Goal: Task Accomplishment & Management: Manage account settings

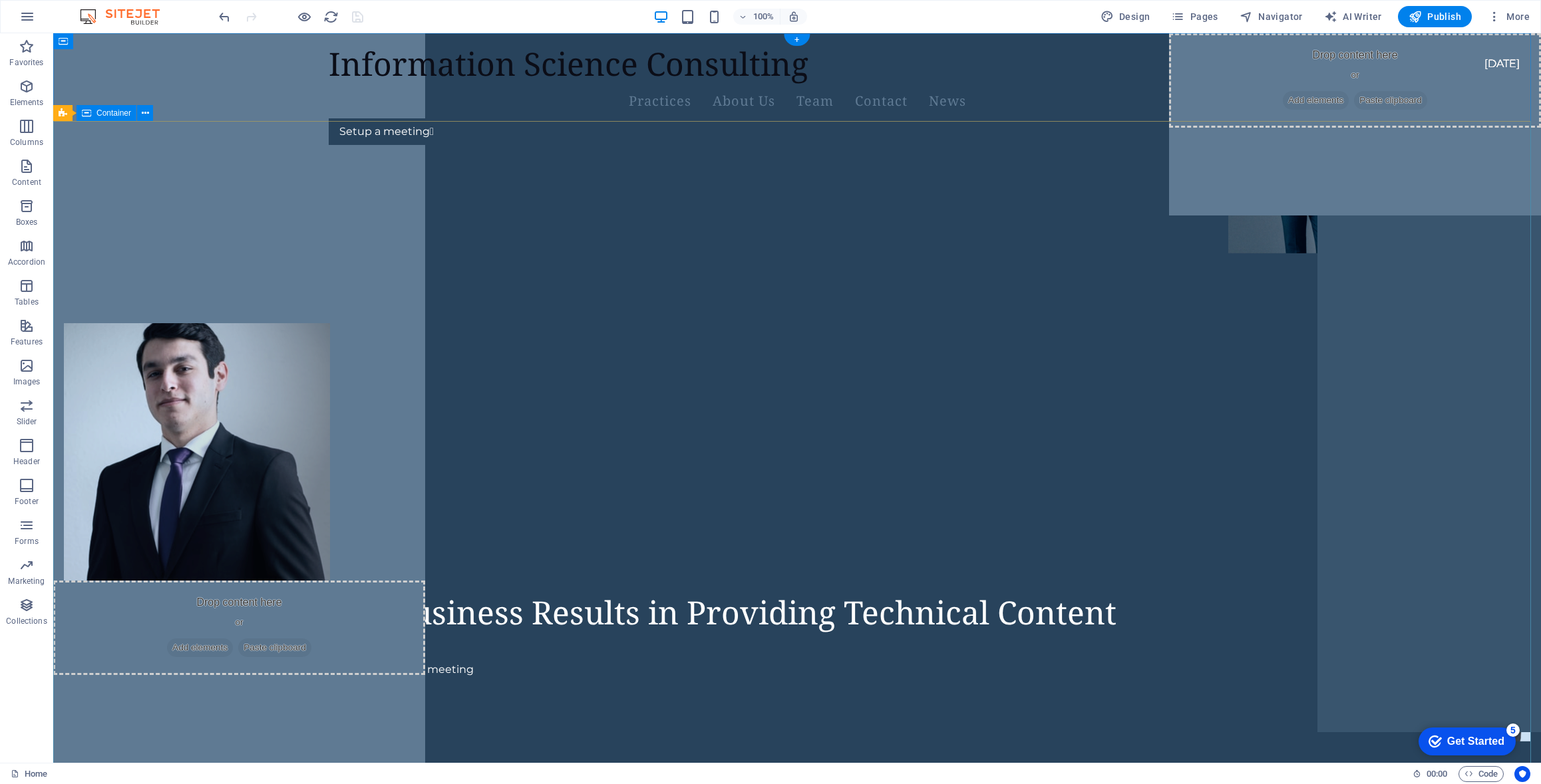
drag, startPoint x: 1302, startPoint y: 315, endPoint x: 1244, endPoint y: 309, distance: 58.3
click at [1301, 284] on div "Focused on Business Results in Providing Technical Content Setup a meeting" at bounding box center [797, 219] width 1488 height 128
click at [330, 408] on figure at bounding box center [197, 500] width 266 height 355
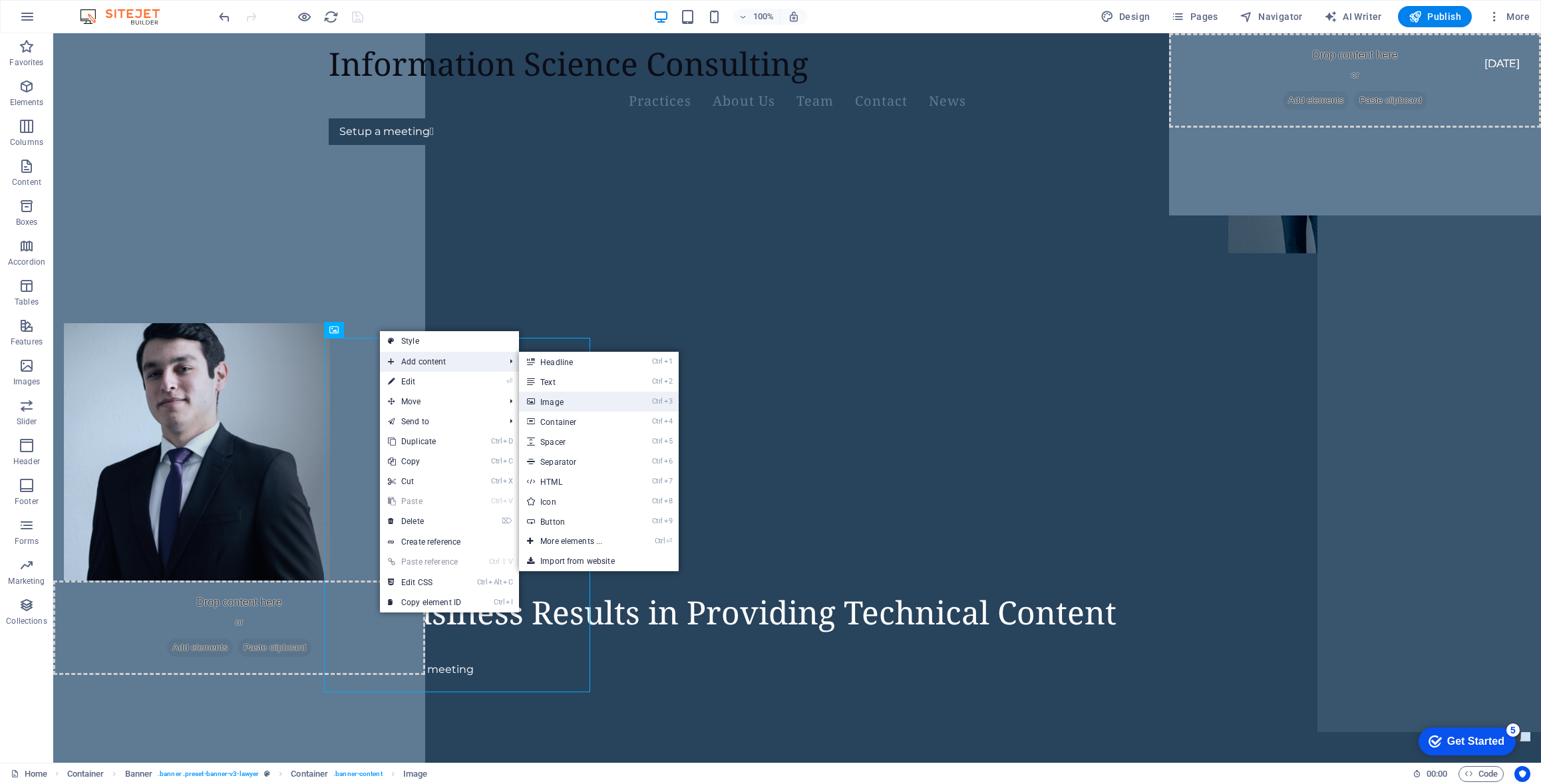
click at [575, 403] on link "Ctrl 3 Image" at bounding box center [574, 401] width 110 height 20
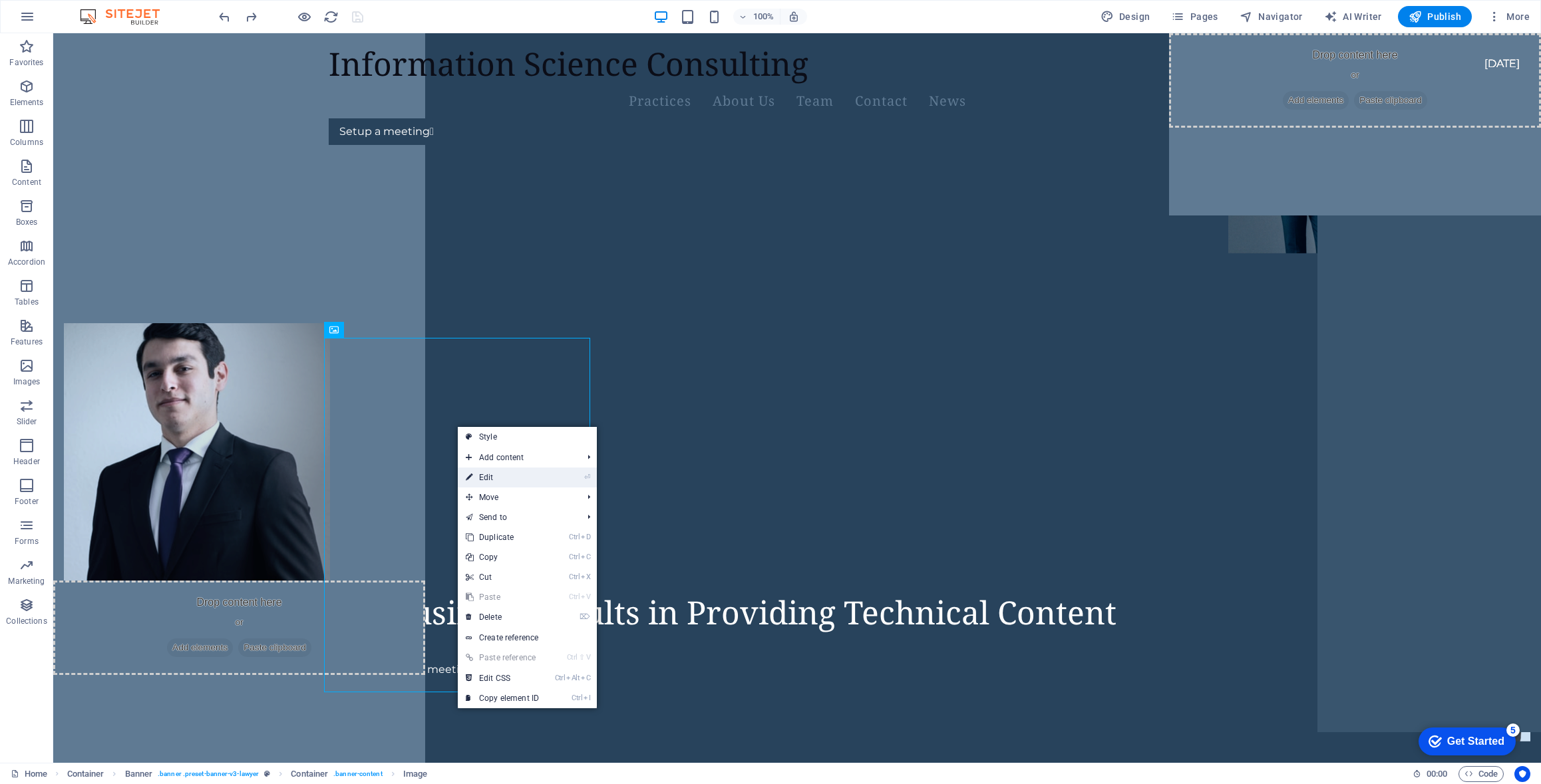
click at [498, 475] on link "⏎ Edit" at bounding box center [502, 477] width 89 height 20
select select "px"
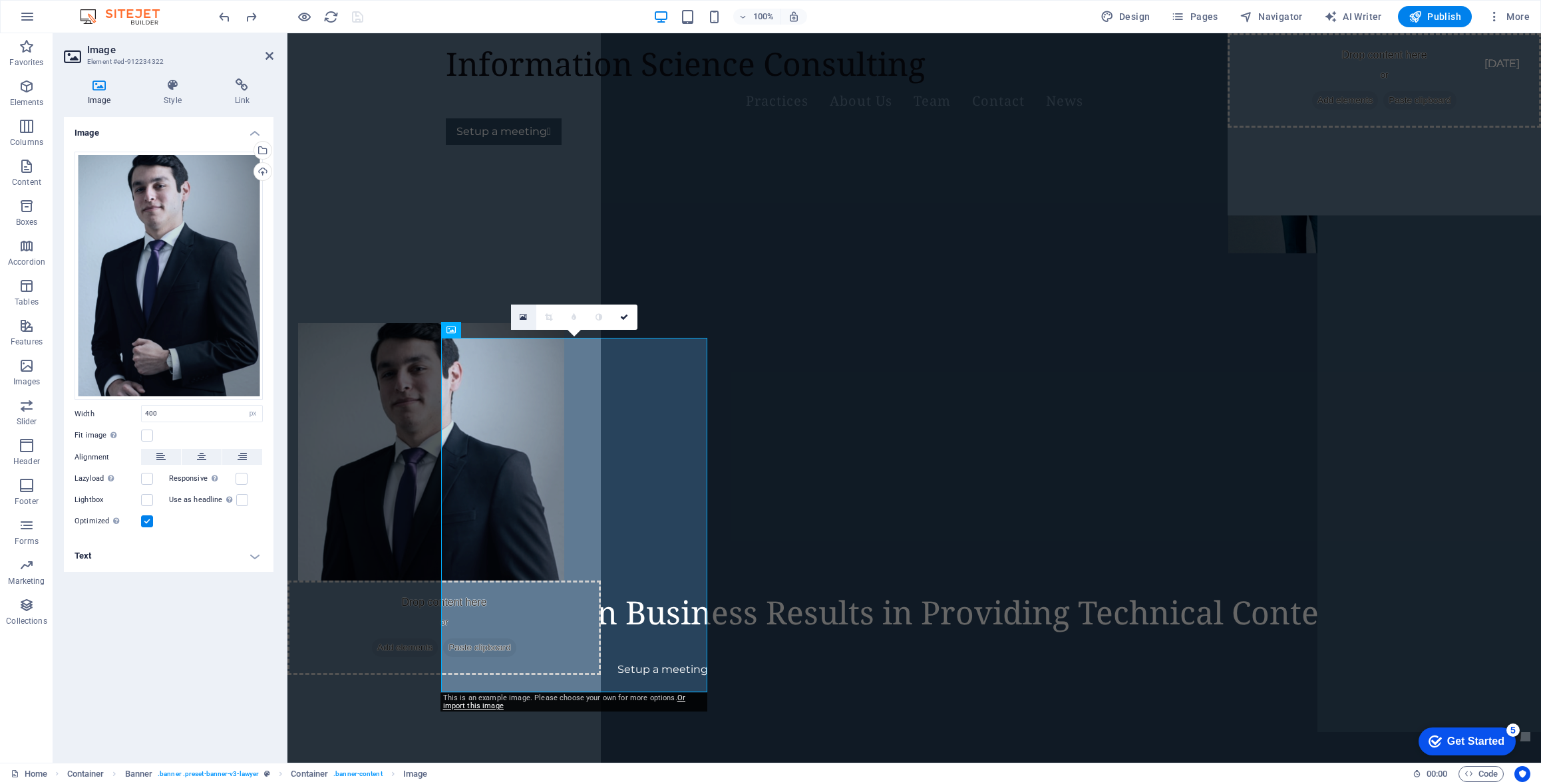
click at [525, 314] on icon at bounding box center [523, 317] width 7 height 10
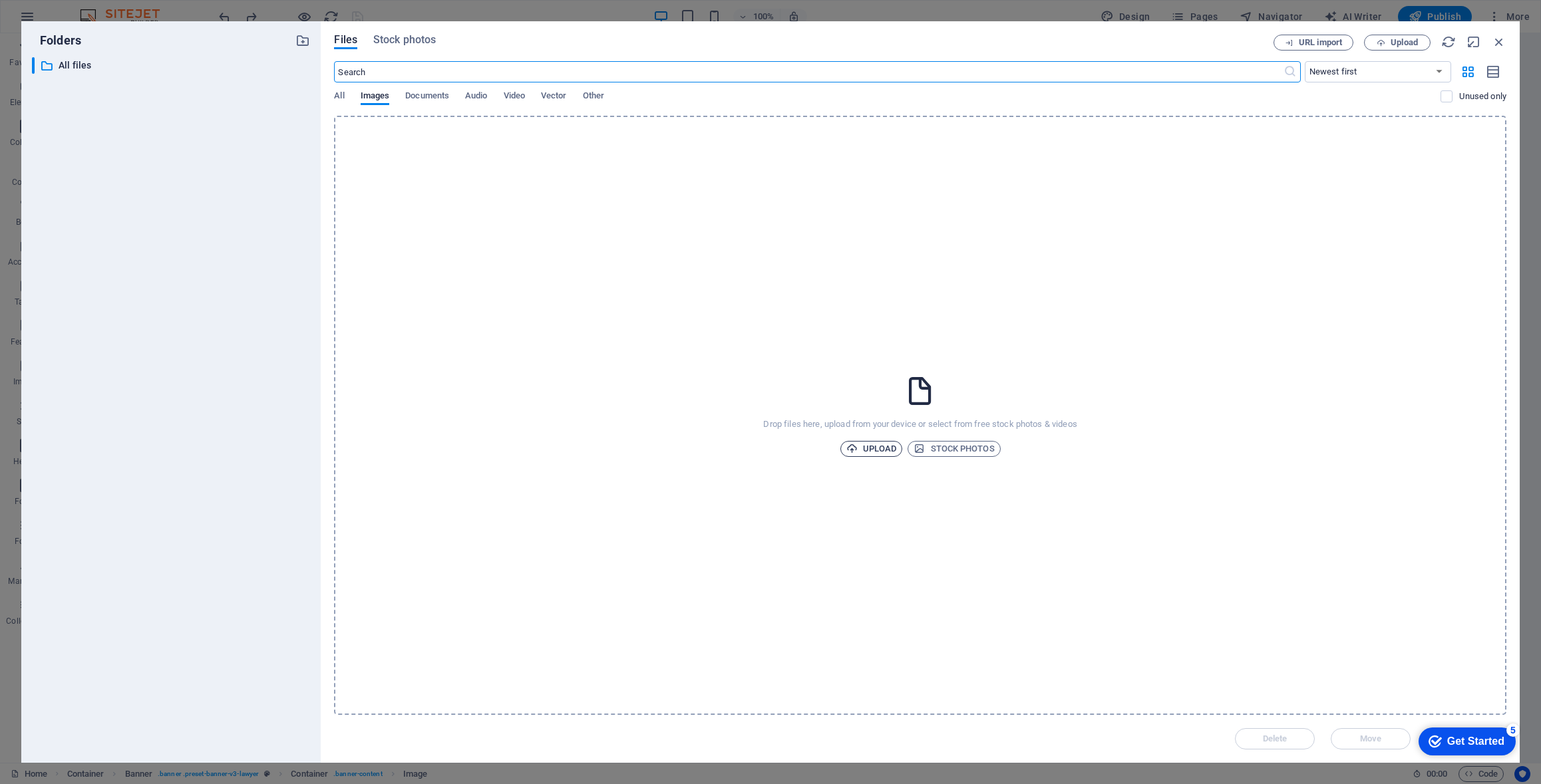
click at [877, 452] on span "Upload" at bounding box center [871, 449] width 51 height 16
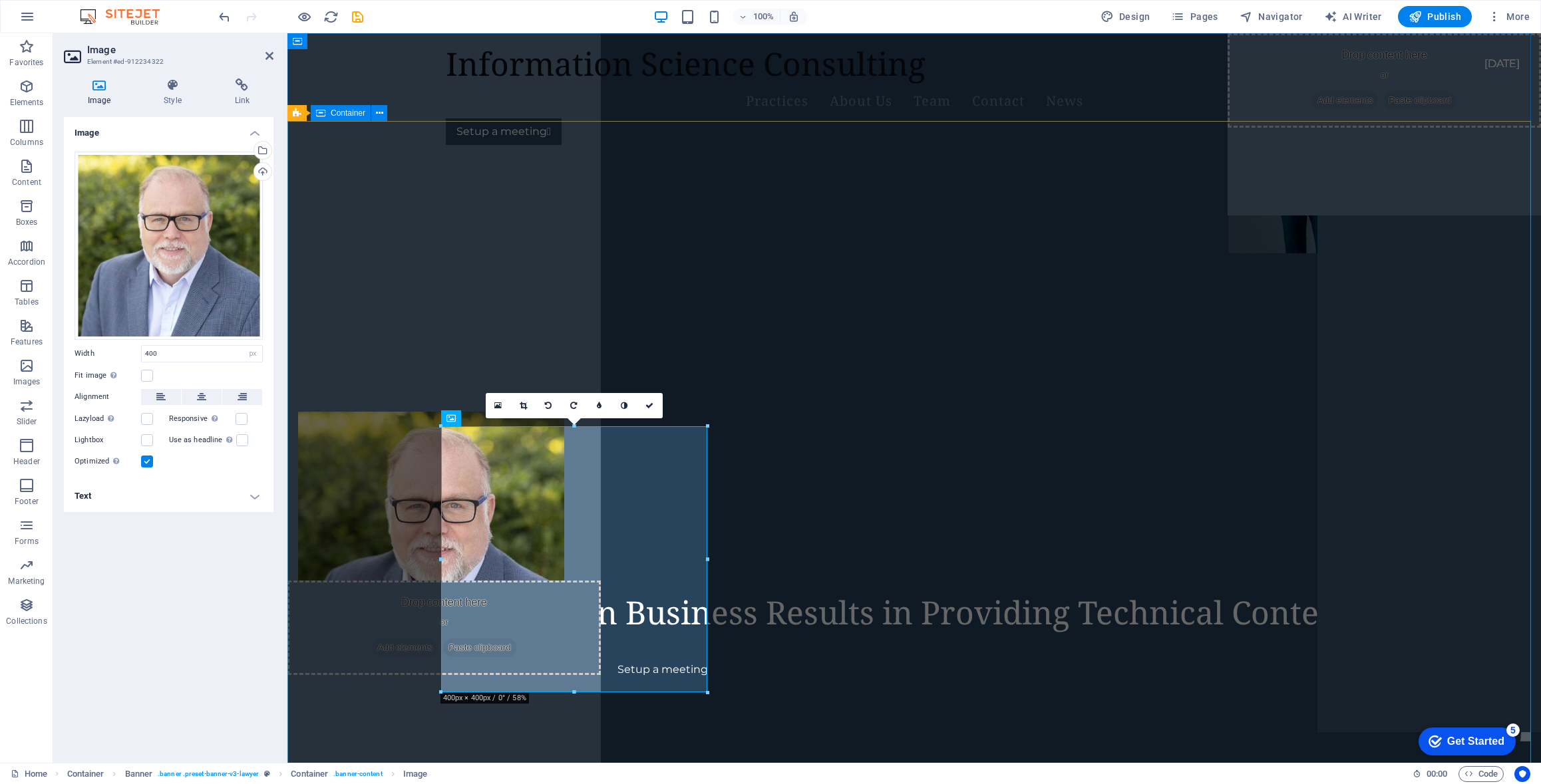
click at [1004, 284] on div "Focused on Business Results in Providing Technical Content Setup a meeting" at bounding box center [914, 219] width 1253 height 128
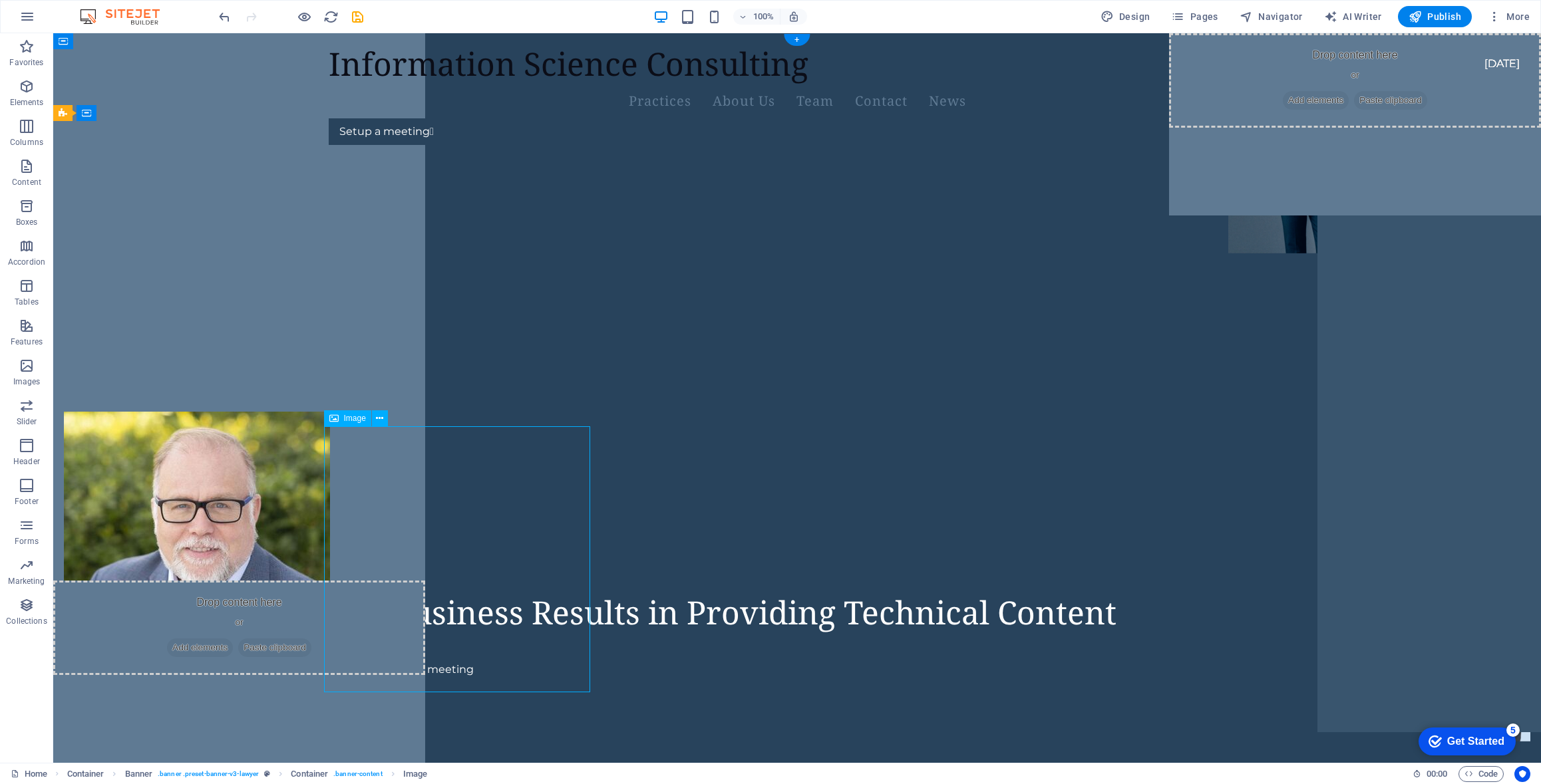
drag, startPoint x: 480, startPoint y: 502, endPoint x: 495, endPoint y: 429, distance: 74.5
click at [330, 429] on figure at bounding box center [197, 545] width 266 height 266
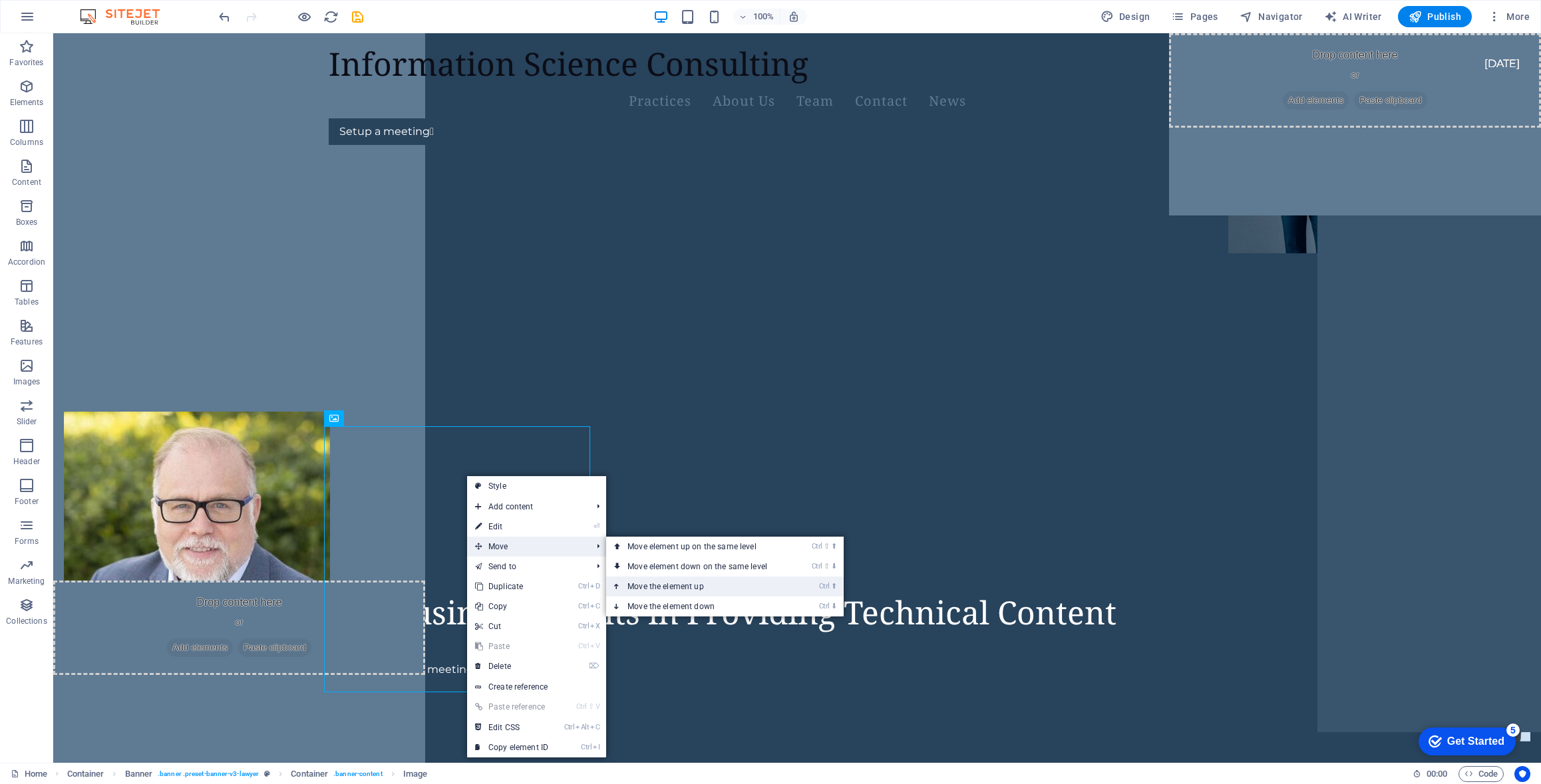
click at [694, 588] on link "Ctrl ⬆ Move the element up" at bounding box center [700, 587] width 188 height 20
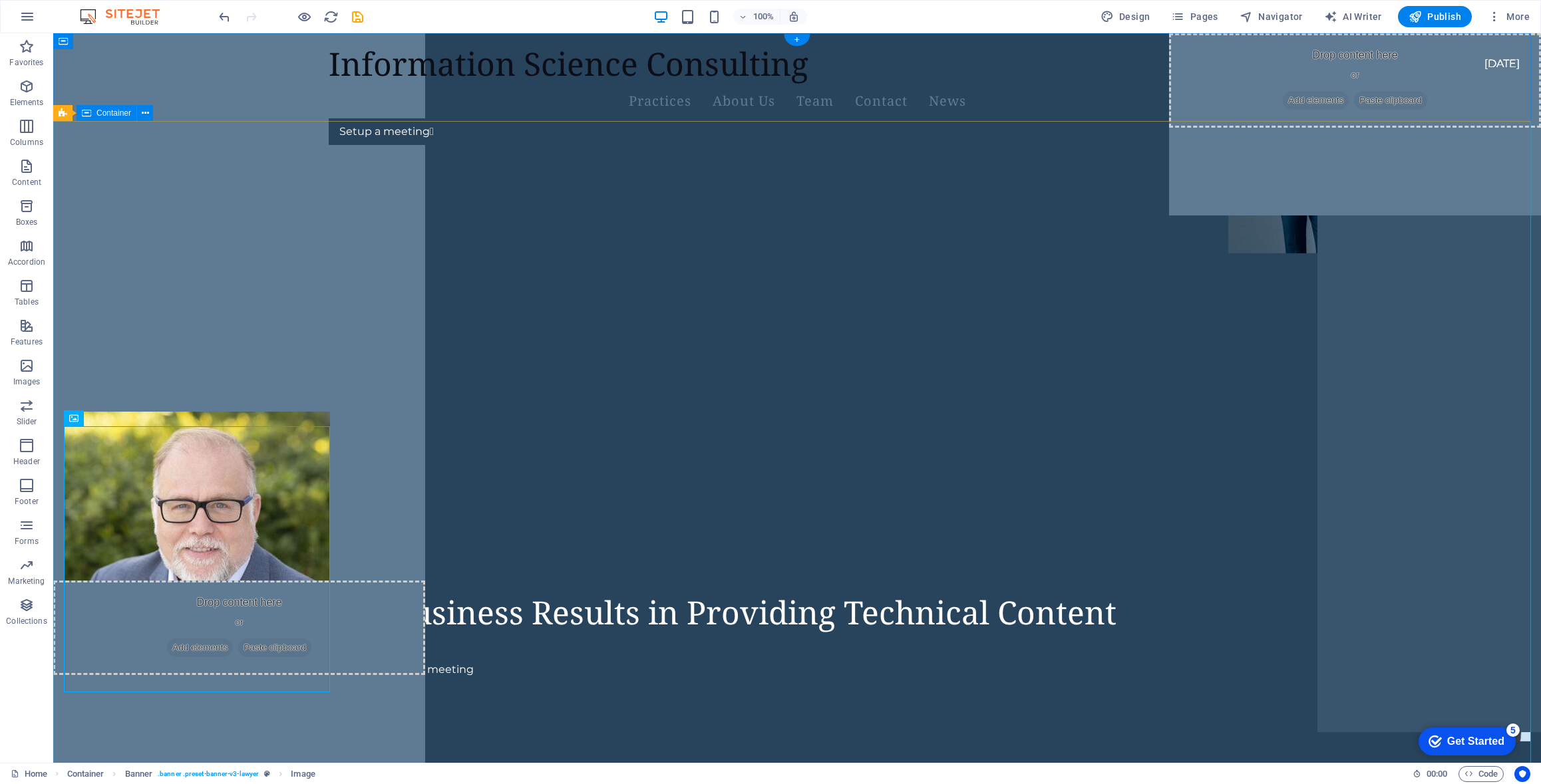
click at [334, 284] on div "Focused on Business Results in Providing Technical Content Setup a meeting" at bounding box center [797, 219] width 1488 height 128
click at [1511, 14] on span "More" at bounding box center [1509, 16] width 42 height 14
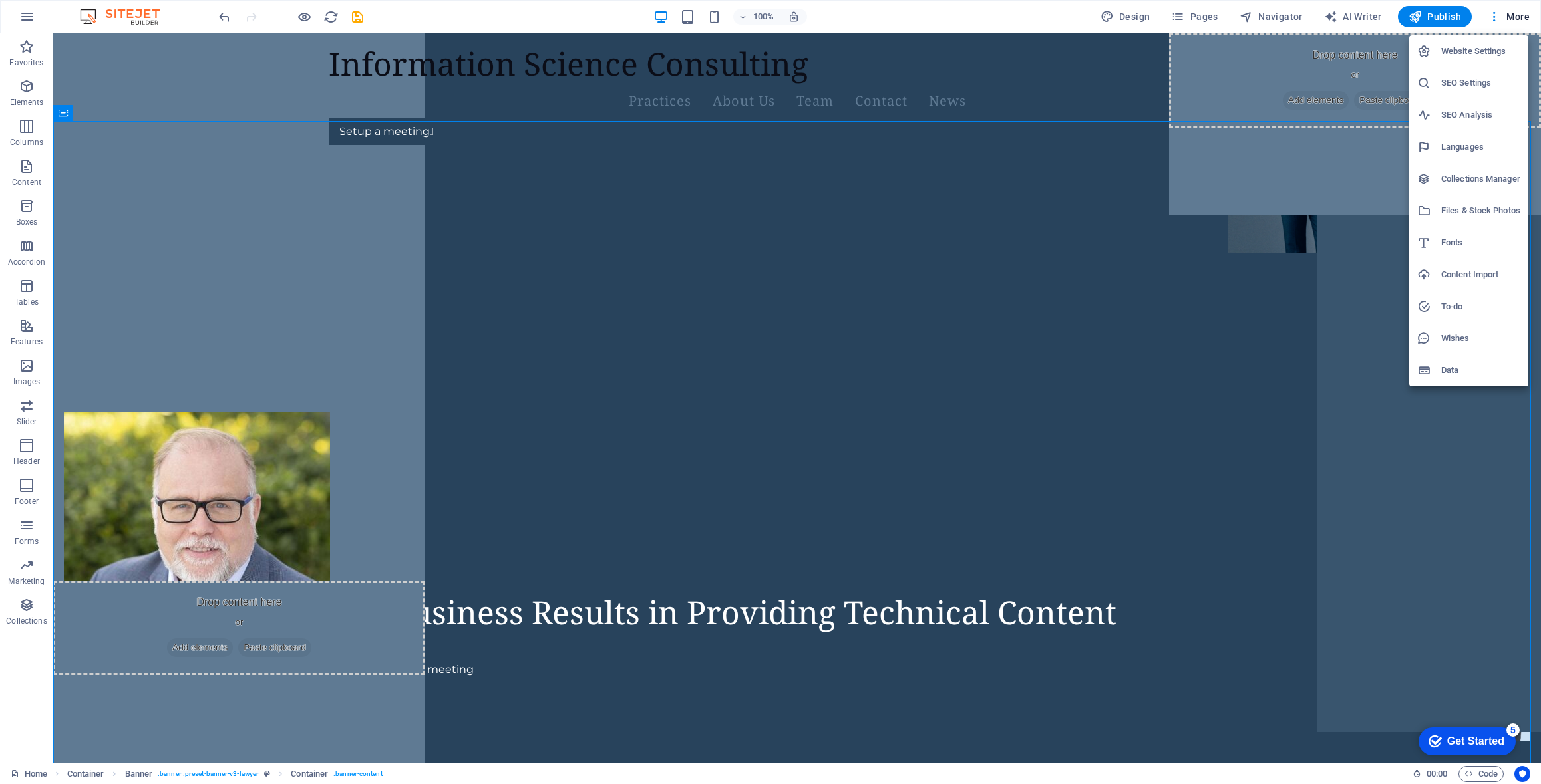
click at [524, 268] on div at bounding box center [770, 392] width 1541 height 784
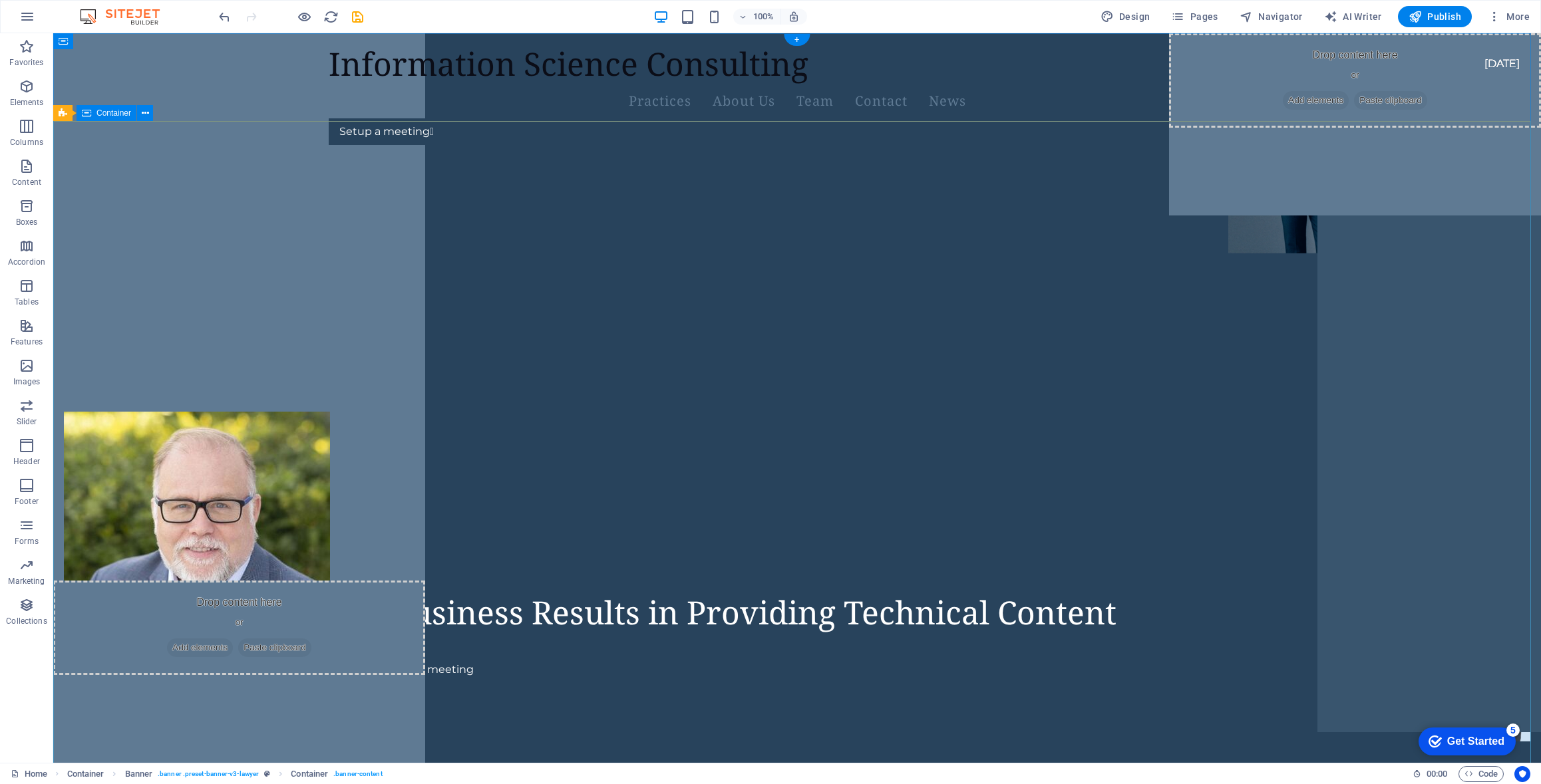
click at [229, 284] on div "Focused on Business Results in Providing Technical Content Setup a meeting" at bounding box center [797, 219] width 1488 height 128
click at [1228, 221] on figure at bounding box center [1305, 151] width 153 height 204
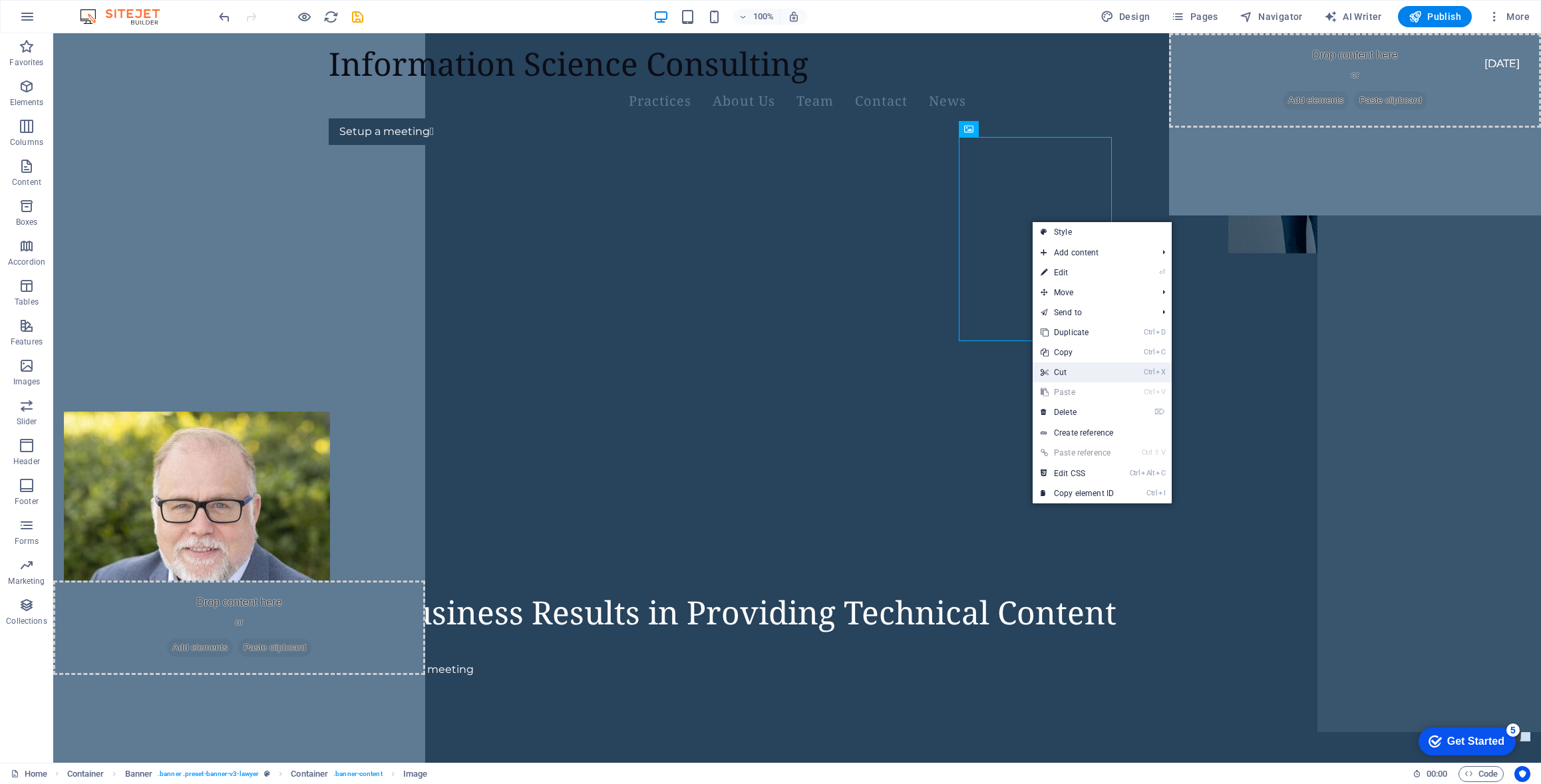
click at [1079, 377] on link "Ctrl X Cut" at bounding box center [1077, 372] width 89 height 20
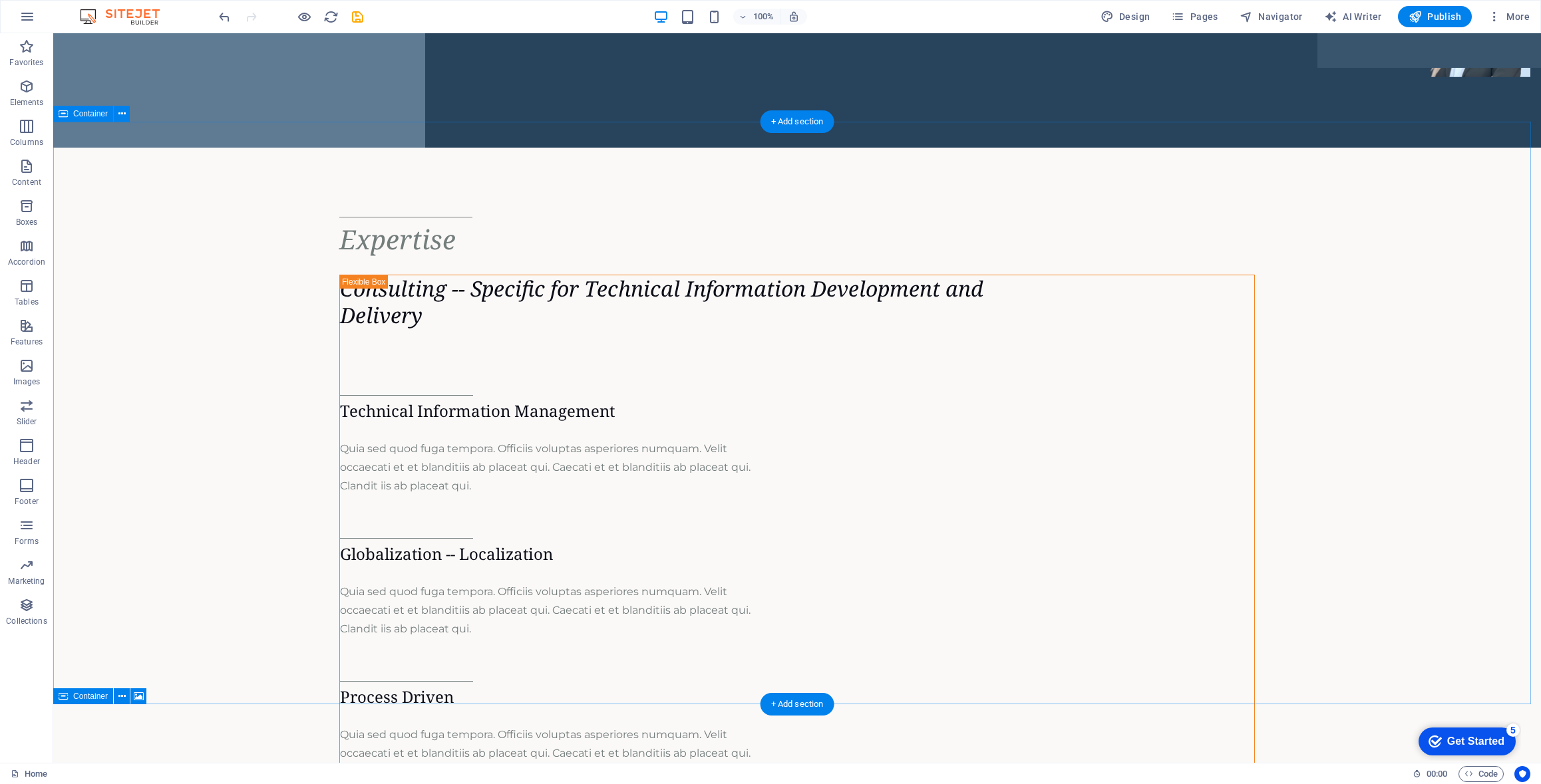
scroll to position [666, 0]
click at [1478, 741] on div "Get Started" at bounding box center [1476, 741] width 57 height 12
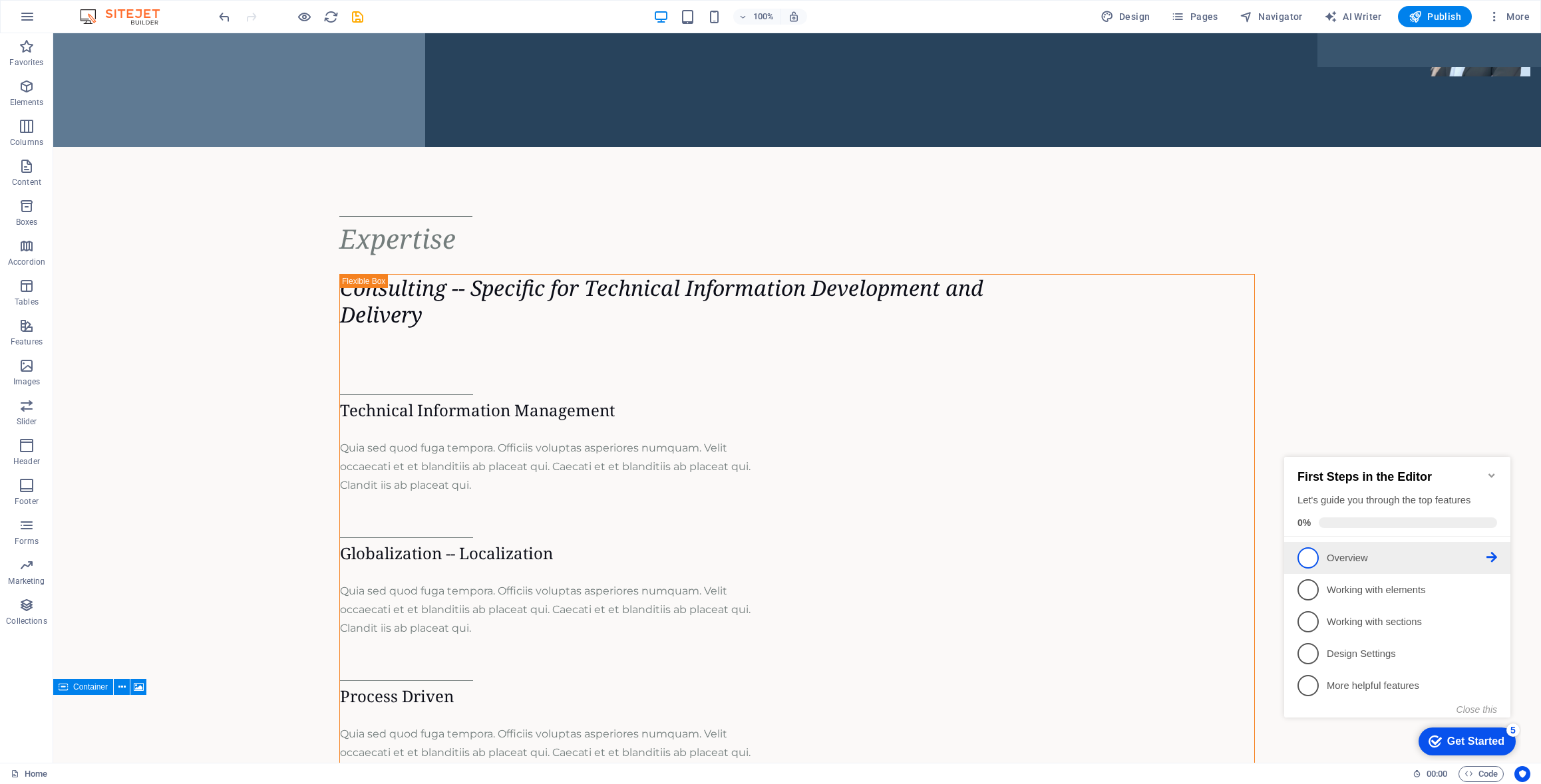
click at [1348, 554] on p "Overview - incomplete" at bounding box center [1406, 558] width 160 height 14
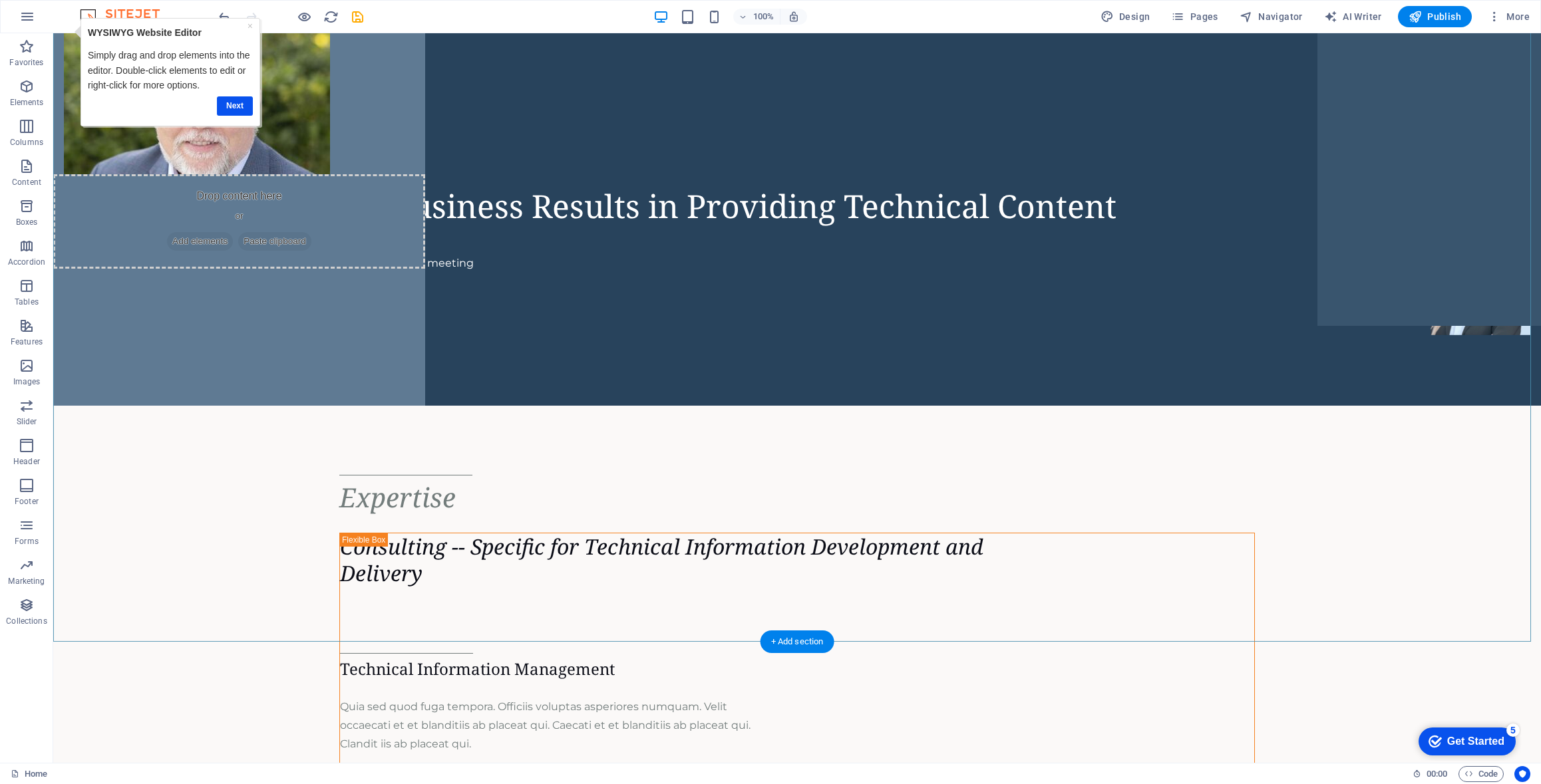
scroll to position [466, 0]
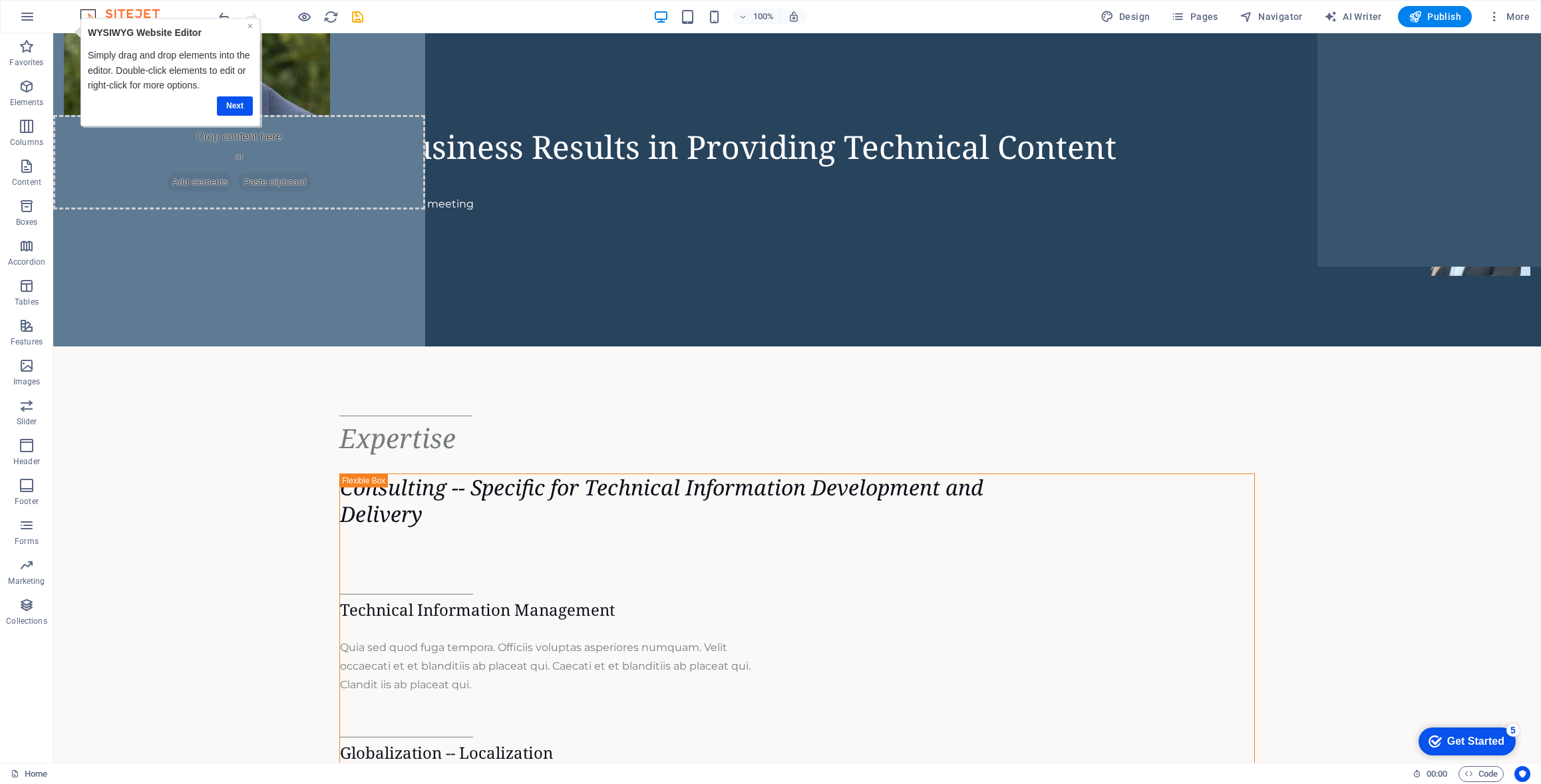
click at [250, 24] on link "×" at bounding box center [249, 26] width 6 height 10
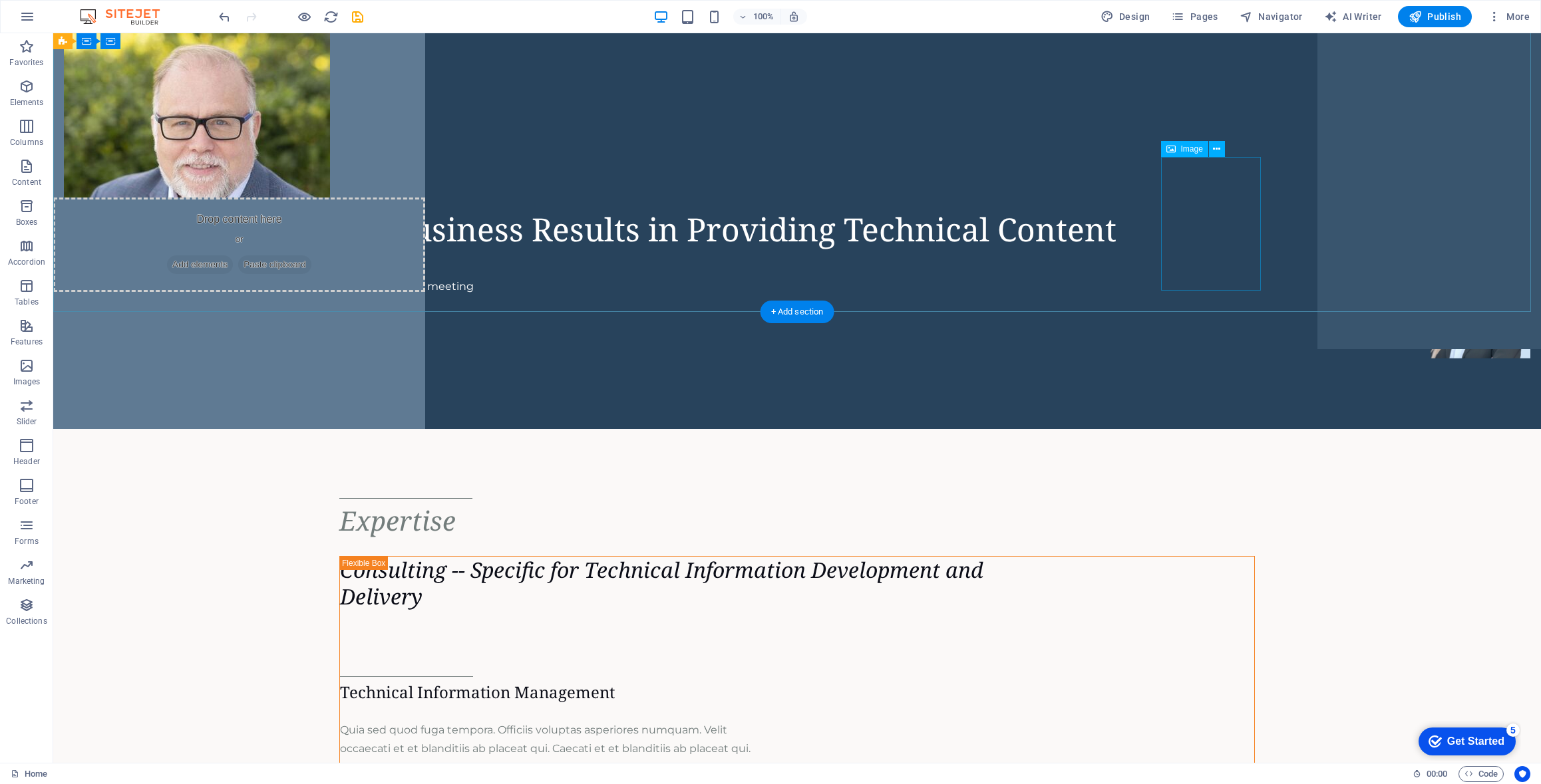
scroll to position [200, 0]
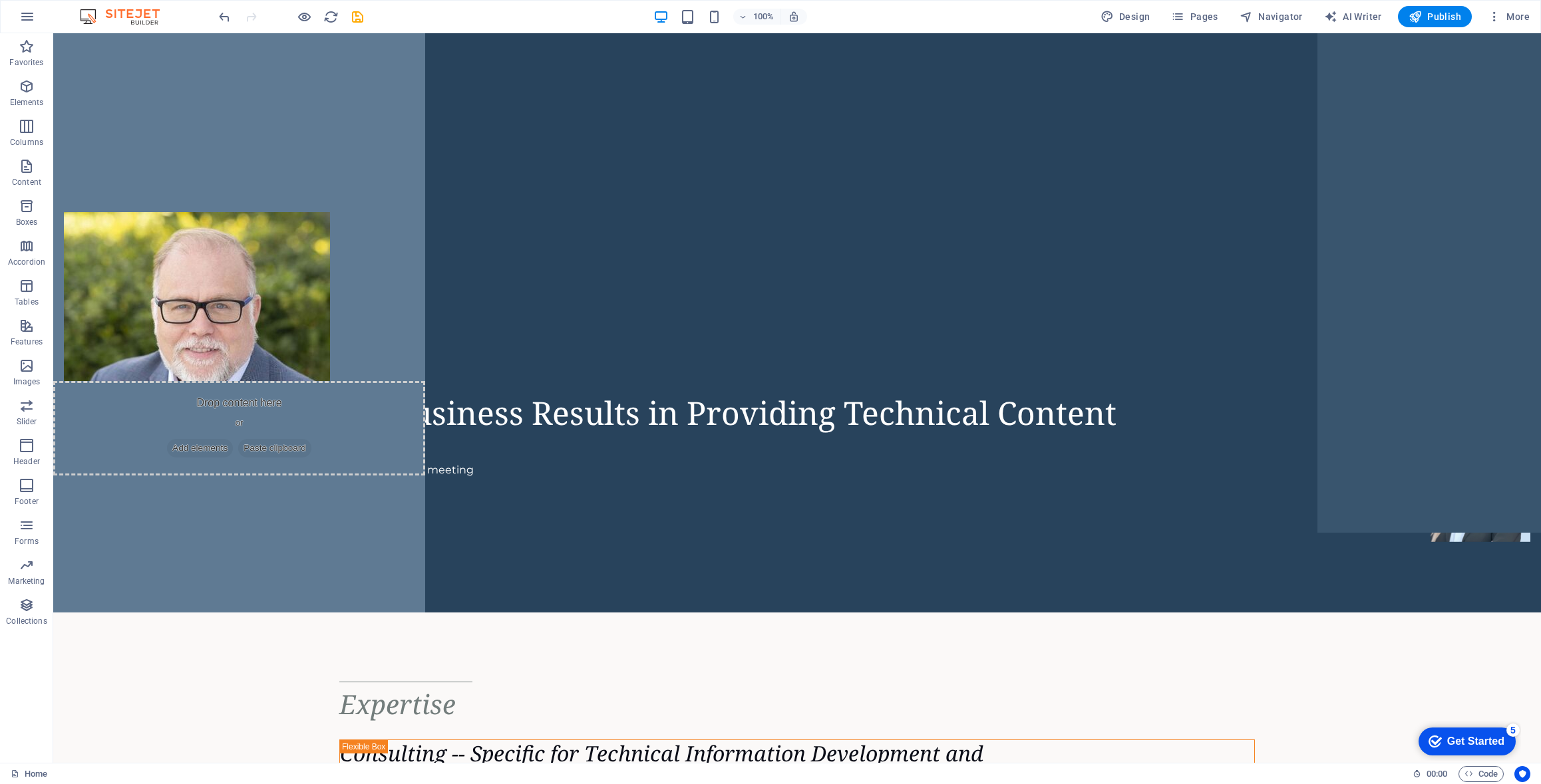
click at [1477, 739] on div "Get Started" at bounding box center [1476, 741] width 57 height 12
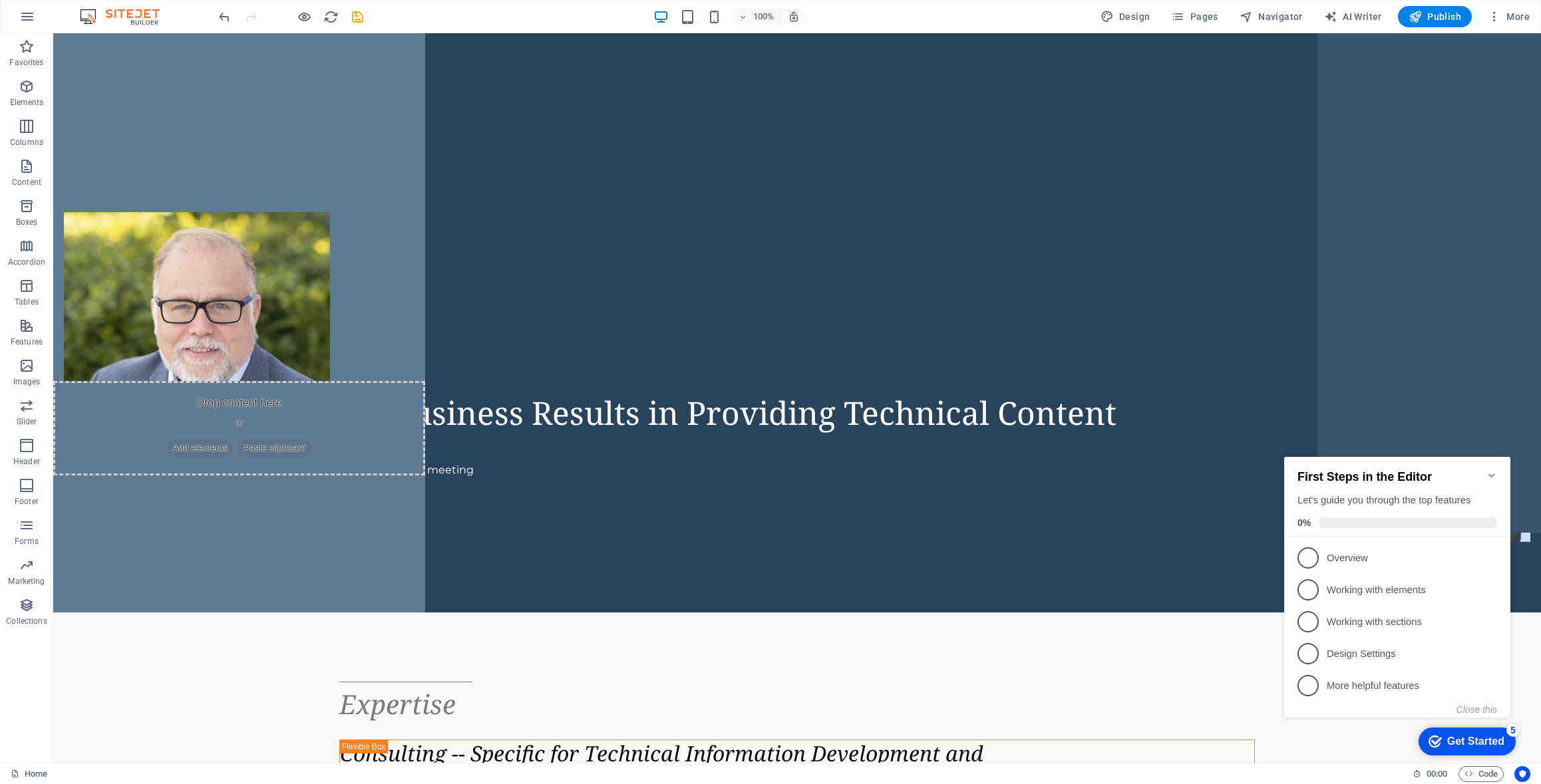
click at [1491, 471] on icon "Minimize checklist" at bounding box center [1491, 475] width 10 height 10
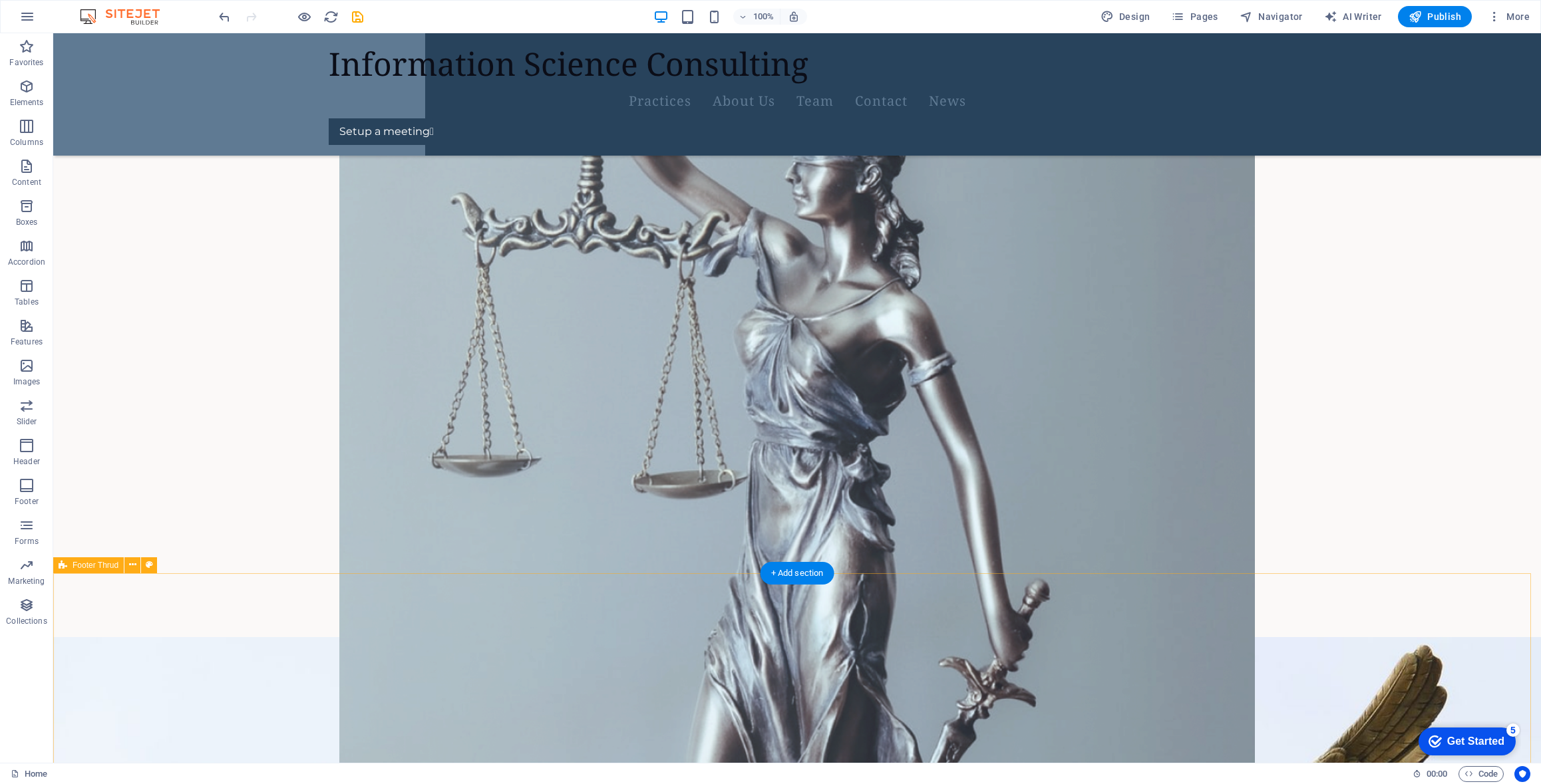
scroll to position [4935, 0]
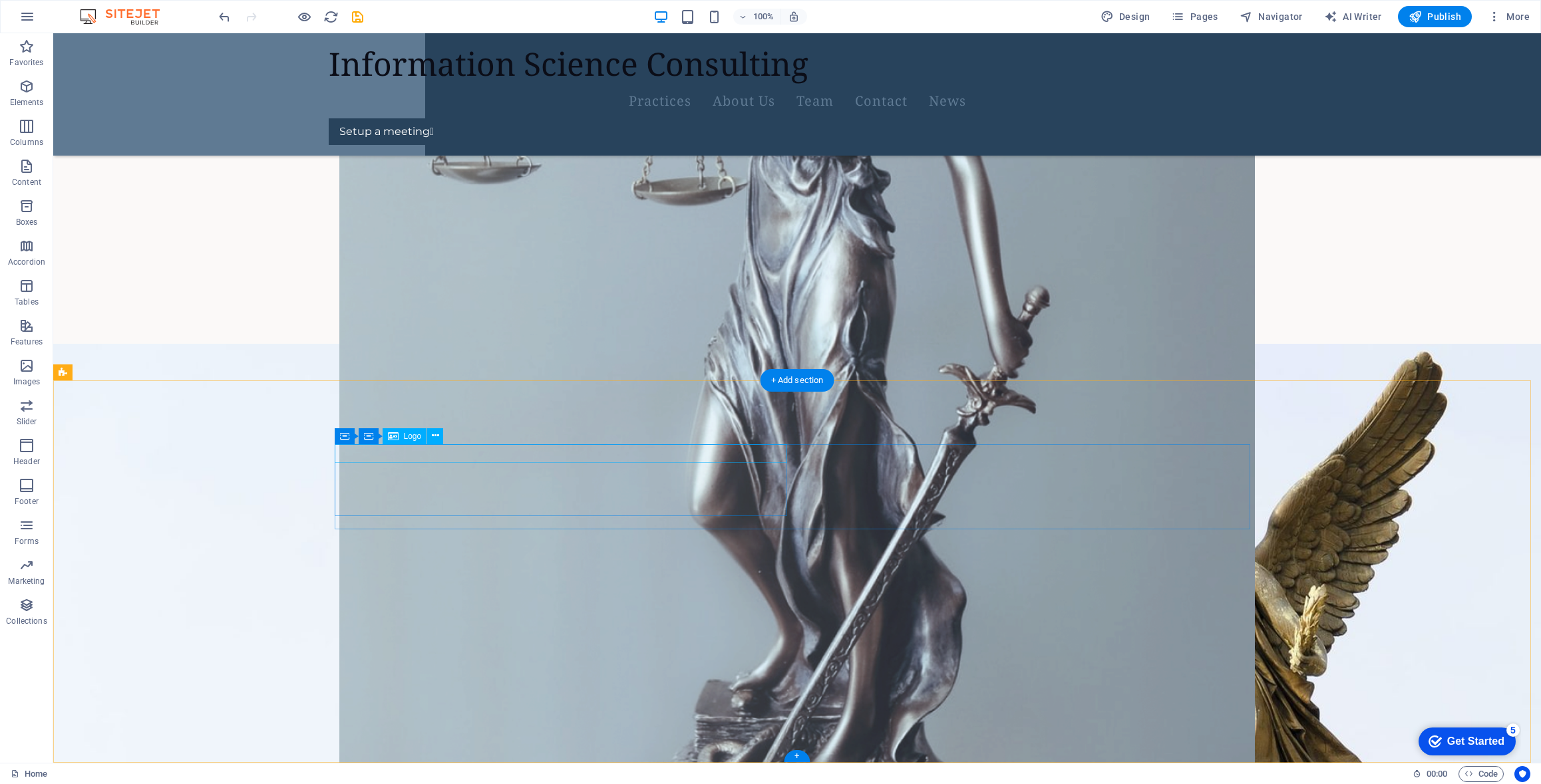
select select "px"
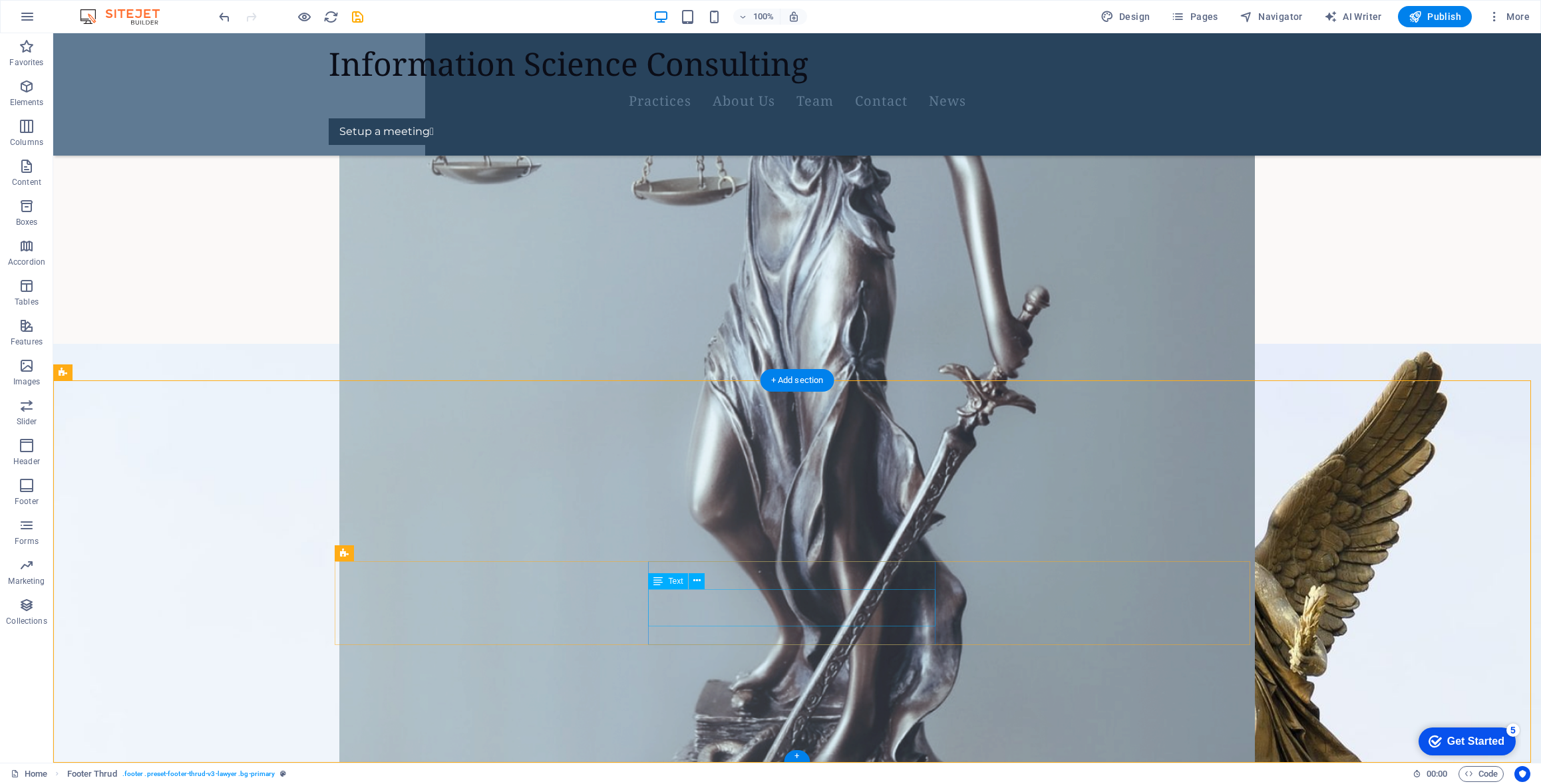
drag, startPoint x: 651, startPoint y: 598, endPoint x: 764, endPoint y: 599, distance: 113.0
click at [698, 578] on icon at bounding box center [696, 580] width 7 height 14
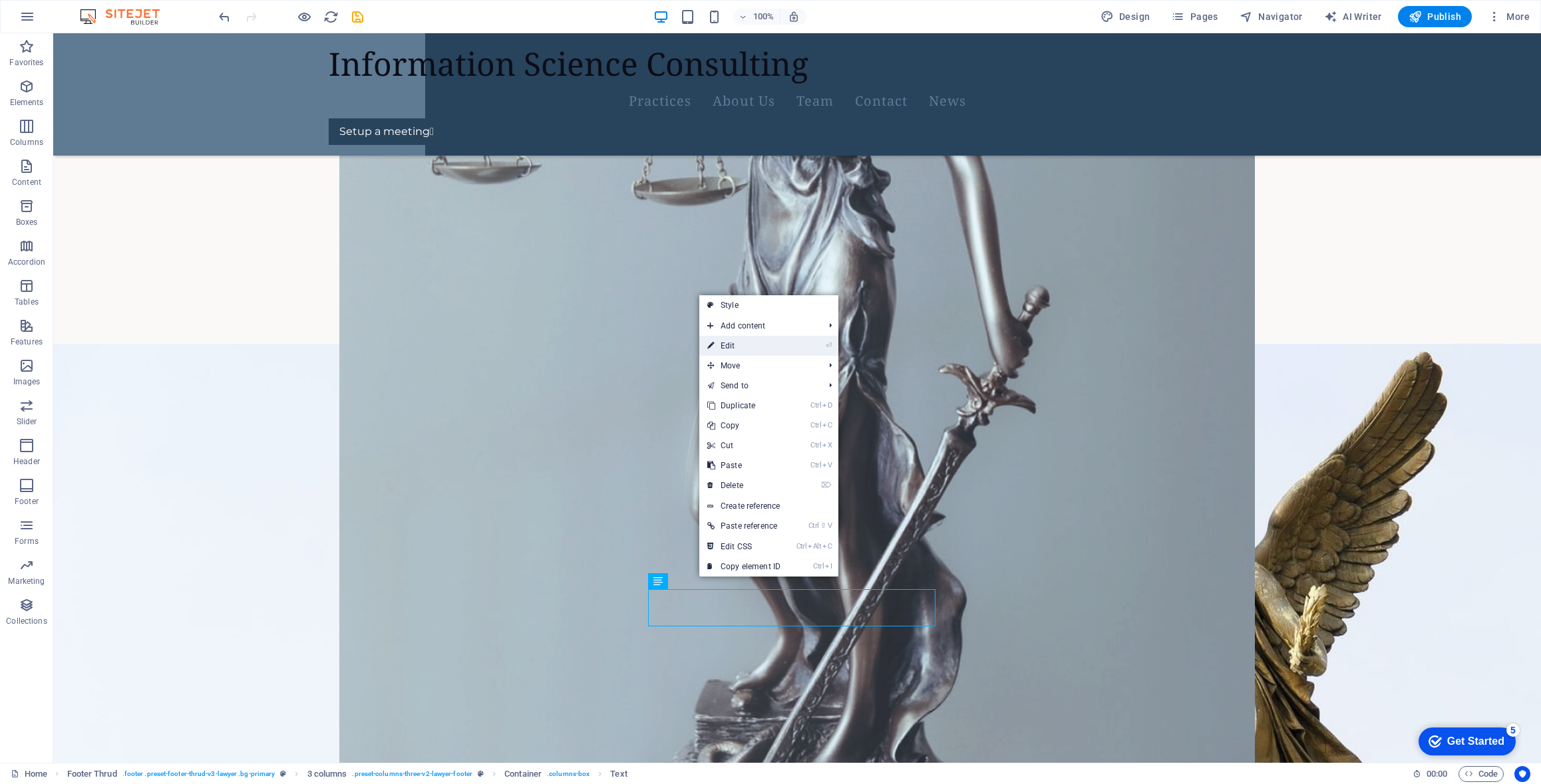
click at [746, 344] on link "⏎ Edit" at bounding box center [744, 346] width 89 height 20
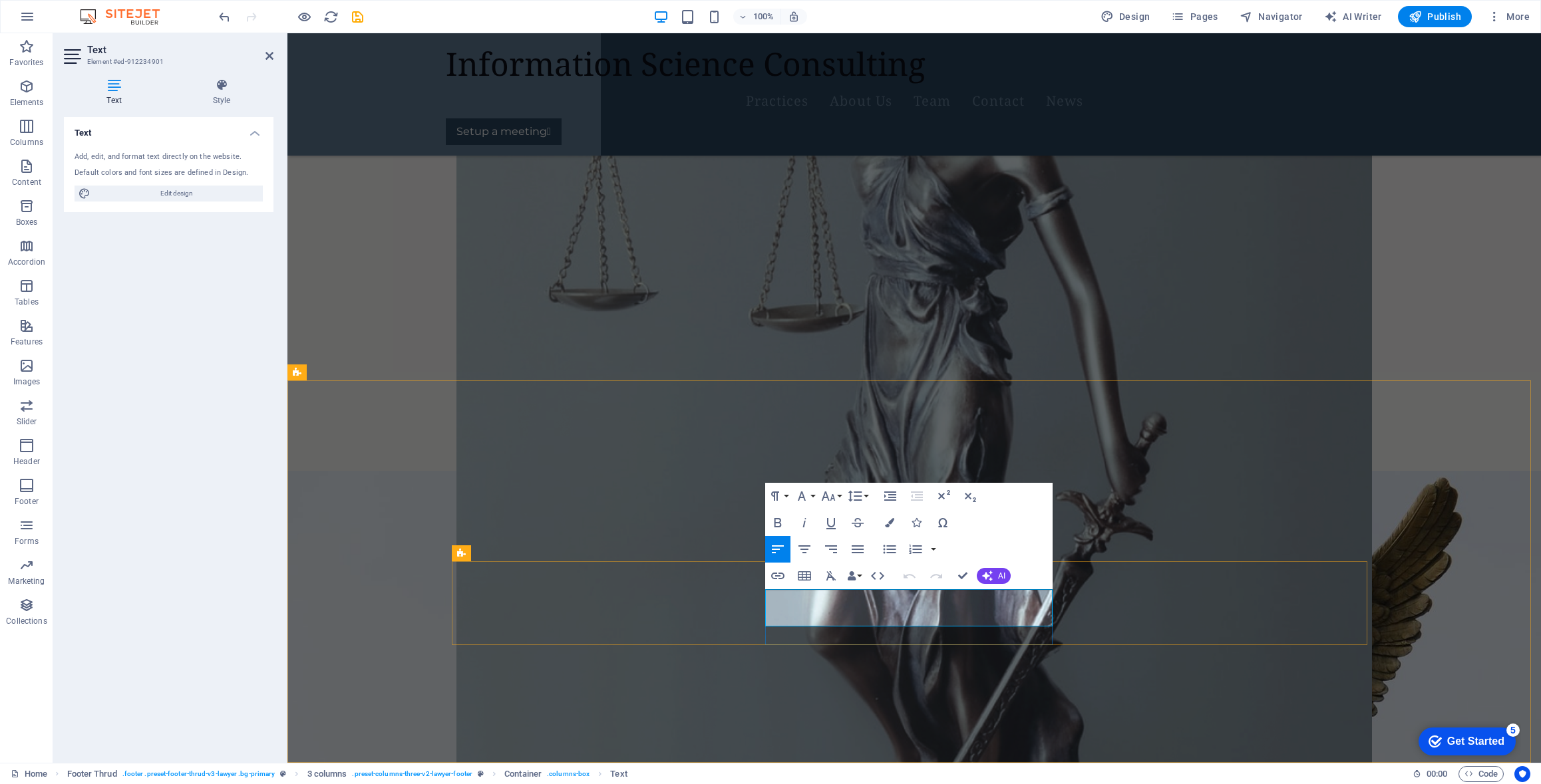
scroll to position [4984, 0]
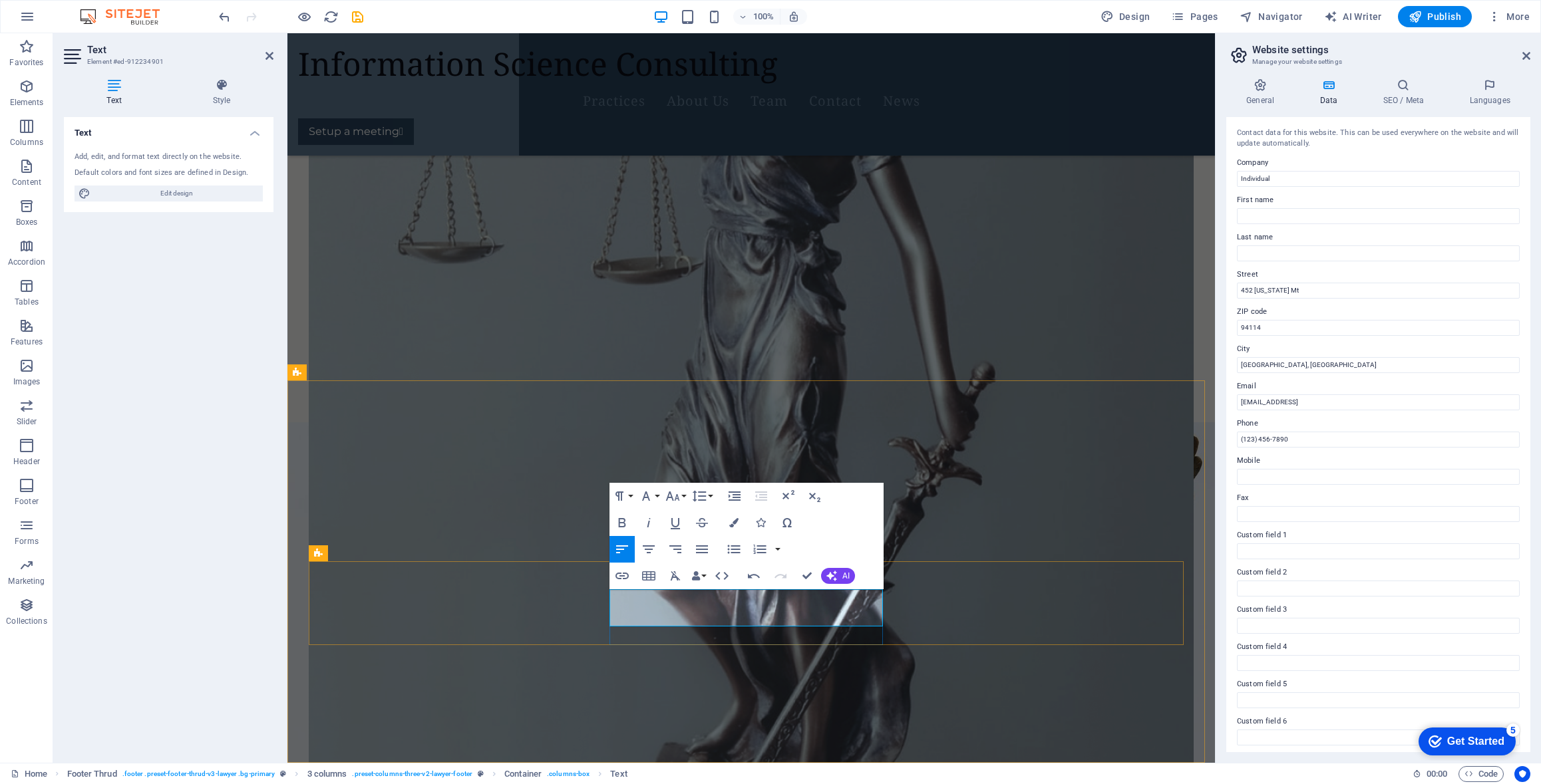
click at [132, 573] on div "Text Add, edit, and format text directly on the website. Default colors and fon…" at bounding box center [168, 434] width 210 height 635
click at [862, 523] on div "Paragraph Format Normal Heading 1 Heading 2 Heading 3 Heading 4 Heading 5 Headi…" at bounding box center [746, 536] width 274 height 106
drag, startPoint x: 642, startPoint y: 597, endPoint x: 635, endPoint y: 599, distance: 7.3
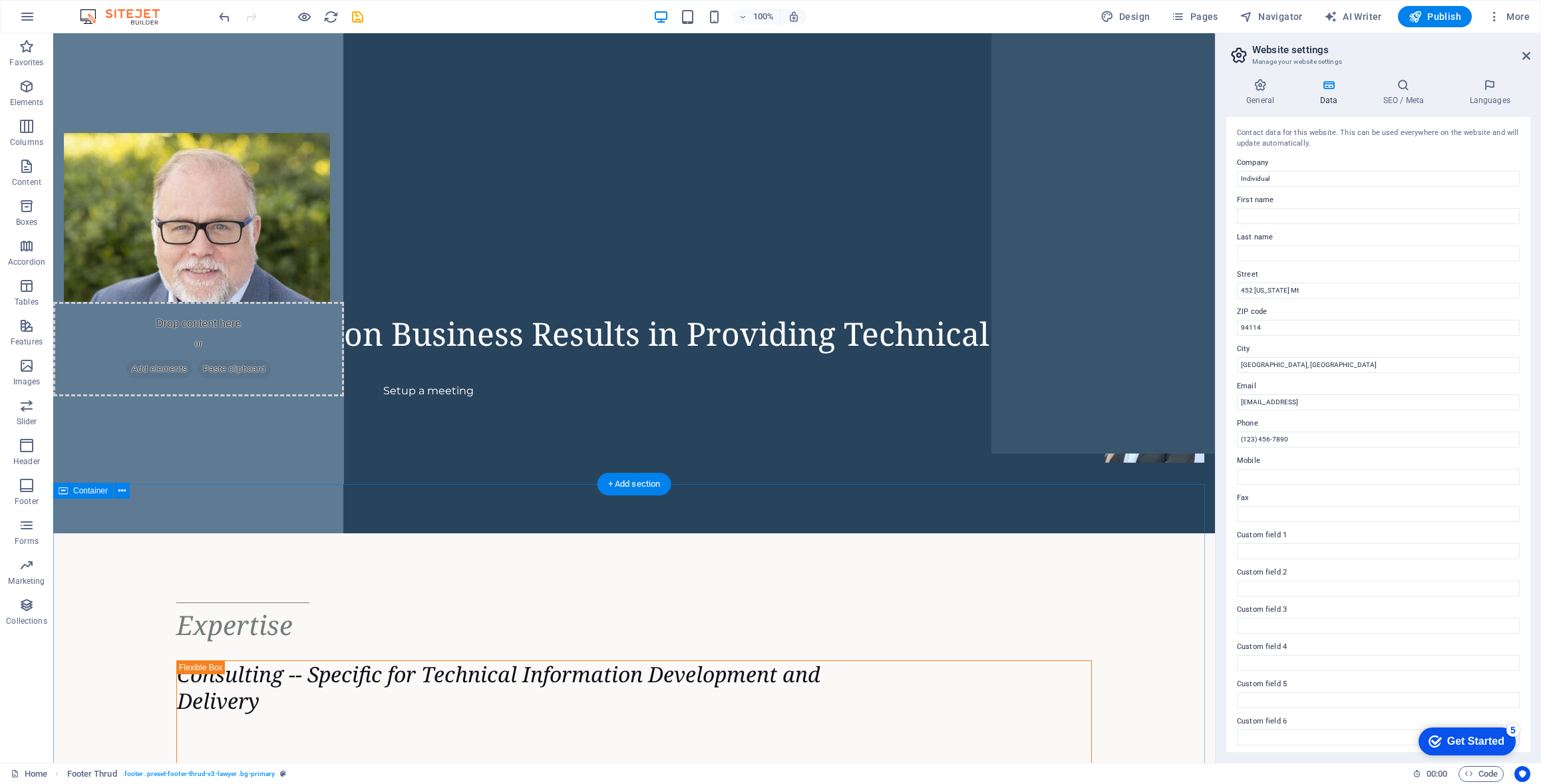
scroll to position [0, 0]
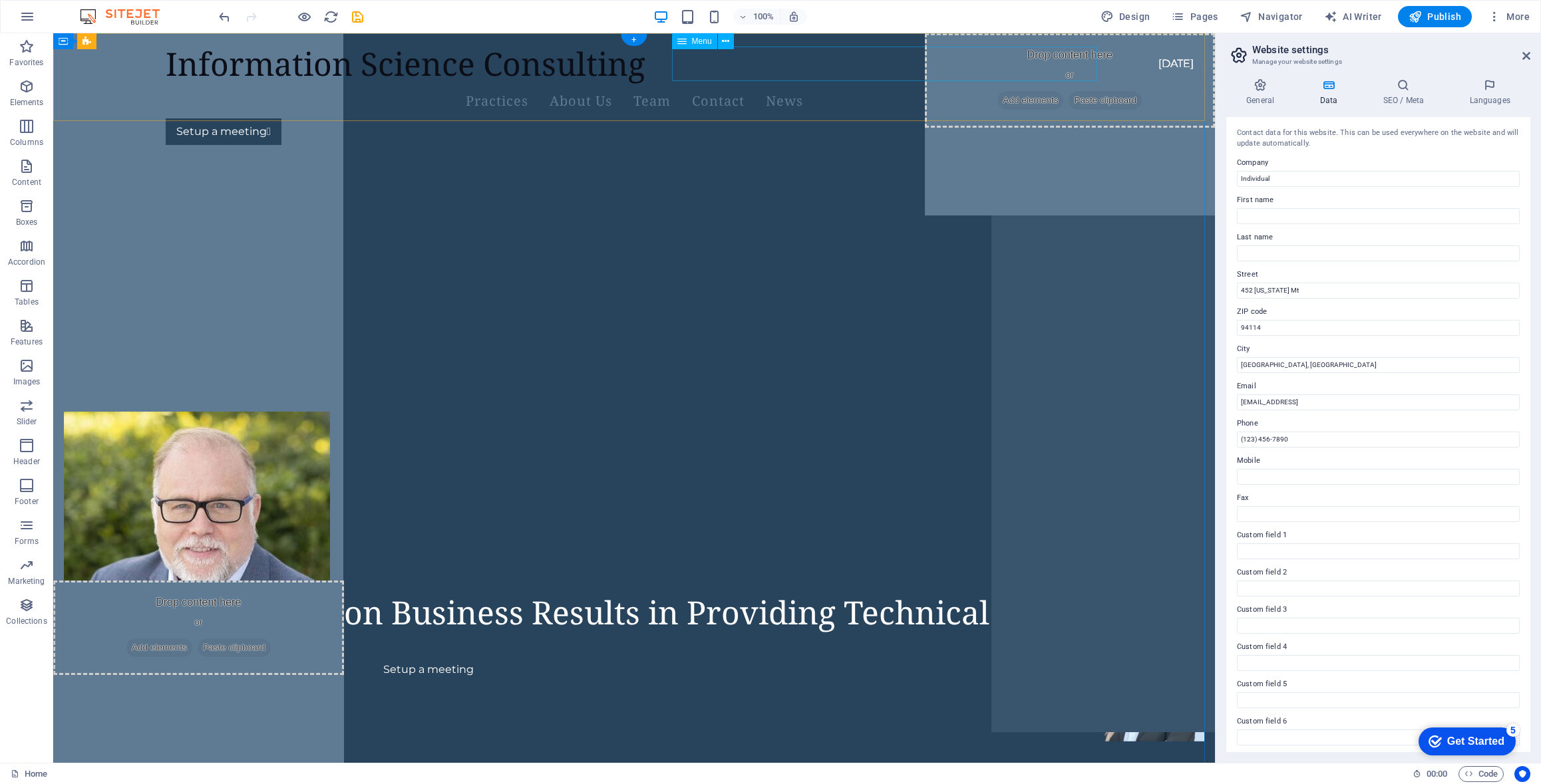
click at [837, 84] on nav "Practices About Us Team Contact News" at bounding box center [634, 101] width 937 height 35
drag, startPoint x: 1372, startPoint y: 323, endPoint x: 1178, endPoint y: 290, distance: 196.8
click at [1273, 288] on input "452 [US_STATE] Mt" at bounding box center [1378, 291] width 283 height 16
drag, startPoint x: 1368, startPoint y: 326, endPoint x: 1154, endPoint y: 295, distance: 216.2
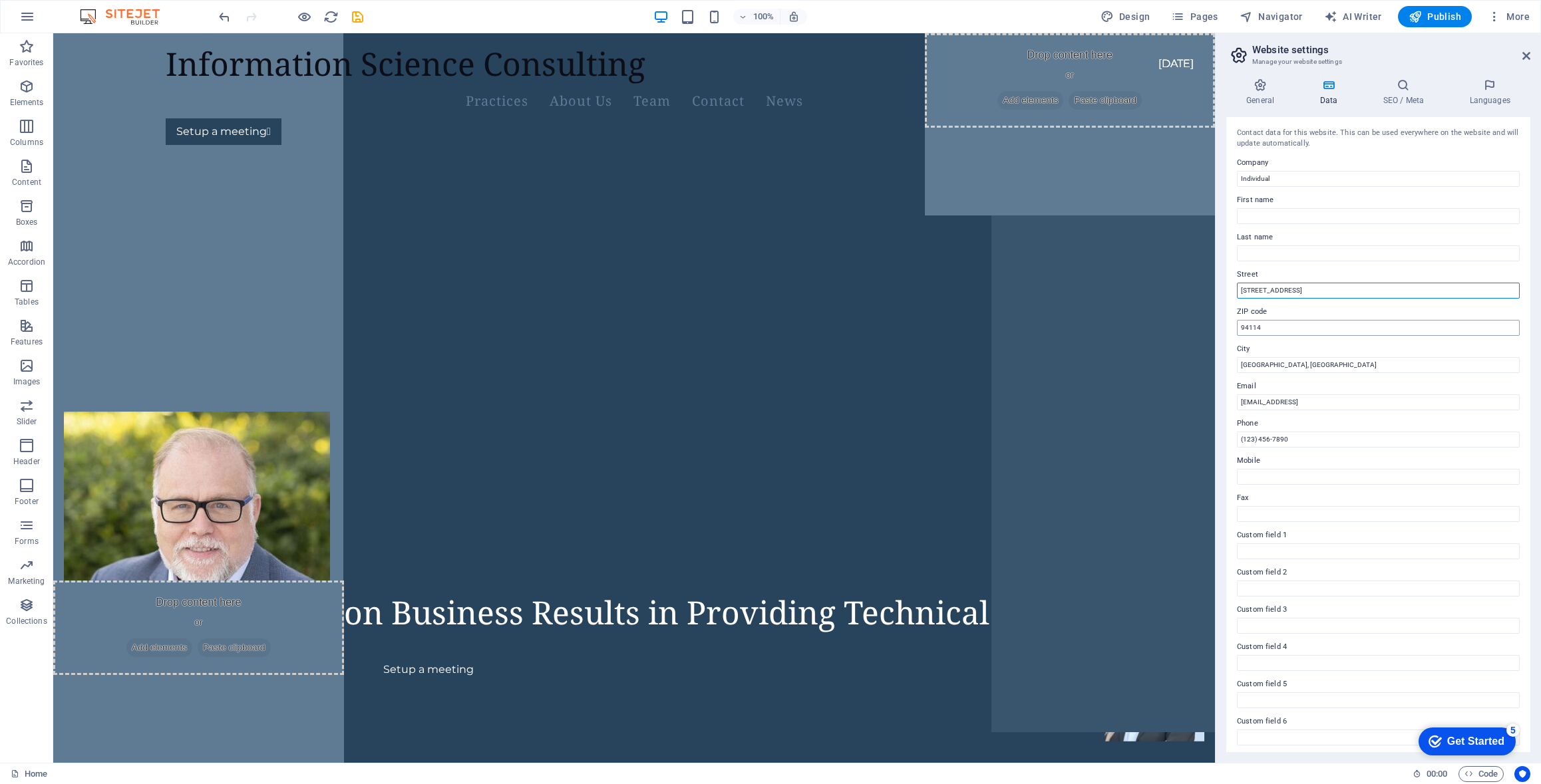
type input "[STREET_ADDRESS]"
click at [1256, 328] on input "94114" at bounding box center [1378, 328] width 283 height 16
type input "30096"
drag, startPoint x: 1364, startPoint y: 394, endPoint x: 1177, endPoint y: 360, distance: 190.1
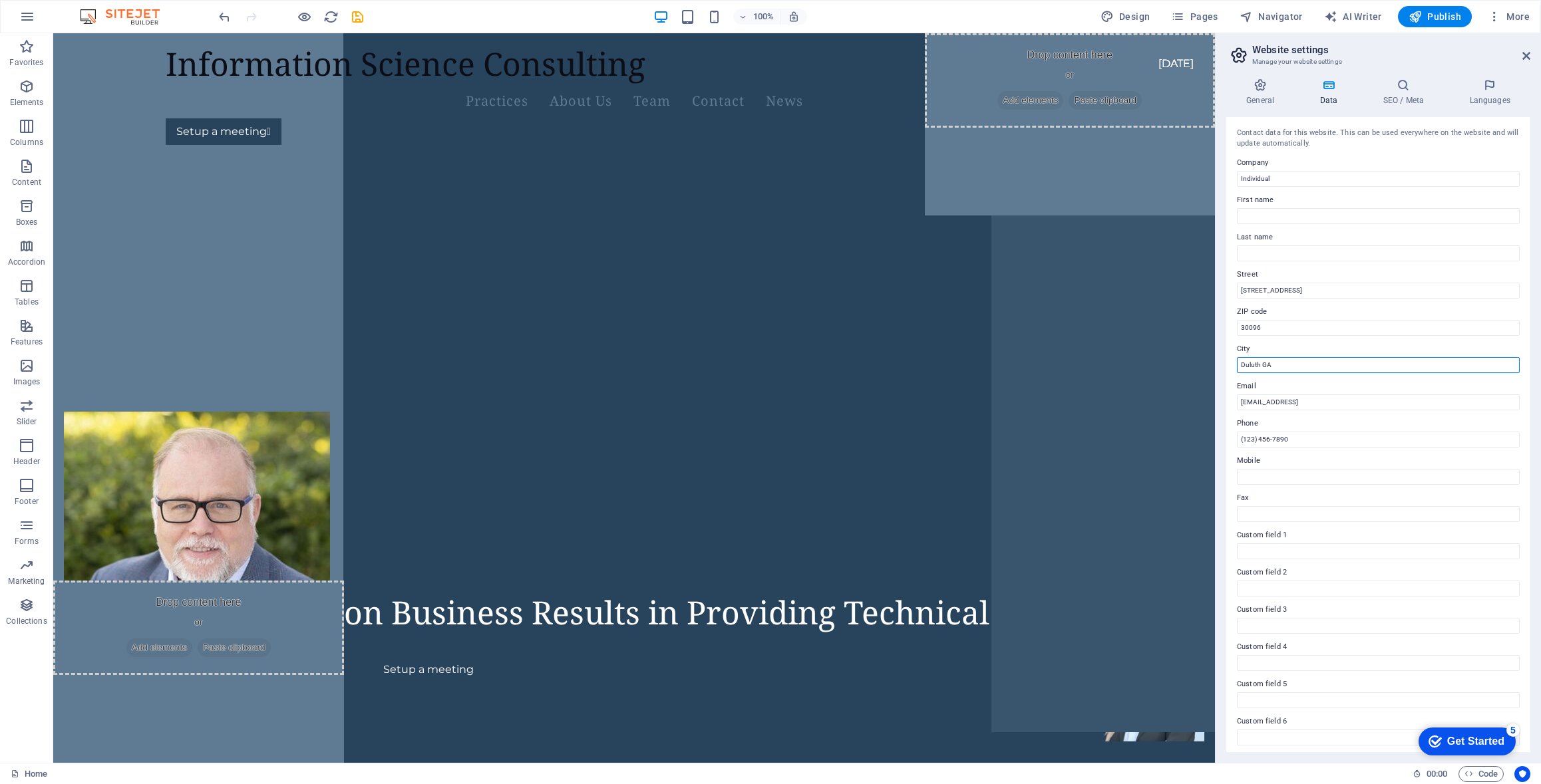
click at [1261, 360] on input "Duluth GA" at bounding box center [1378, 365] width 283 height 16
type input "Duluth, [GEOGRAPHIC_DATA]"
click at [1277, 399] on input "[EMAIL_ADDRESS]" at bounding box center [1378, 403] width 283 height 16
drag, startPoint x: 1478, startPoint y: 433, endPoint x: 1214, endPoint y: 398, distance: 266.3
click at [1264, 443] on input "(123) 456-7890" at bounding box center [1378, 440] width 283 height 16
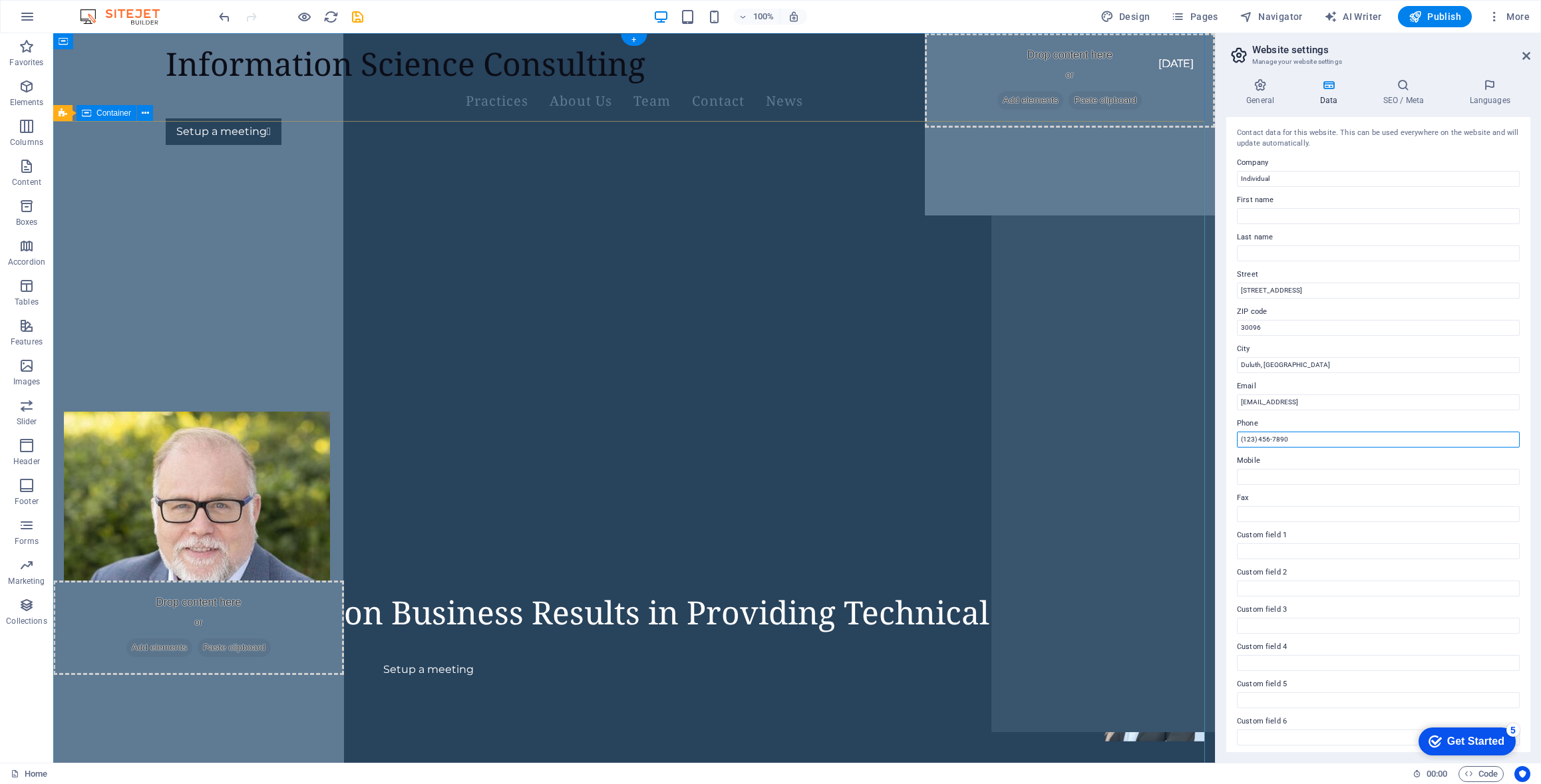
drag, startPoint x: 1359, startPoint y: 474, endPoint x: 1186, endPoint y: 442, distance: 175.9
click at [1260, 179] on input "Individual" at bounding box center [1378, 179] width 283 height 16
click at [1259, 179] on input "Individual" at bounding box center [1378, 179] width 283 height 16
type input "Wisdomino Information Science Consulting"
click at [1295, 209] on input "First name" at bounding box center [1378, 216] width 283 height 16
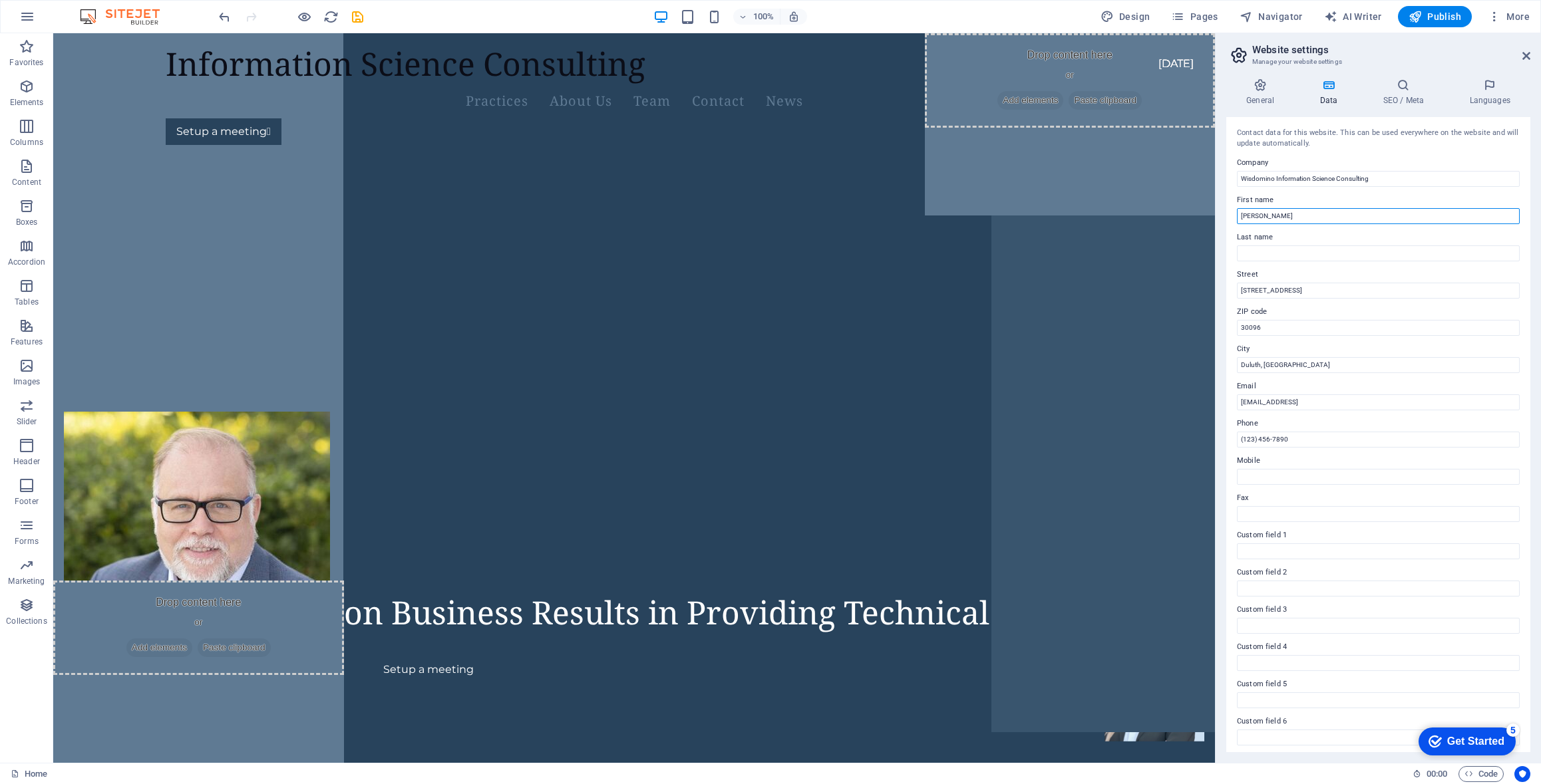
type input "[PERSON_NAME]"
click at [1293, 241] on label "Last name" at bounding box center [1378, 238] width 283 height 16
click at [1293, 246] on input "Last name" at bounding box center [1378, 254] width 283 height 16
click at [1260, 253] on input "Dowqdell" at bounding box center [1378, 254] width 283 height 16
type input "[PERSON_NAME]"
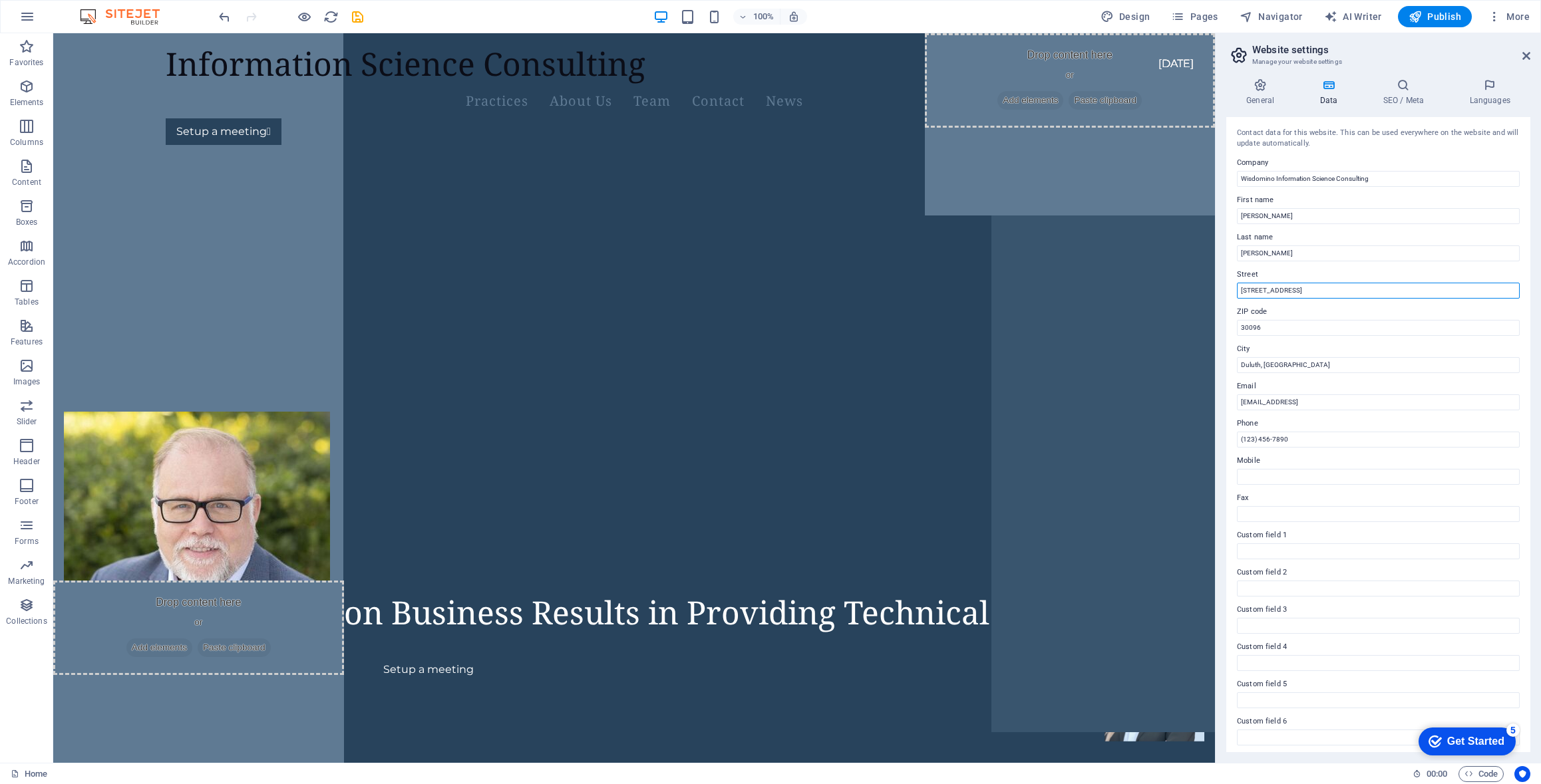
click at [1257, 295] on input "[STREET_ADDRESS]" at bounding box center [1378, 291] width 283 height 16
click at [1284, 296] on input "[STREET_ADDRESS]" at bounding box center [1378, 291] width 283 height 16
click at [1318, 296] on input "[STREET_ADDRESS]" at bounding box center [1378, 291] width 283 height 16
type input "[STREET_ADDRESS]"
click at [1331, 91] on icon at bounding box center [1328, 85] width 58 height 14
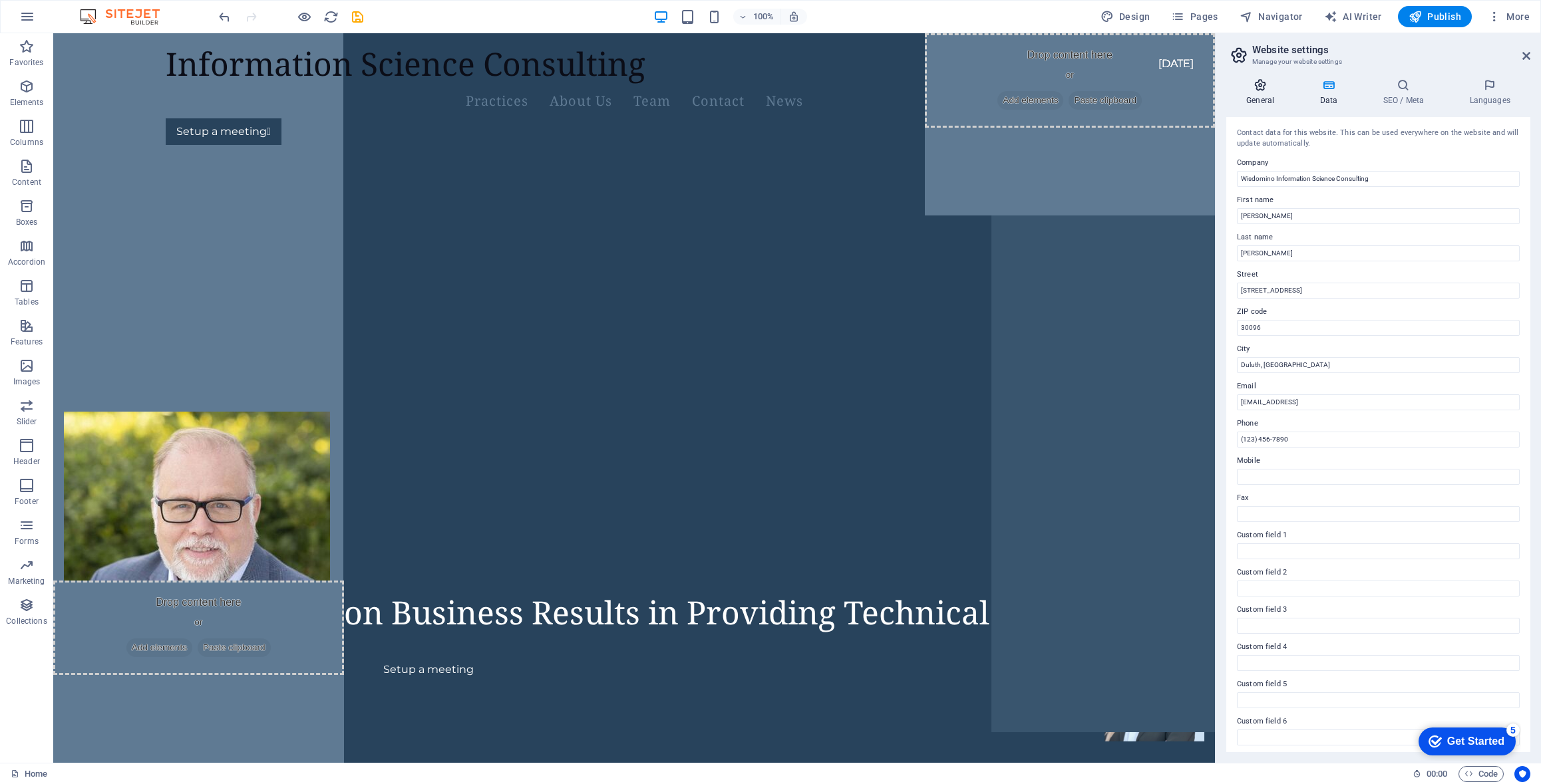
click at [1261, 89] on icon at bounding box center [1261, 85] width 68 height 14
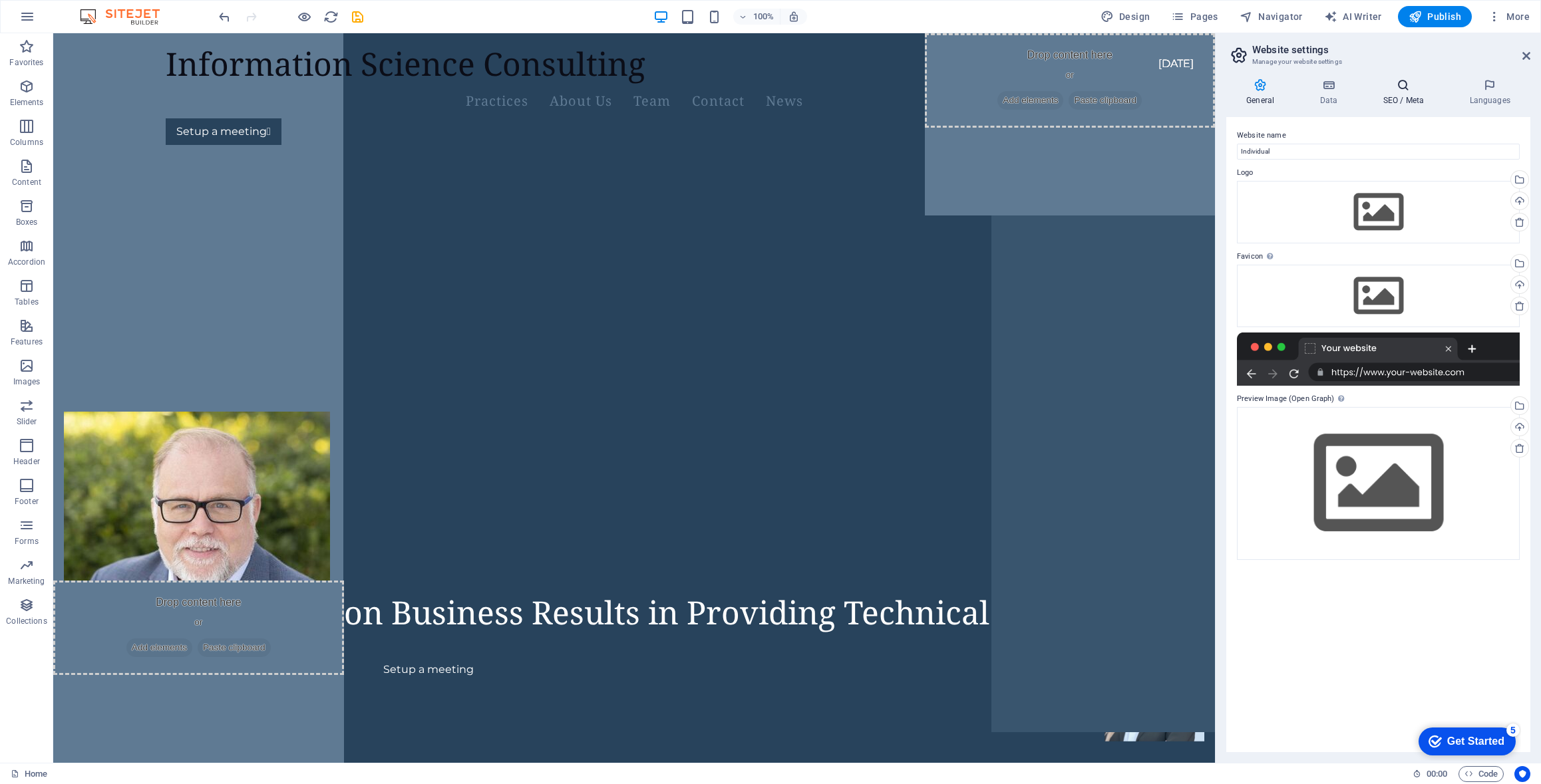
click at [1413, 89] on icon at bounding box center [1403, 85] width 81 height 14
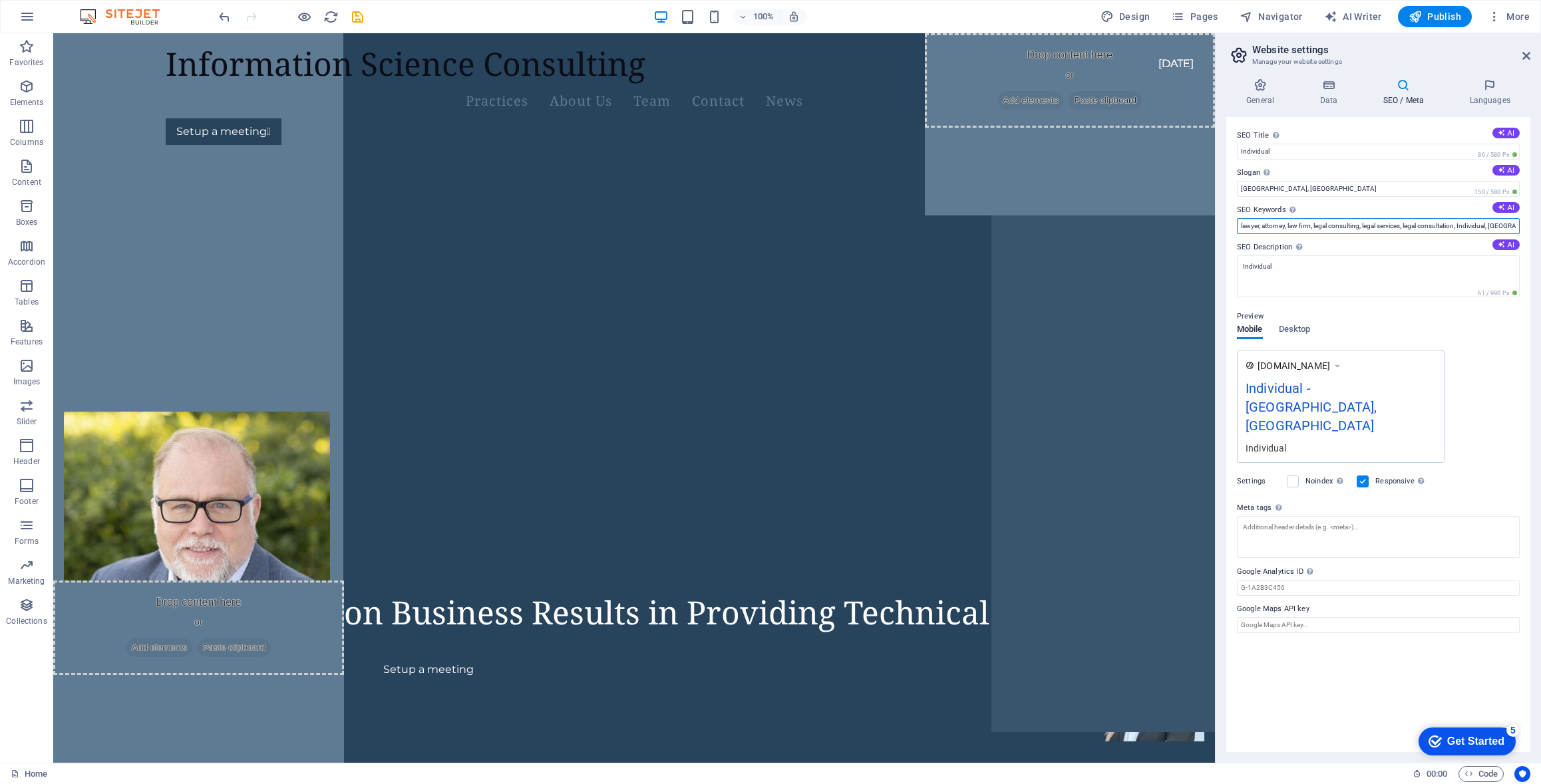
click at [1273, 226] on input "lawyer, attorney, law firm, legal consulting, legal services, legal consultatio…" at bounding box center [1378, 226] width 283 height 16
click at [1292, 201] on div "Comma-separated list of keywords representing your website." at bounding box center [1332, 182] width 106 height 40
click at [1292, 218] on input "technical information DITA XML information Sci" at bounding box center [1378, 226] width 283 height 16
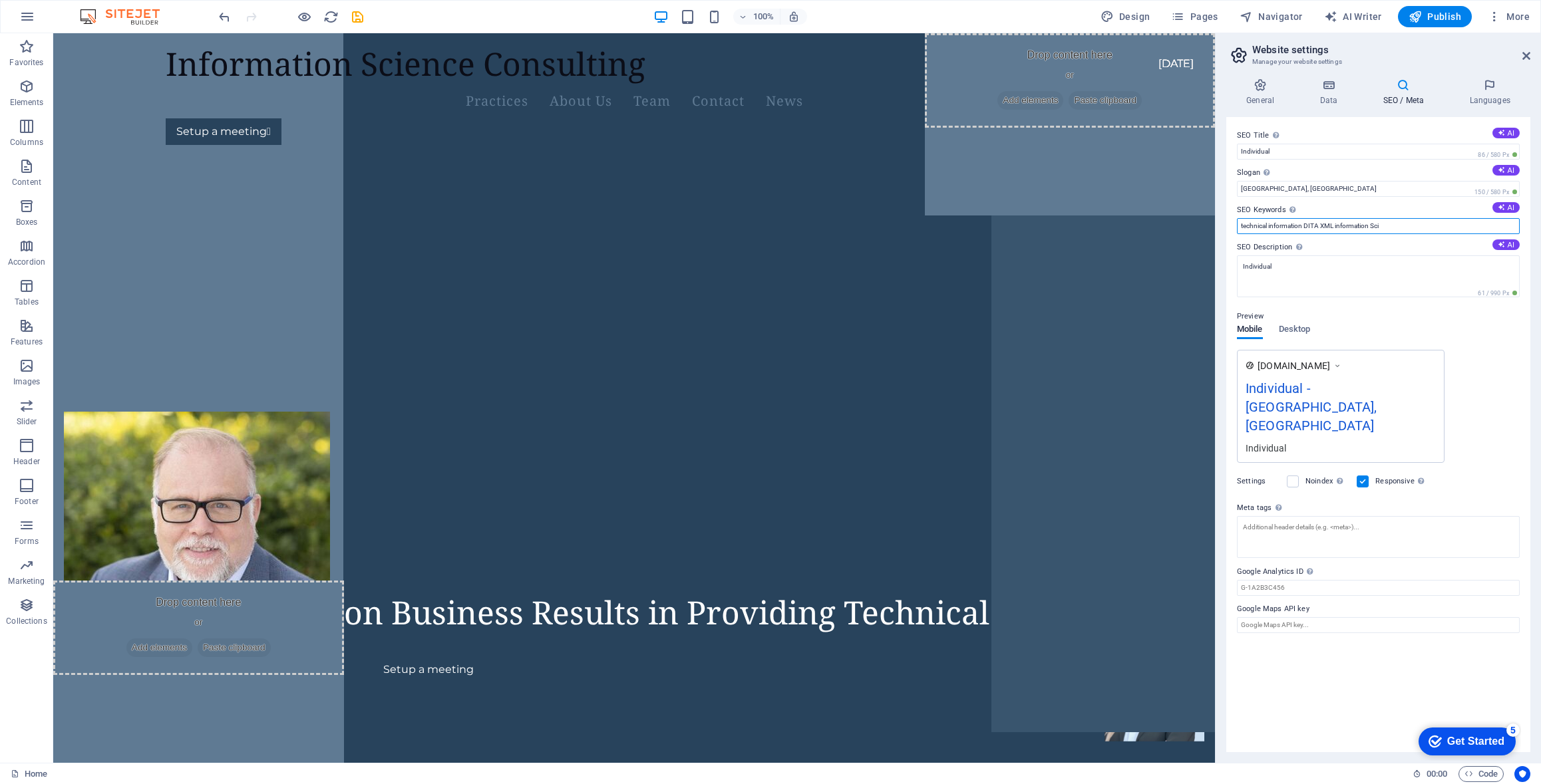
click at [1292, 226] on input "technical information DITA XML information Sci" at bounding box center [1378, 226] width 283 height 16
click at [1304, 226] on input "technical information DITA XML information Sci" at bounding box center [1378, 226] width 283 height 16
click at [1337, 228] on input "technical information, DITA XML information Sci" at bounding box center [1378, 226] width 283 height 16
click at [1410, 222] on input "technical information, DITA XML, DITA, information Sci" at bounding box center [1378, 226] width 283 height 16
click at [1357, 227] on input "technical information, DITA XML, DITA, information Science" at bounding box center [1378, 226] width 283 height 16
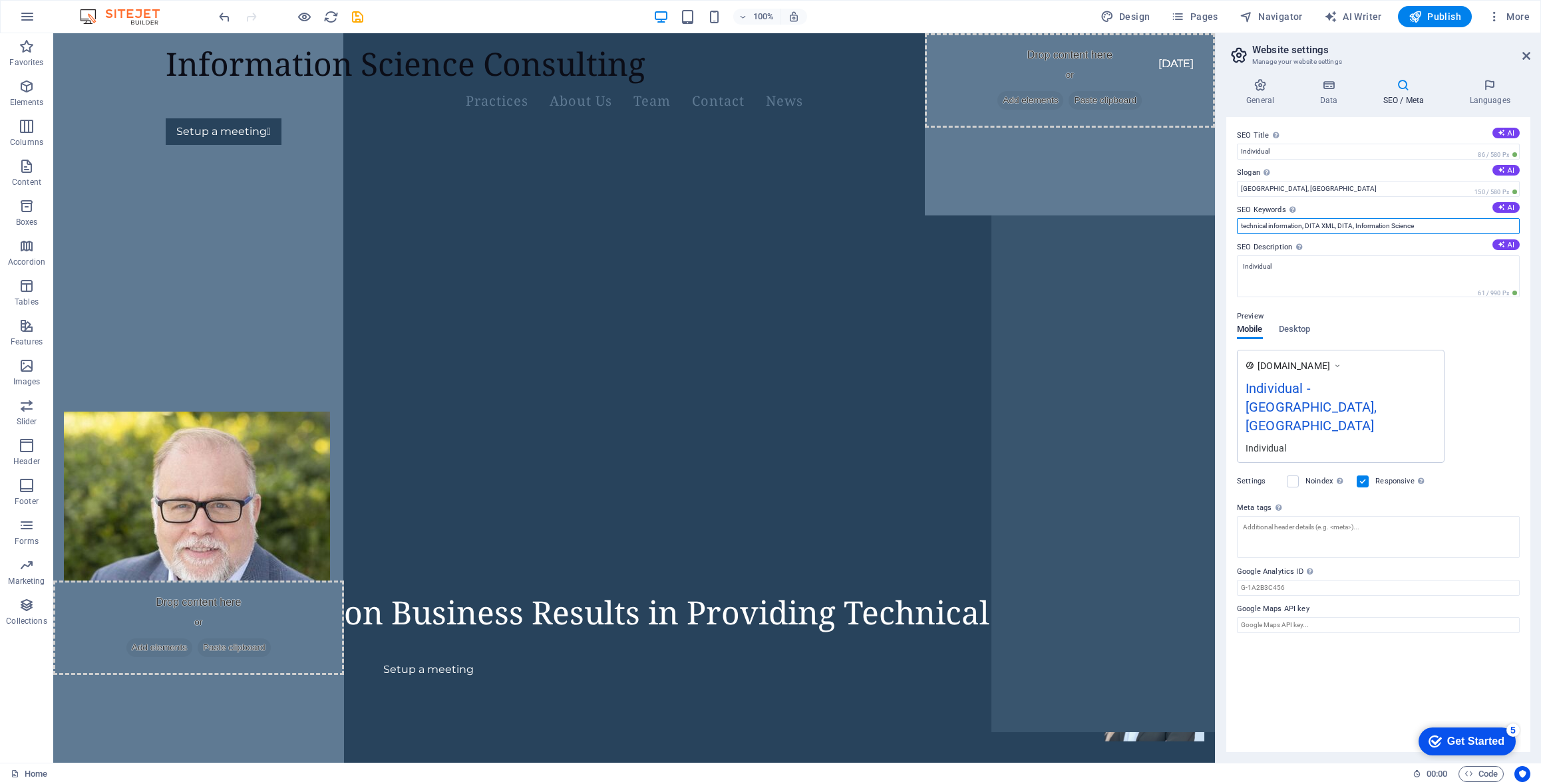
click at [1429, 222] on input "technical information, DITA XML, DITA, Information Science" at bounding box center [1378, 226] width 283 height 16
type input "technical information, DITA XML, DITA, Information Science, Technical Publicati…"
click at [1490, 364] on div "[DOMAIN_NAME] Individual - [GEOGRAPHIC_DATA], [GEOGRAPHIC_DATA] Individual" at bounding box center [1378, 406] width 283 height 113
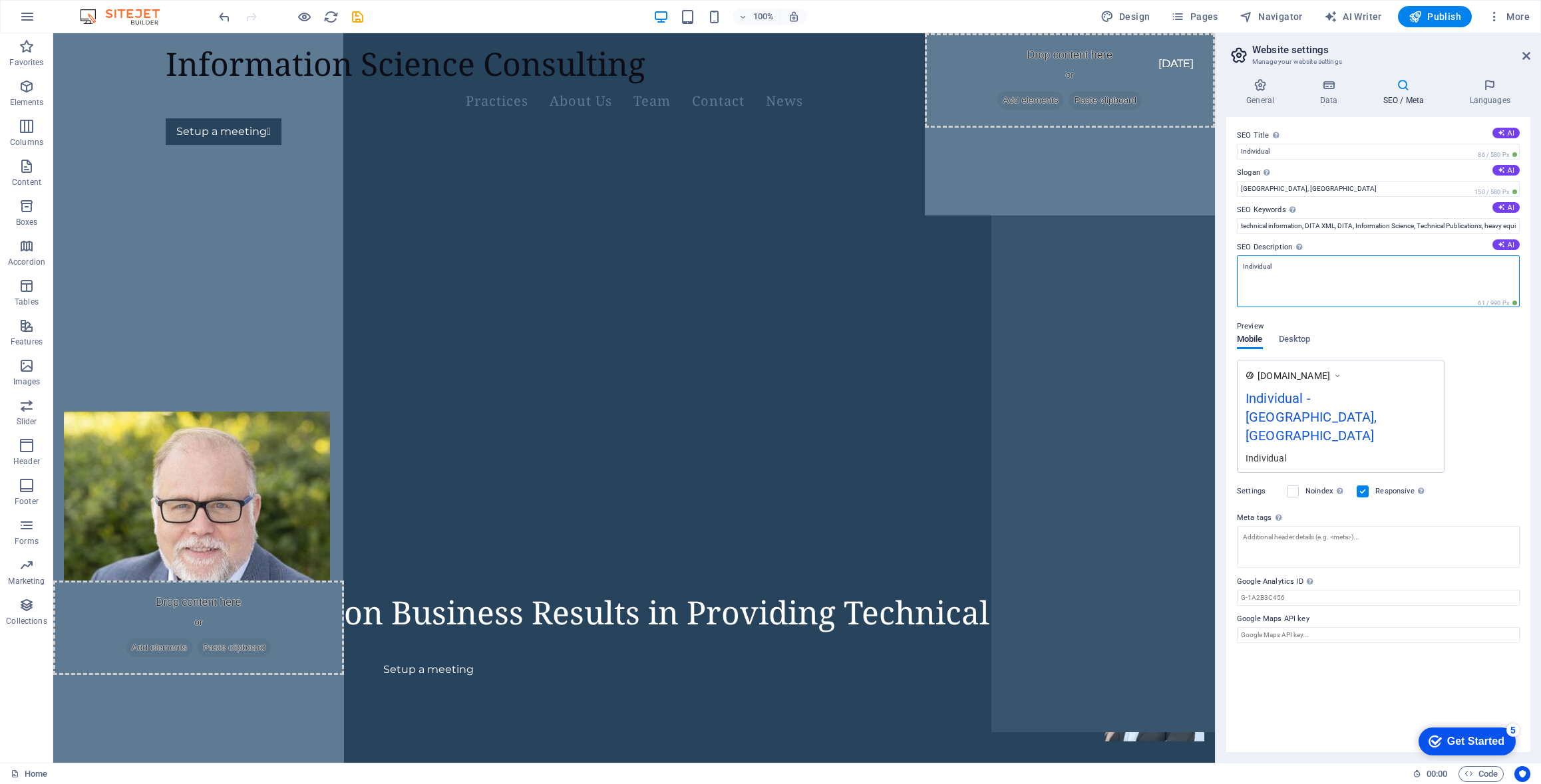
click at [1253, 266] on textarea "Individual" at bounding box center [1378, 281] width 283 height 52
click at [1283, 268] on textarea "Individual" at bounding box center [1378, 281] width 283 height 52
click at [1334, 154] on input "Individual" at bounding box center [1378, 151] width 283 height 16
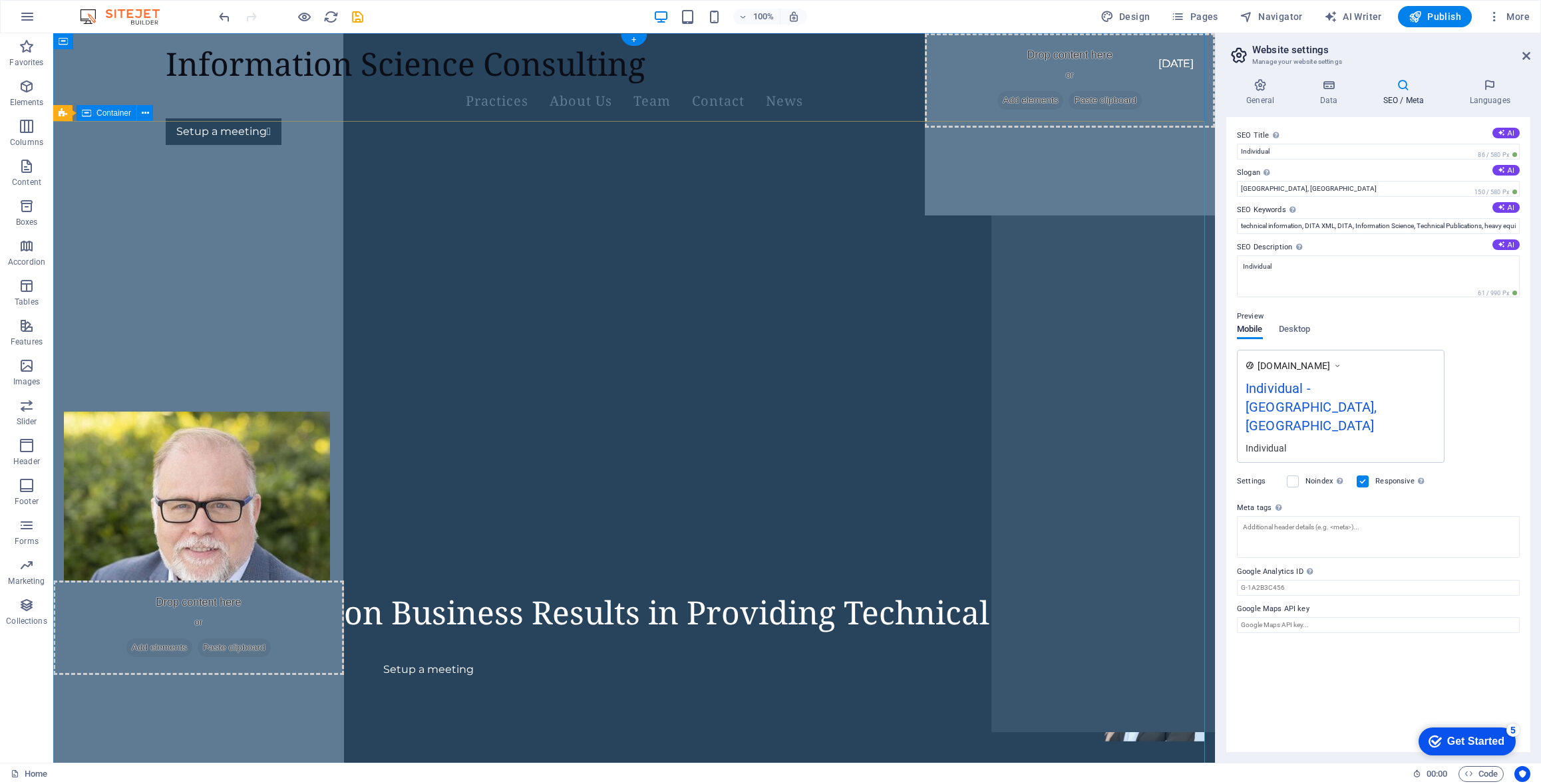
click at [715, 284] on div "Focused on Business Results in Providing Technical Content Setup a meeting" at bounding box center [633, 219] width 1161 height 128
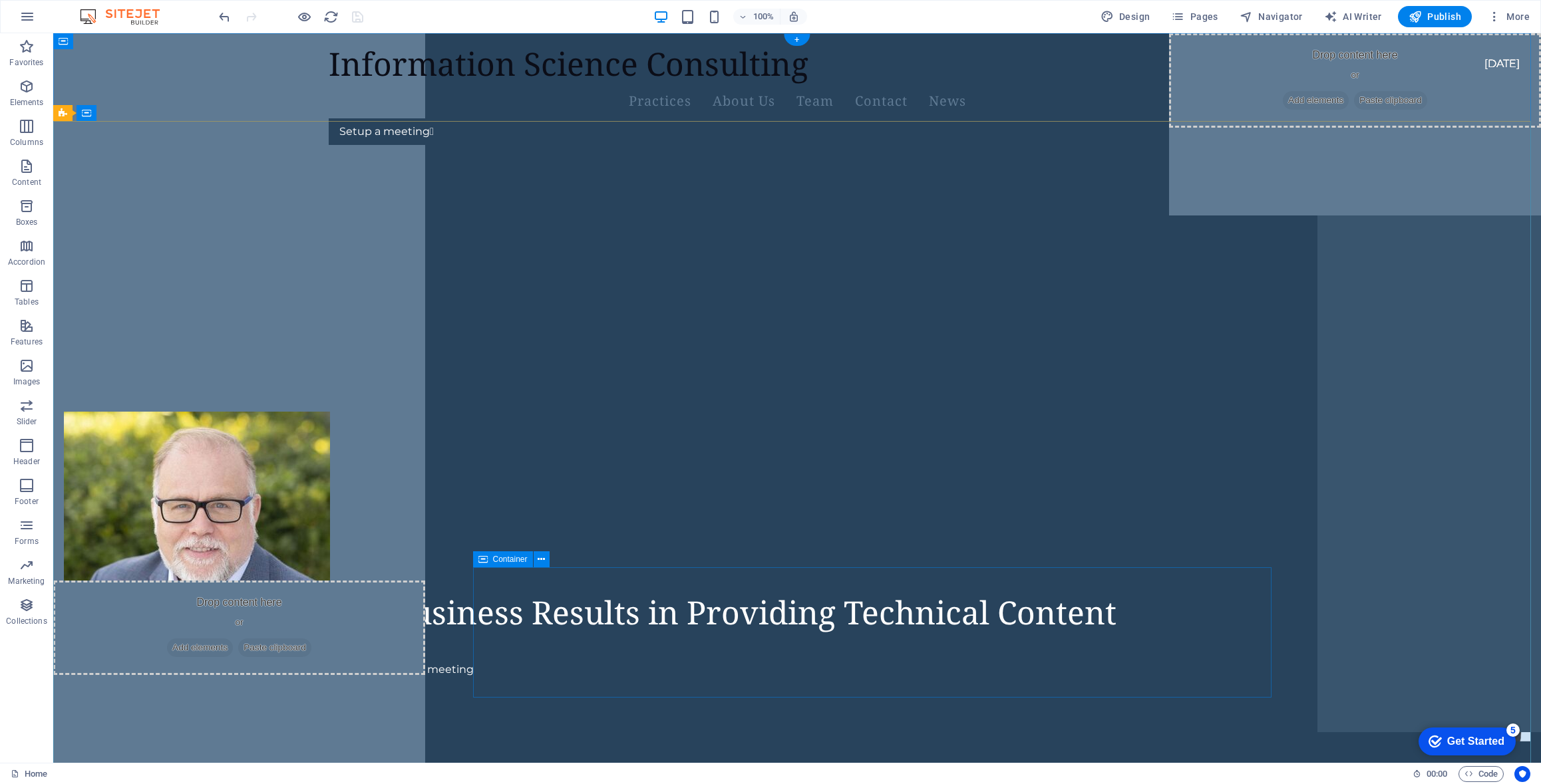
click at [1181, 672] on div "Focused on Business Results in Providing Technical Content Setup a meeting" at bounding box center [696, 638] width 967 height 90
click at [1431, 728] on figure at bounding box center [1481, 675] width 100 height 134
click at [1431, 713] on figure at bounding box center [1481, 675] width 100 height 134
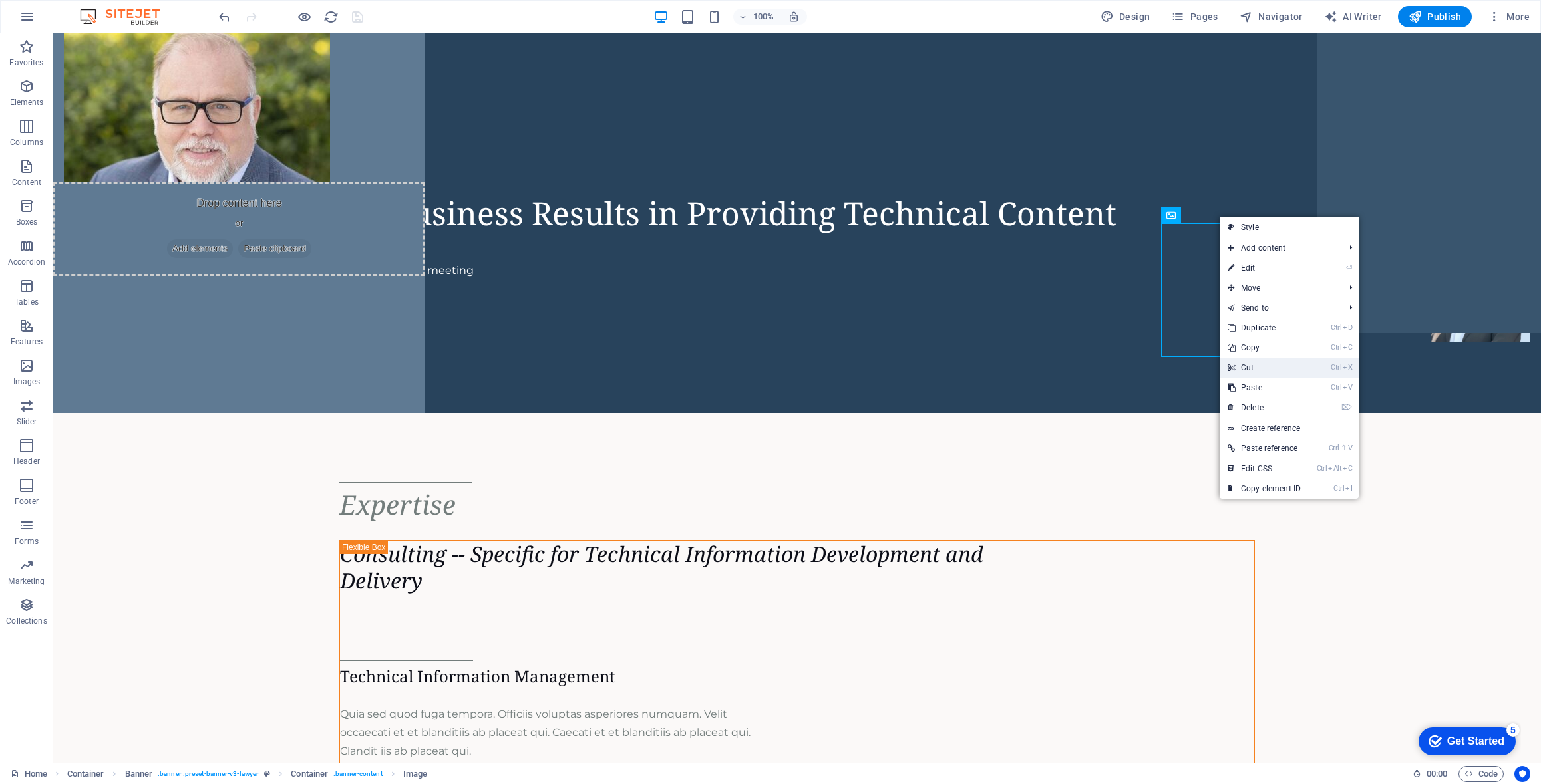
click at [1252, 367] on link "Ctrl X Cut" at bounding box center [1264, 367] width 89 height 20
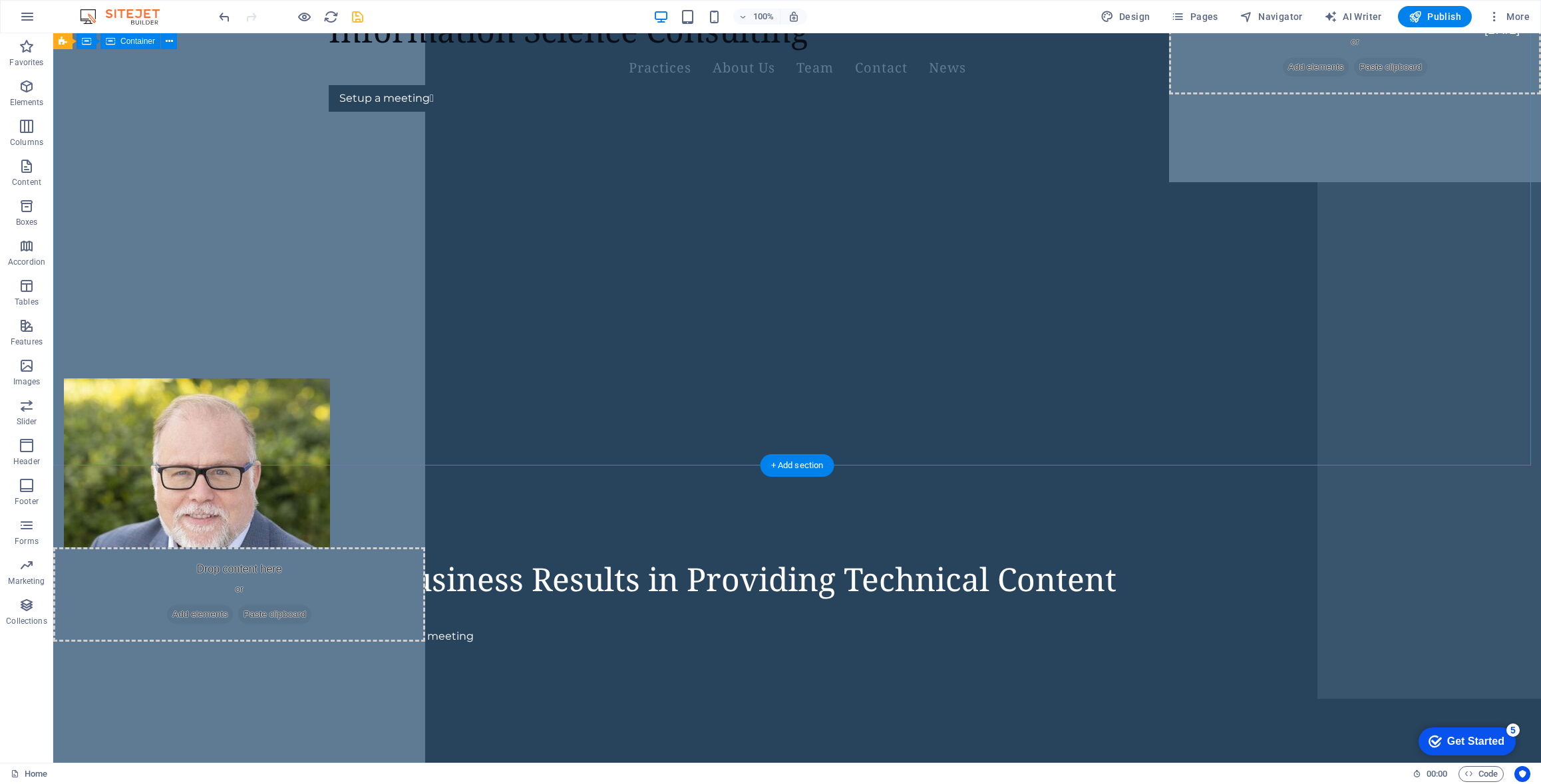
scroll to position [0, 0]
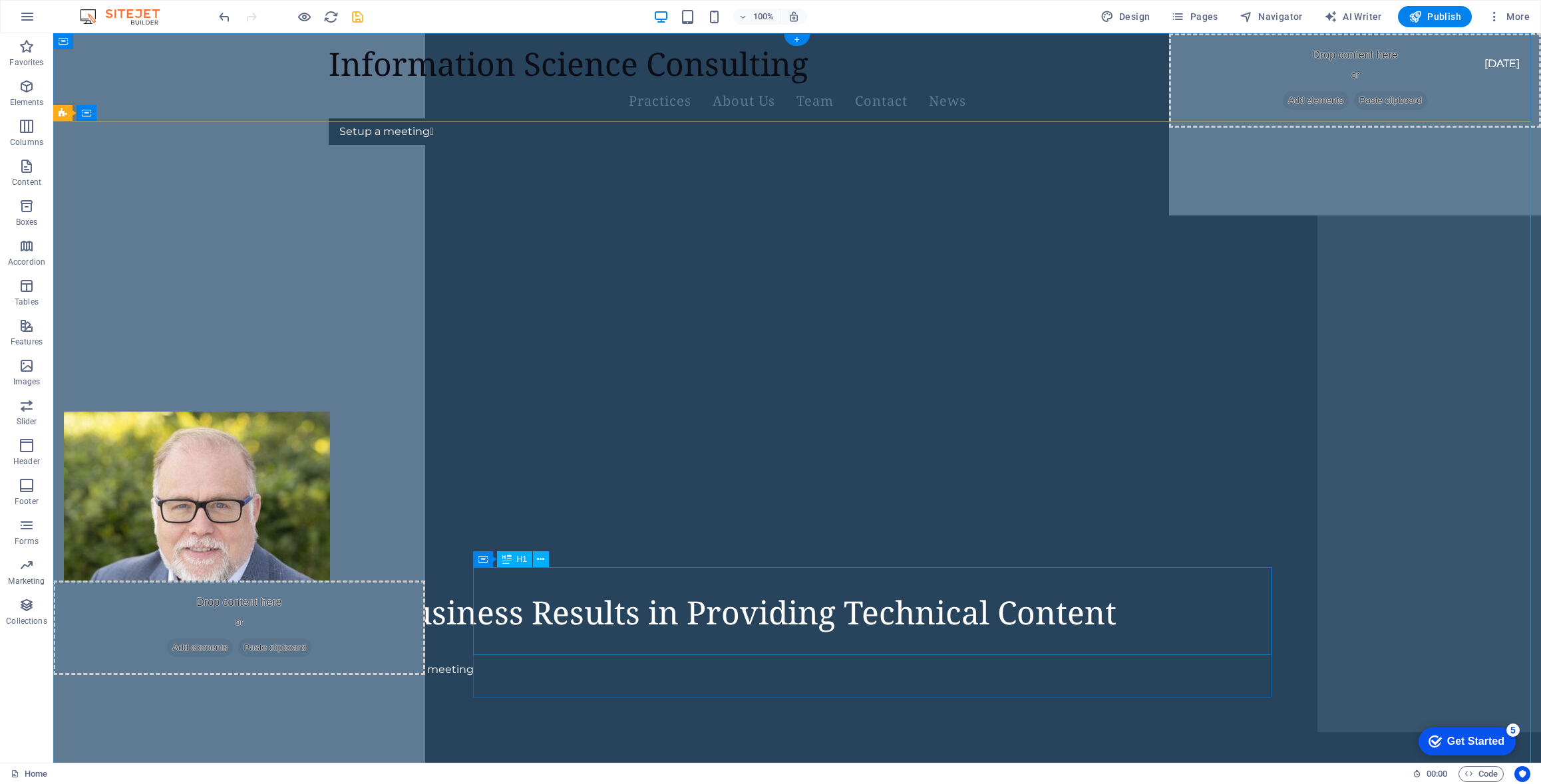
click at [713, 630] on div "Focused on Business Results in Providing Technical Content" at bounding box center [696, 613] width 967 height 40
drag, startPoint x: 713, startPoint y: 630, endPoint x: 479, endPoint y: 631, distance: 234.0
click at [713, 631] on div "Focused on Business Results in Providing Technical Content" at bounding box center [696, 613] width 967 height 40
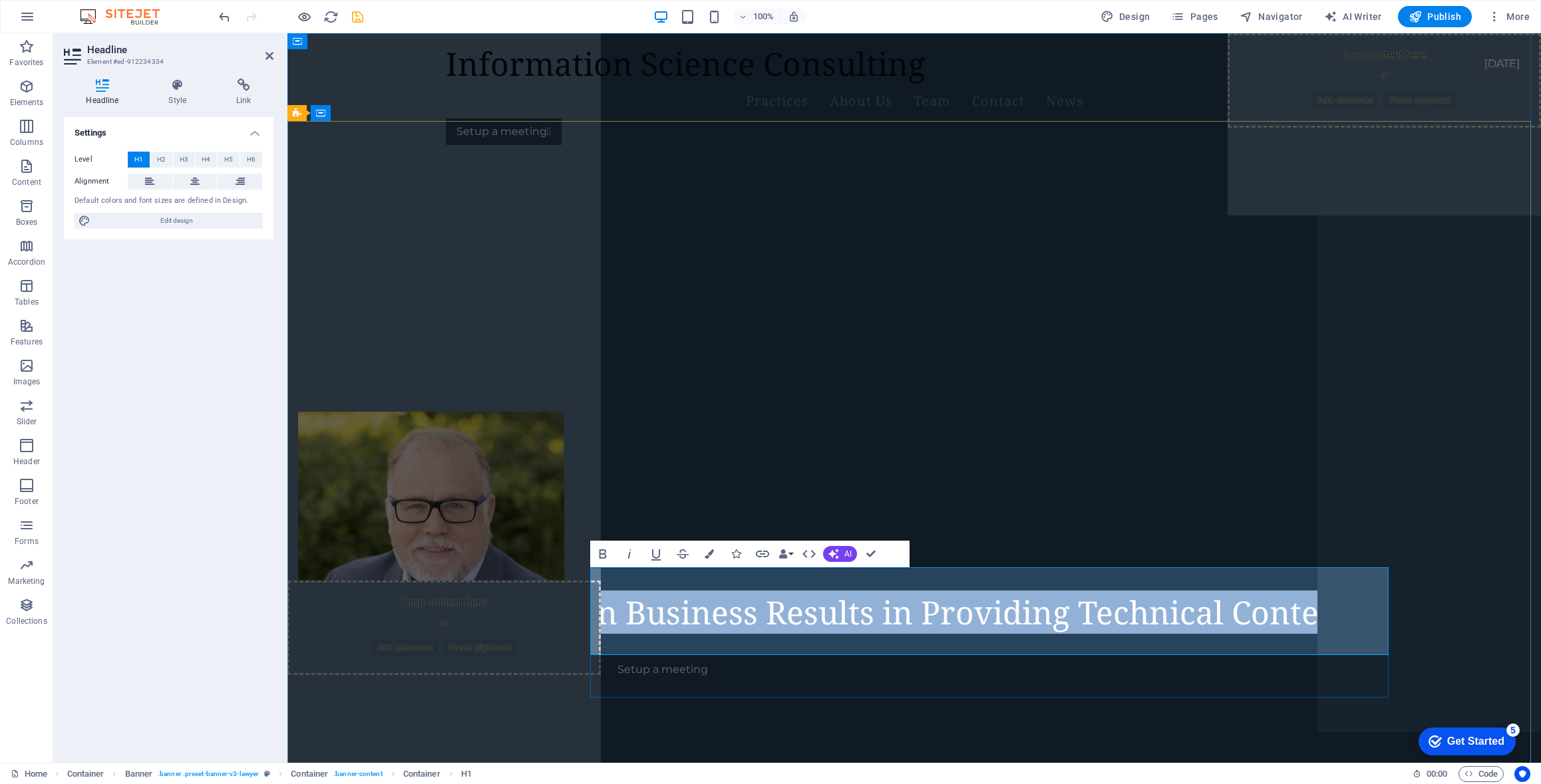
click at [868, 633] on h1 "Focused on Business Results in Providing Technical Content" at bounding box center [899, 613] width 903 height 40
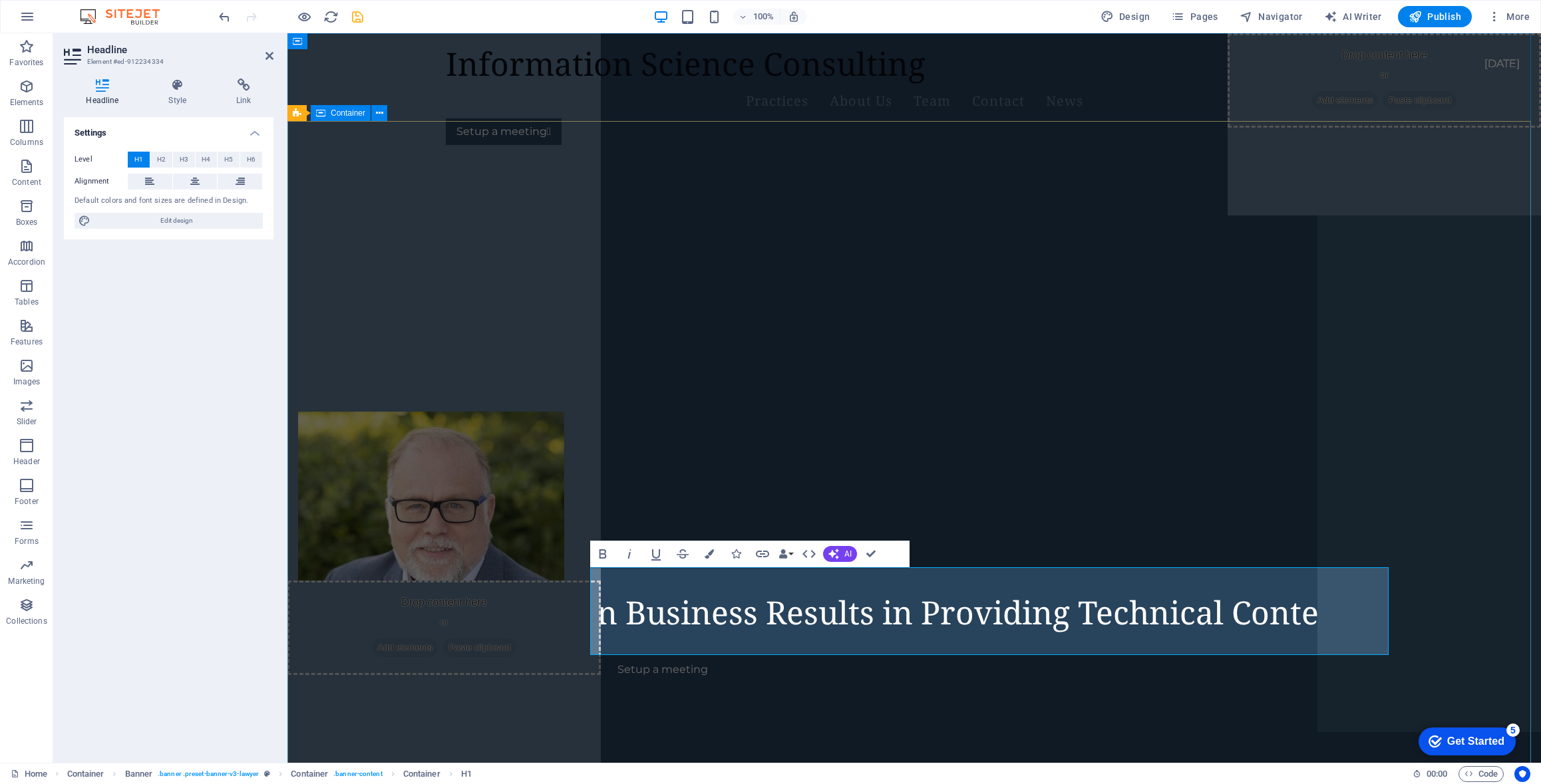
click at [973, 284] on div "Focused on Business Results in Providing Technical Content Setup a meeting" at bounding box center [914, 219] width 1253 height 128
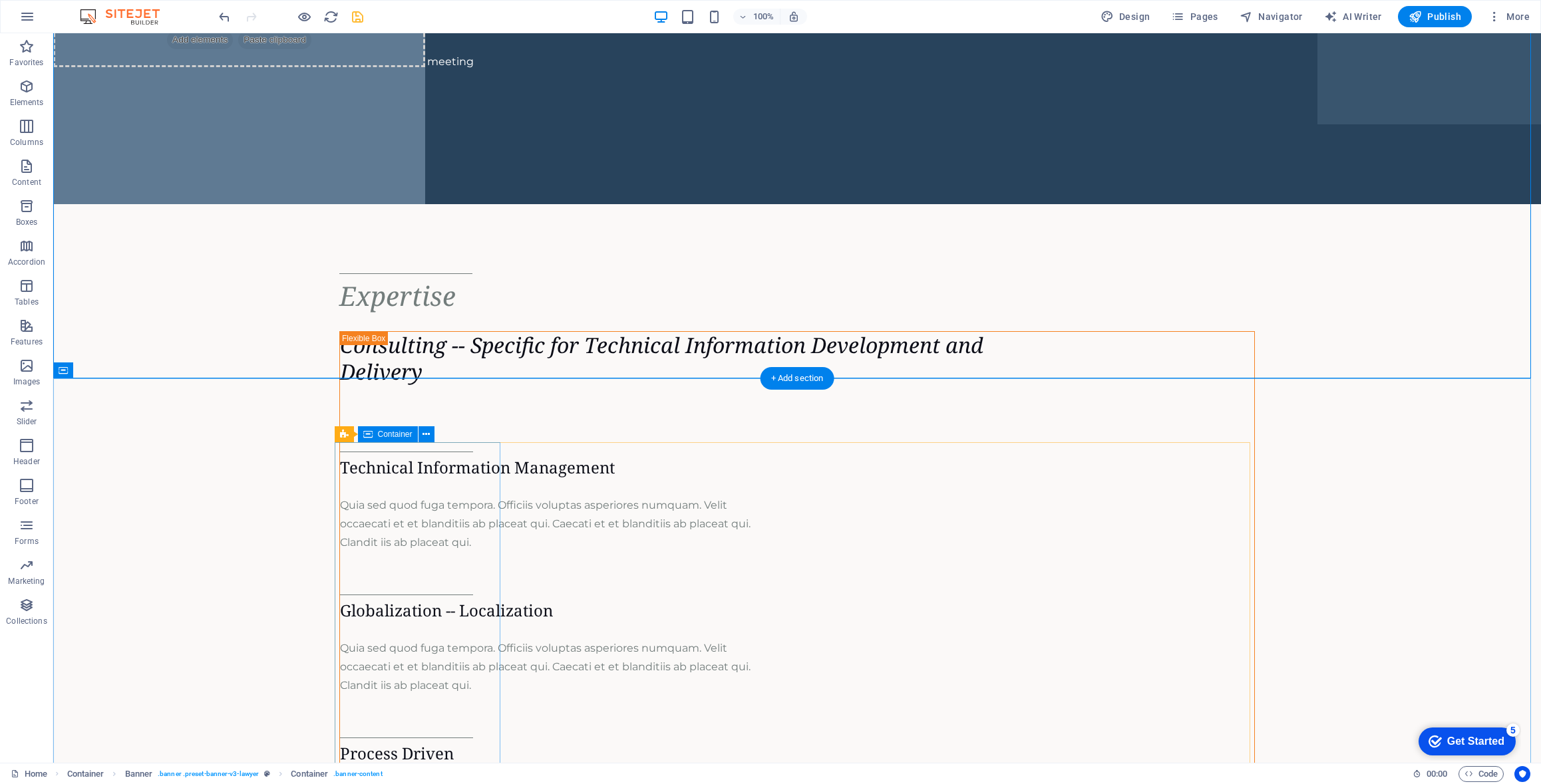
scroll to position [732, 0]
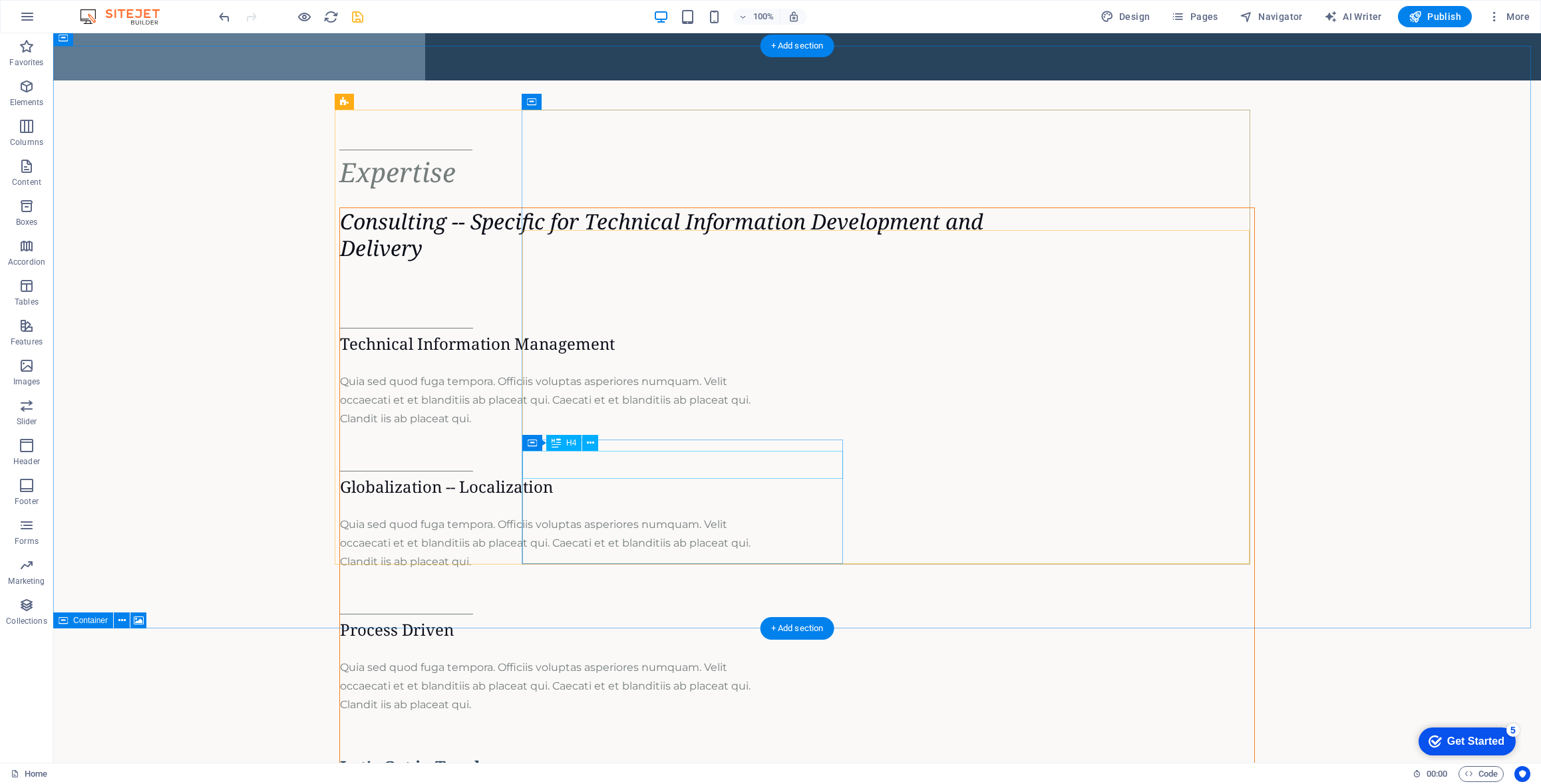
click at [559, 620] on div "Process Driven" at bounding box center [547, 629] width 414 height 20
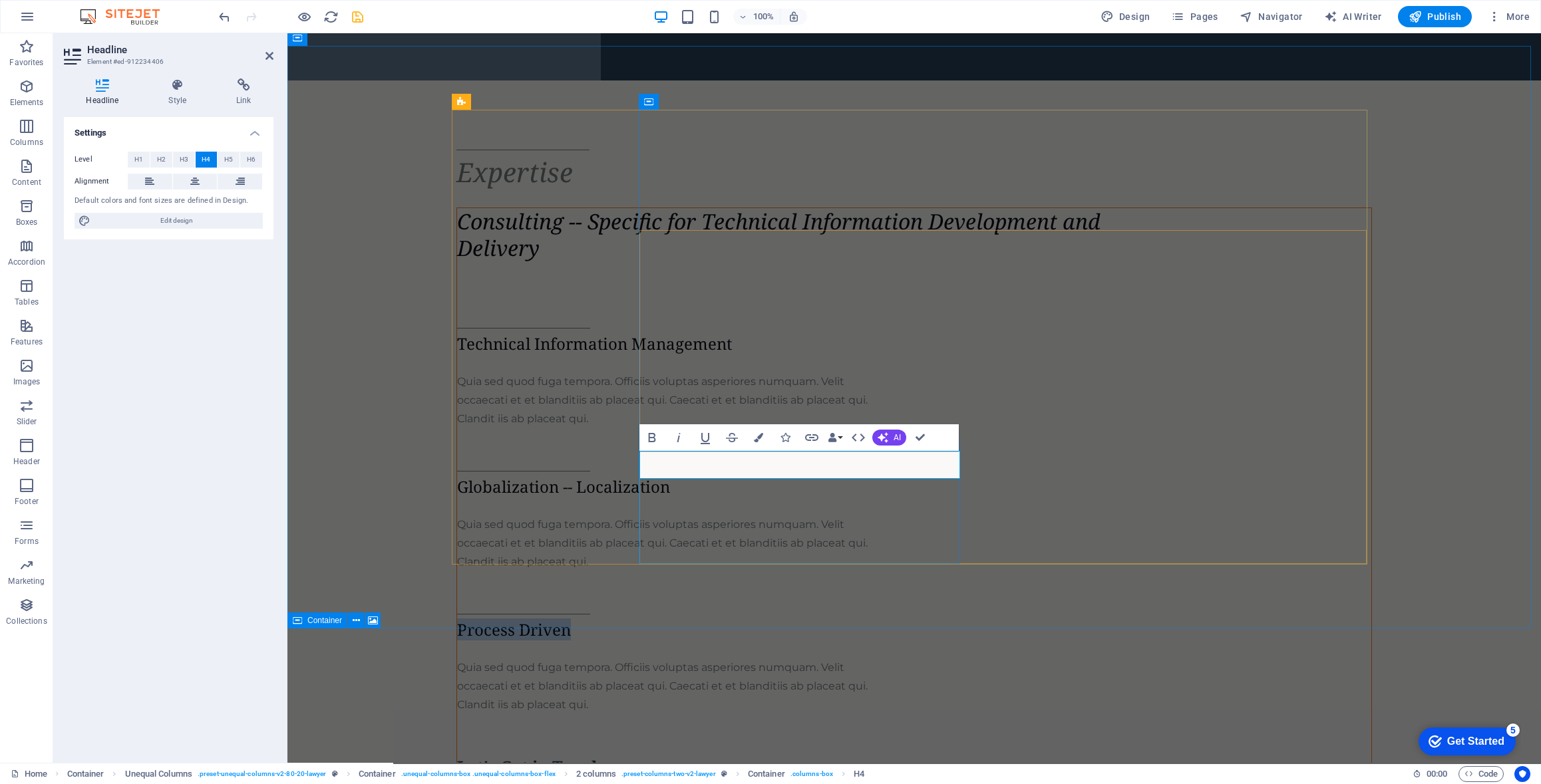
click at [727, 620] on div "Process Driven" at bounding box center [664, 629] width 414 height 20
click at [753, 620] on h4 "Process Driven" at bounding box center [664, 629] width 414 height 20
drag, startPoint x: 768, startPoint y: 460, endPoint x: 620, endPoint y: 462, distance: 148.0
click at [622, 467] on div "Expertise Consulting -- Specific for Technical Information Development and Deli…" at bounding box center [914, 483] width 916 height 678
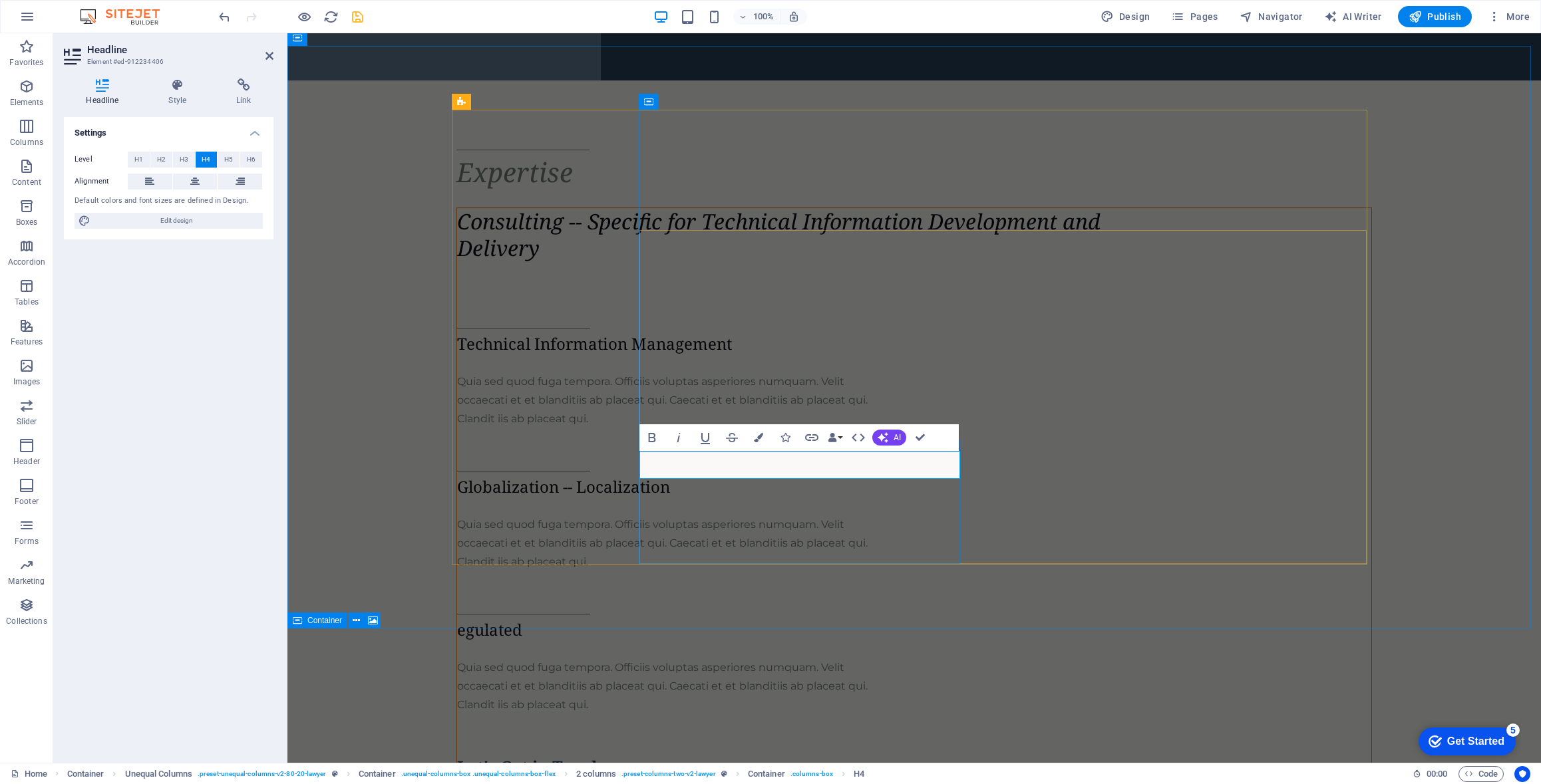
click at [643, 620] on h4 "egulated" at bounding box center [664, 629] width 414 height 20
click at [667, 620] on h4 "egulated" at bounding box center [664, 629] width 414 height 20
click at [872, 757] on div "Let's Get in Touch" at bounding box center [664, 767] width 414 height 20
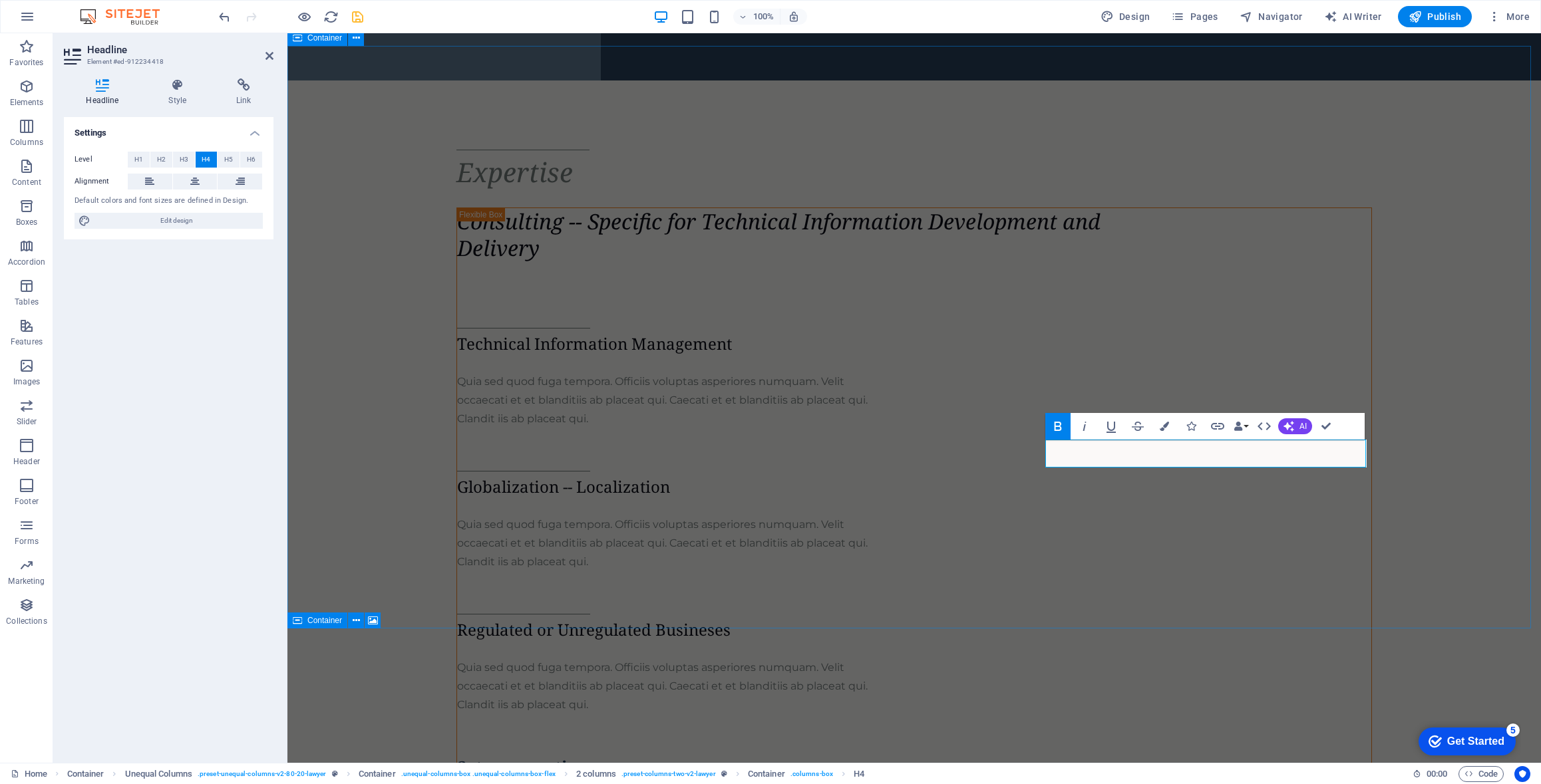
click at [1418, 478] on div "Expertise Consulting -- Specific for Technical Information Development and Deli…" at bounding box center [914, 483] width 1253 height 807
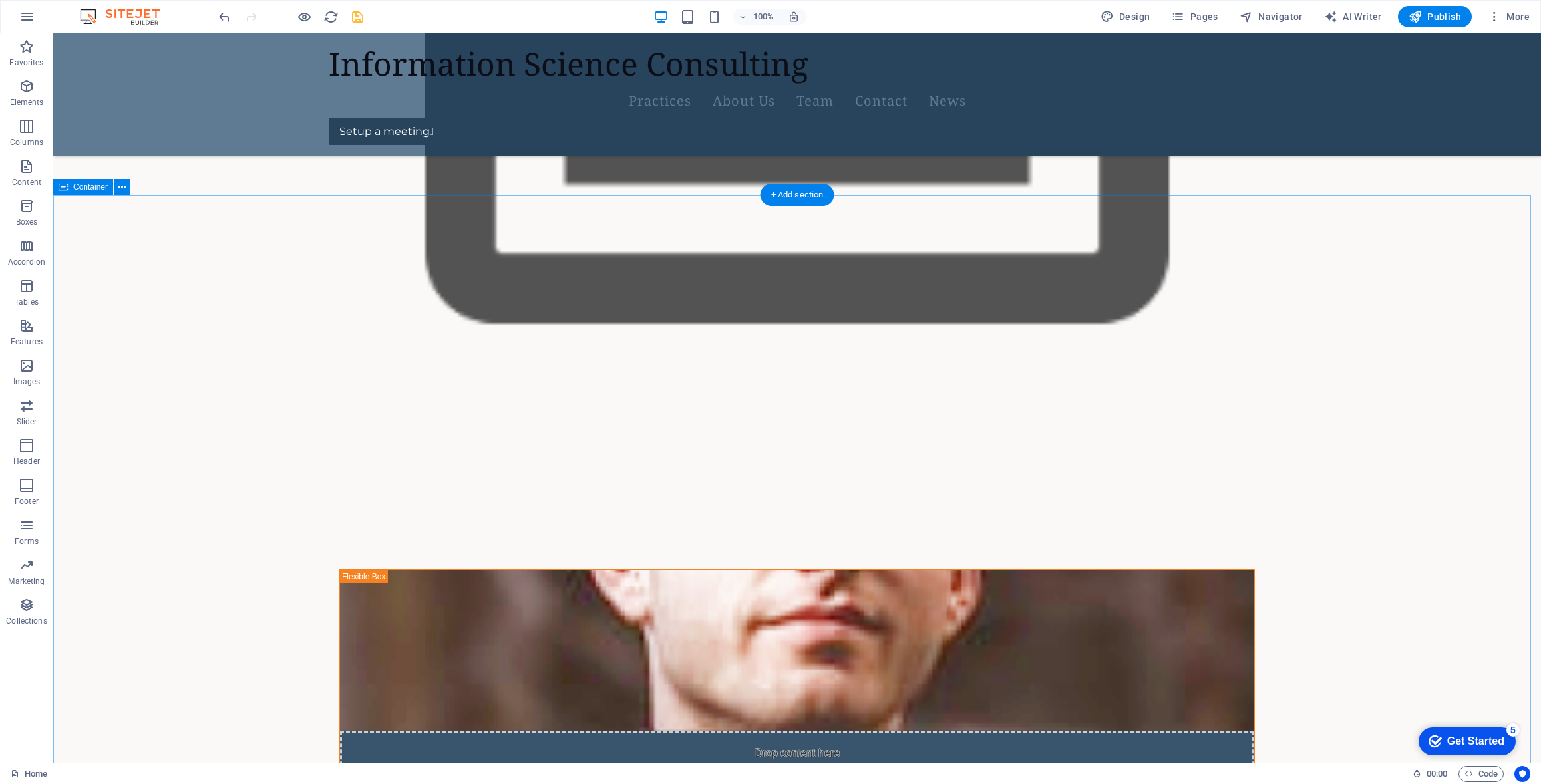
scroll to position [1914, 0]
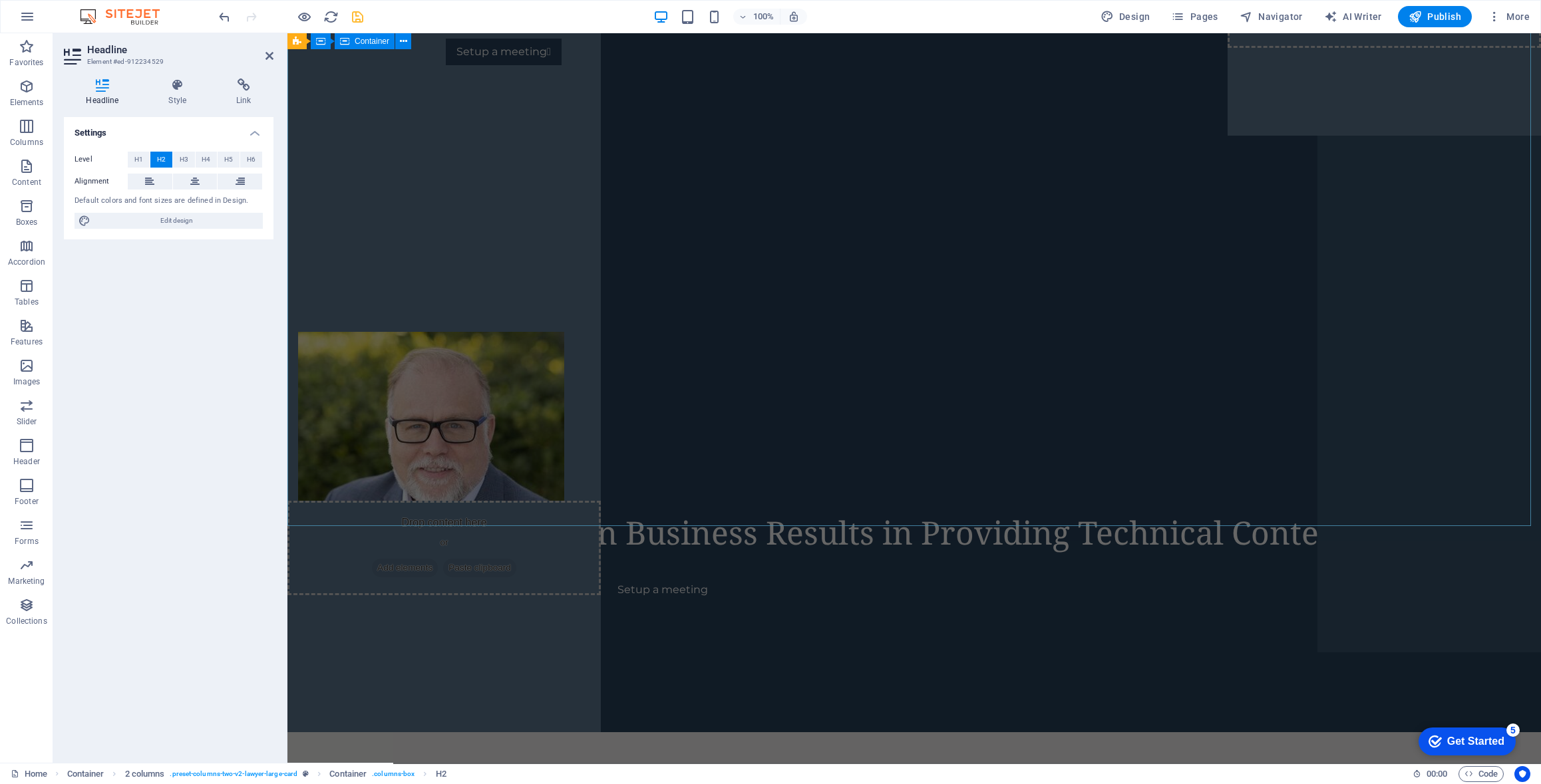
scroll to position [0, 0]
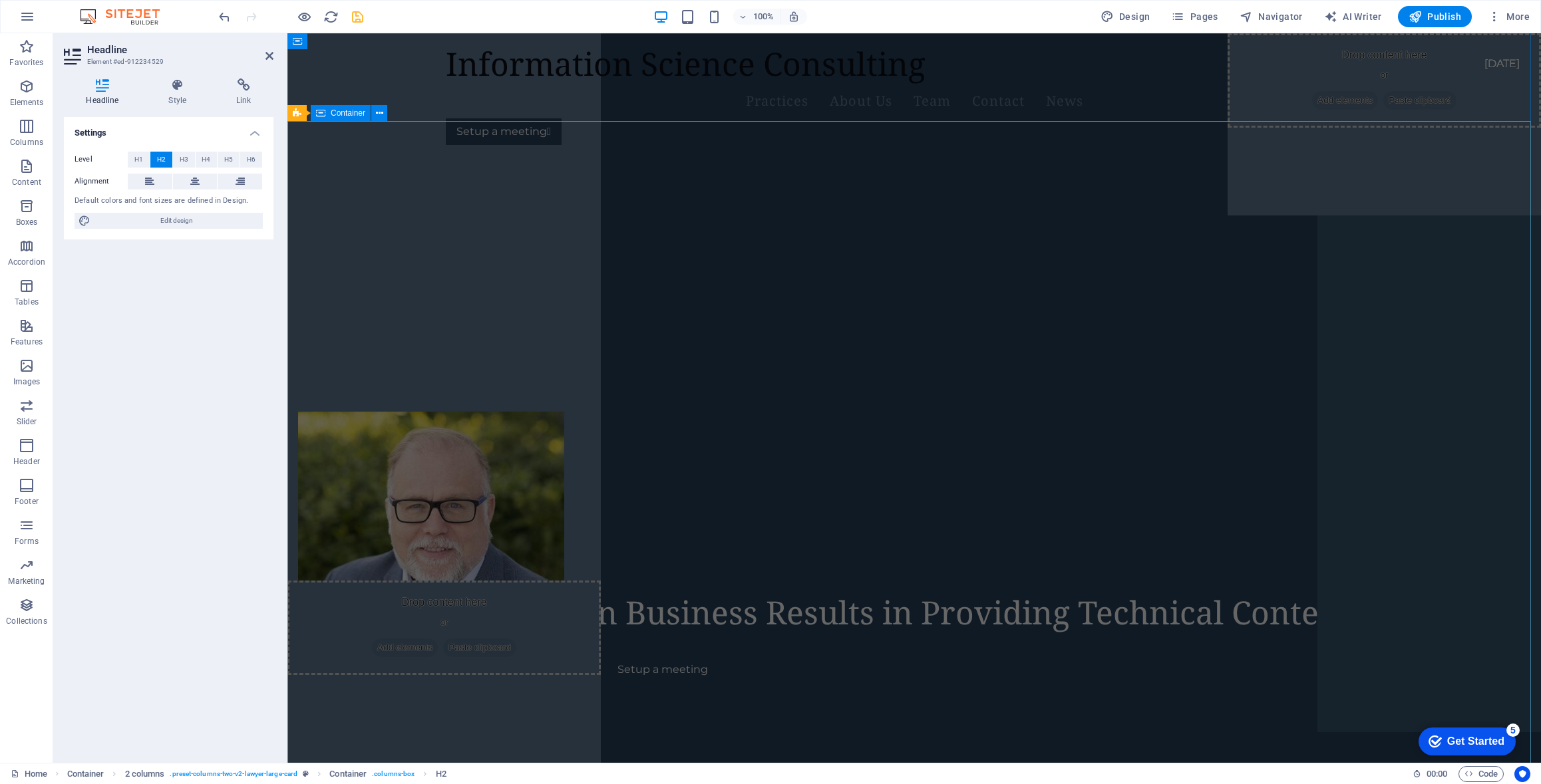
click at [886, 243] on div "Focused on Business Results in Providing Technical Content Setup a meeting" at bounding box center [914, 219] width 1253 height 128
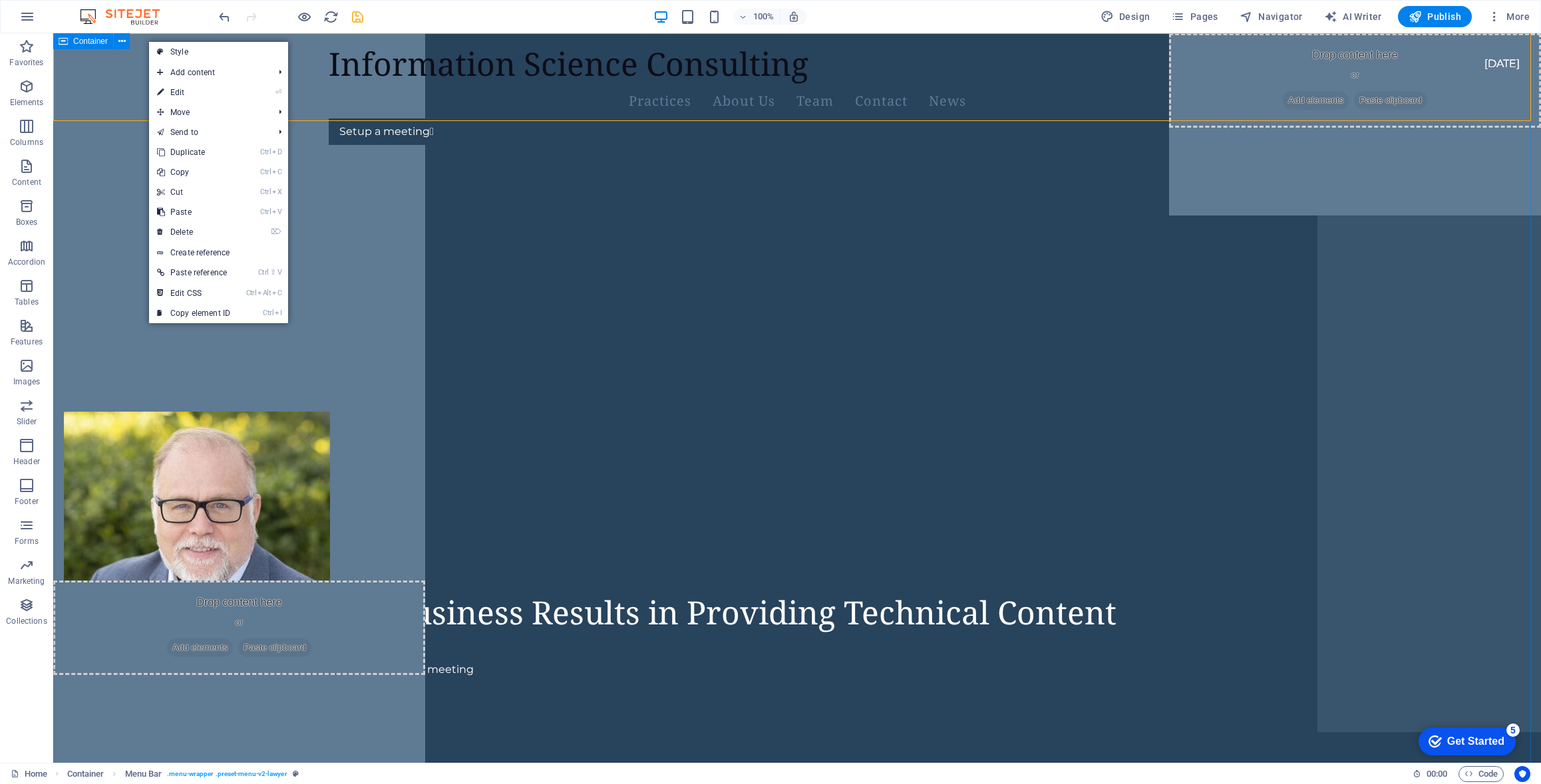
click at [0, 0] on icon at bounding box center [0, 0] width 0 height 0
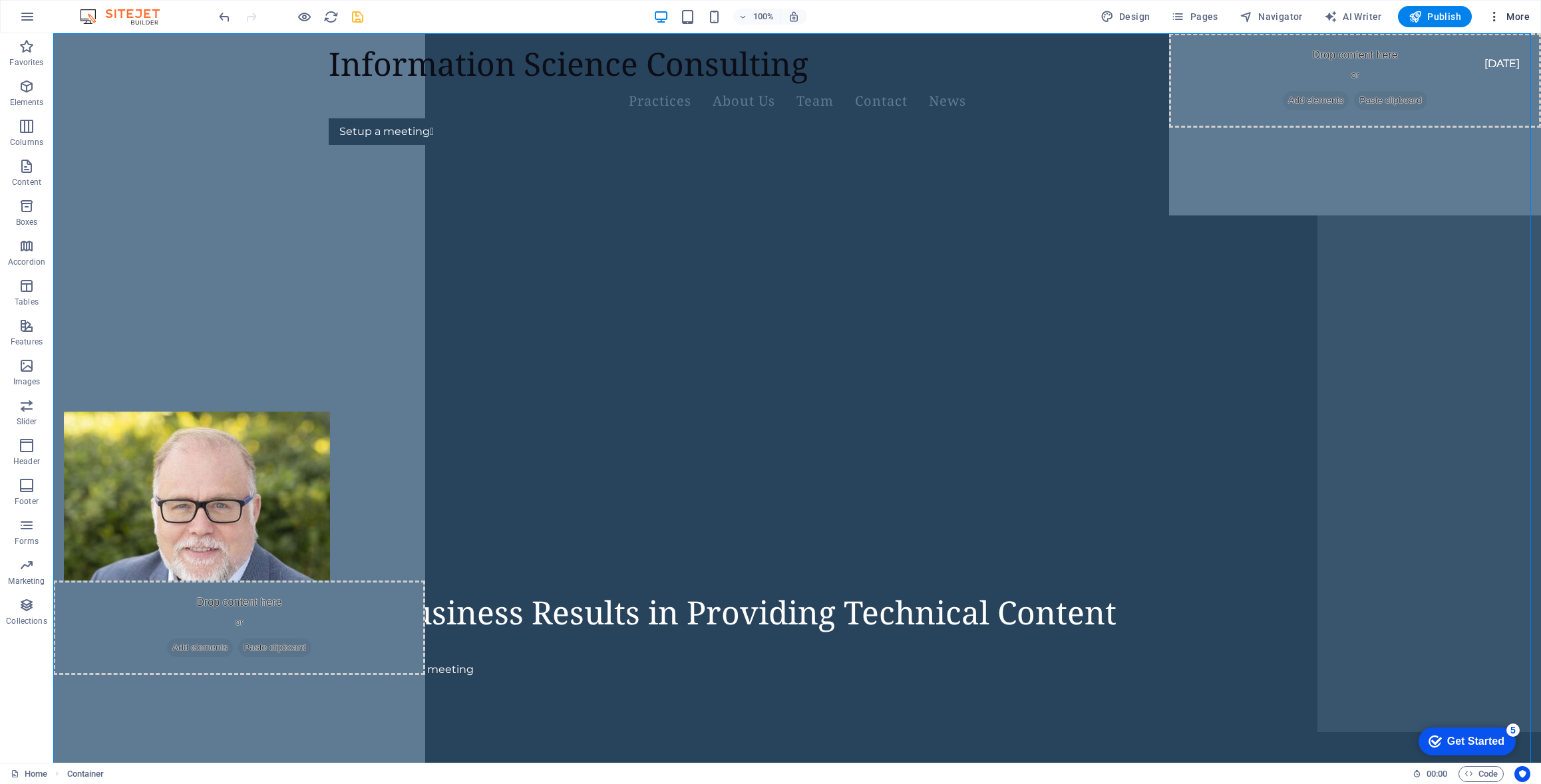
click at [1511, 13] on span "More" at bounding box center [1509, 16] width 42 height 14
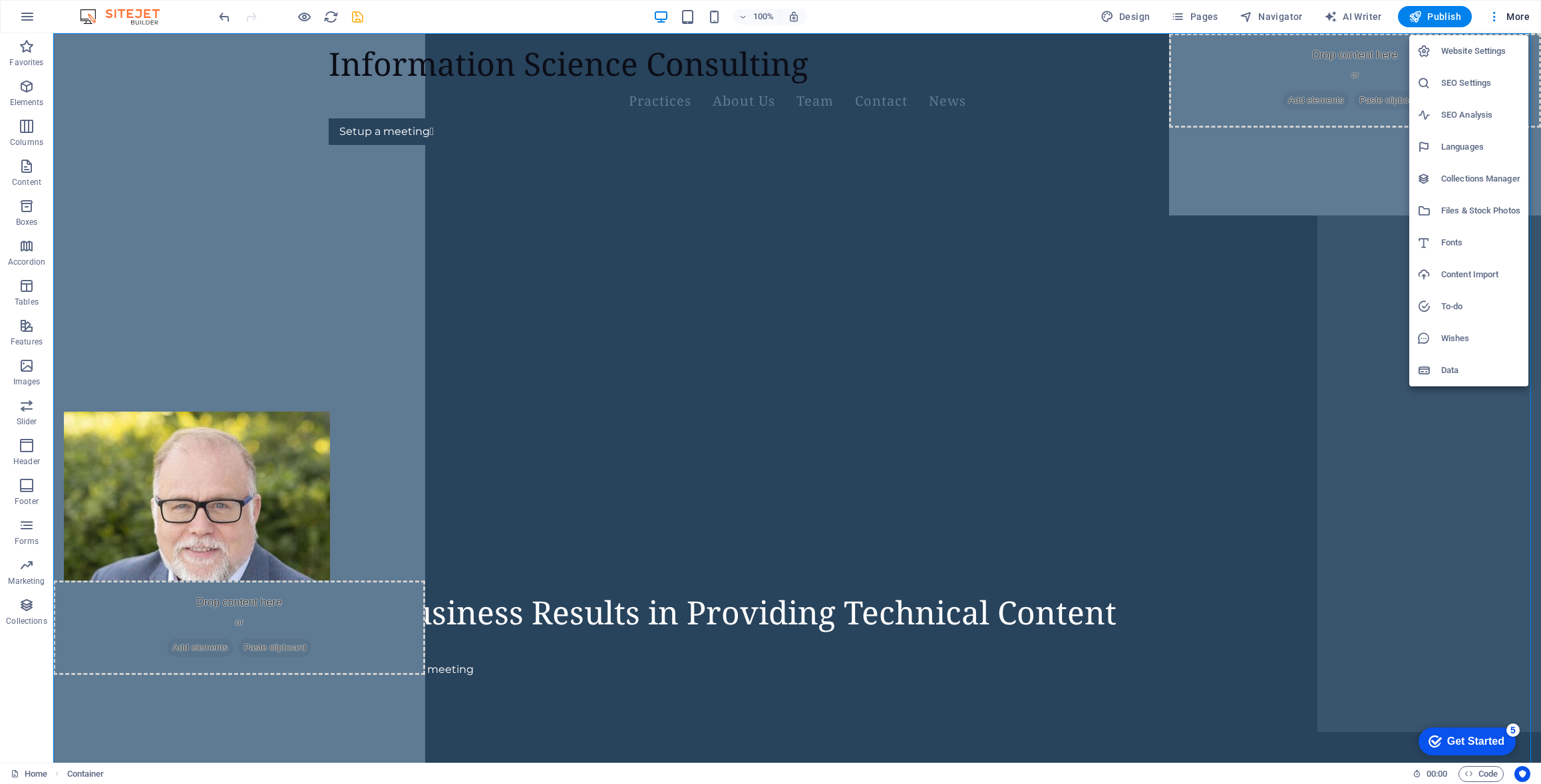
click at [1482, 49] on h6 "Website Settings" at bounding box center [1481, 52] width 79 height 16
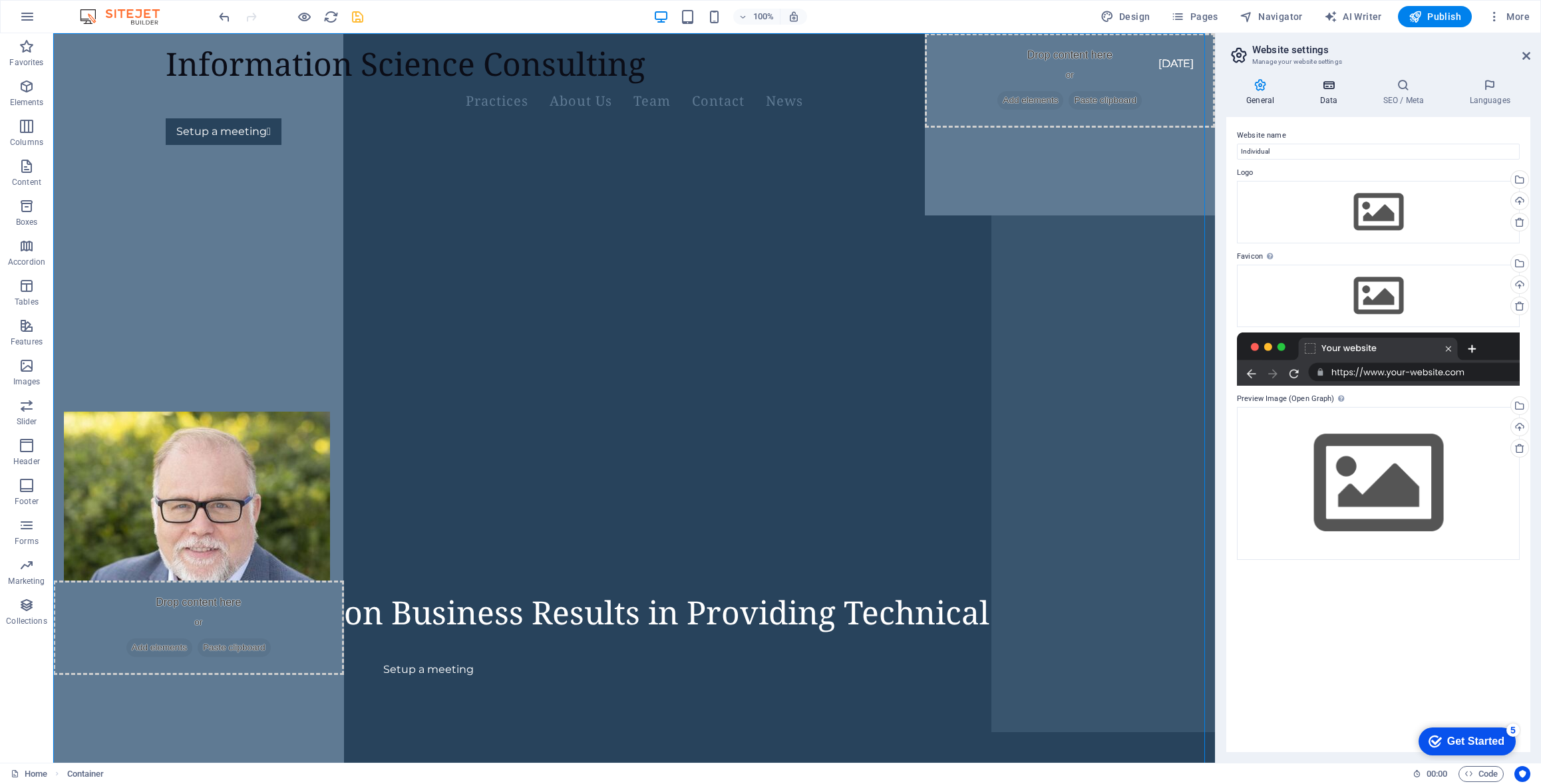
click at [1330, 85] on icon at bounding box center [1328, 85] width 58 height 14
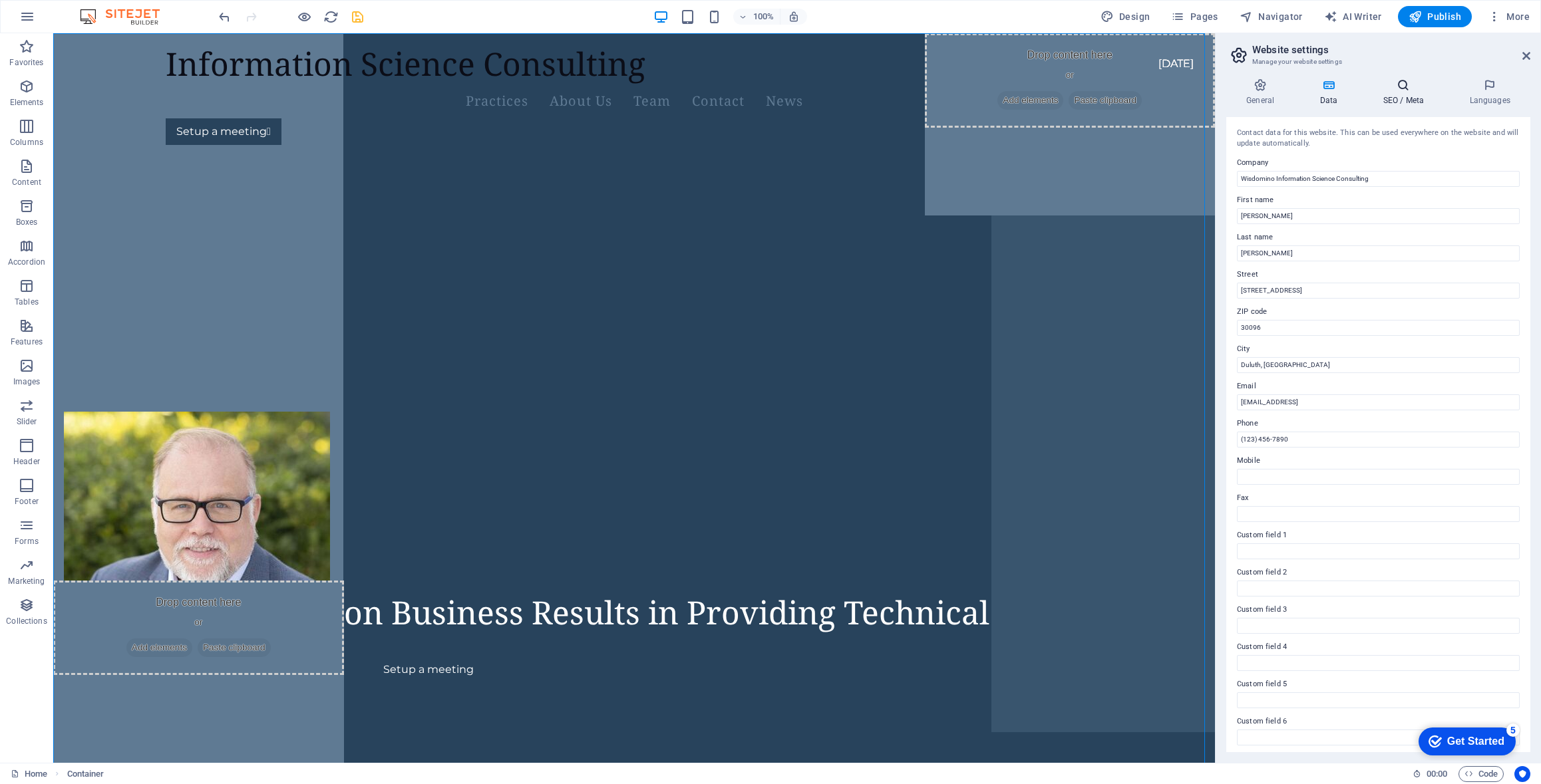
click at [1404, 86] on icon at bounding box center [1403, 85] width 81 height 14
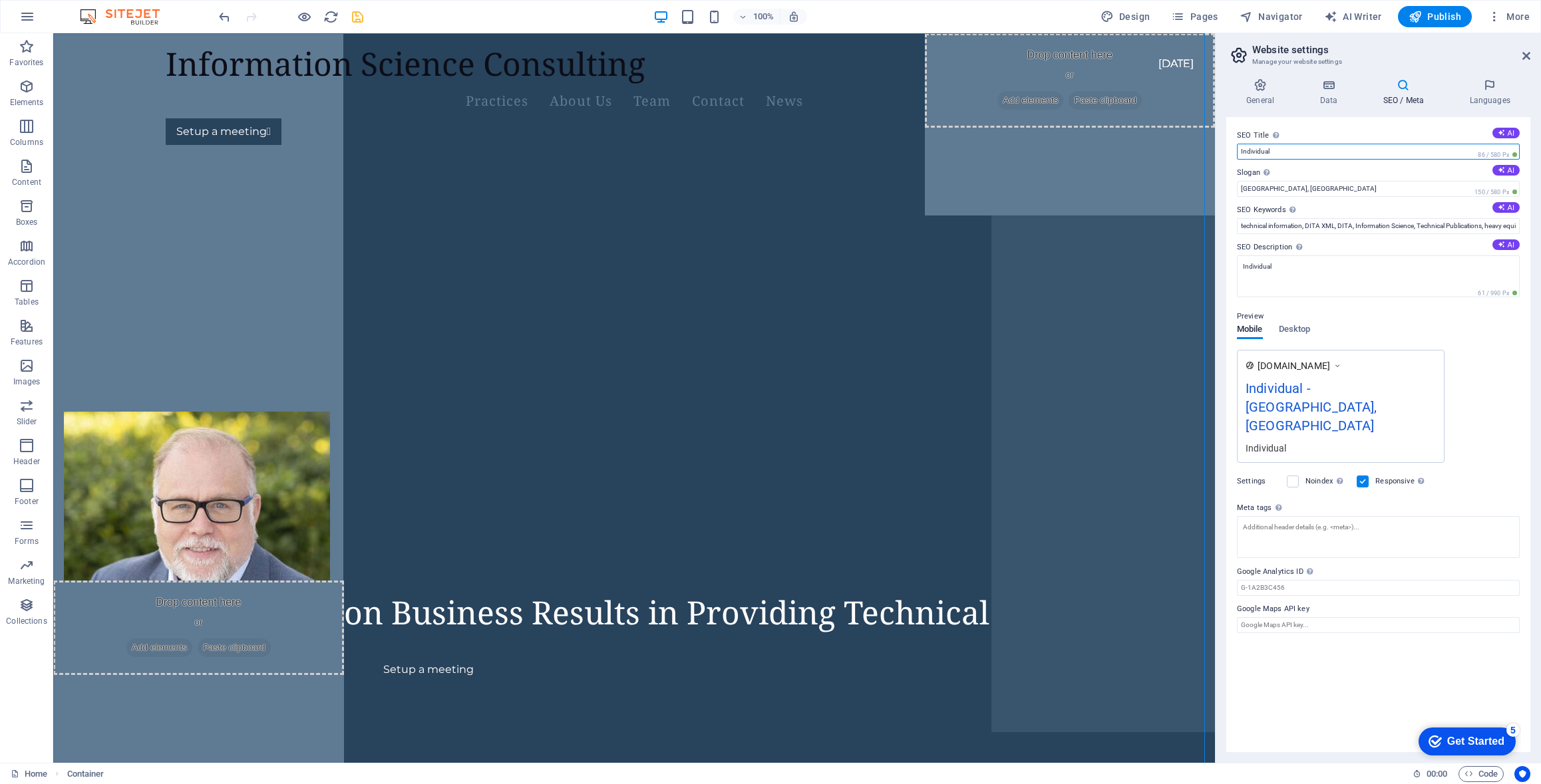
click at [1257, 151] on input "Individual" at bounding box center [1378, 151] width 283 height 16
type input "Organization"
click at [1498, 419] on div "[DOMAIN_NAME] Organization - [GEOGRAPHIC_DATA], [GEOGRAPHIC_DATA] Individual" at bounding box center [1378, 406] width 283 height 113
click at [358, 20] on icon "save" at bounding box center [357, 17] width 15 height 15
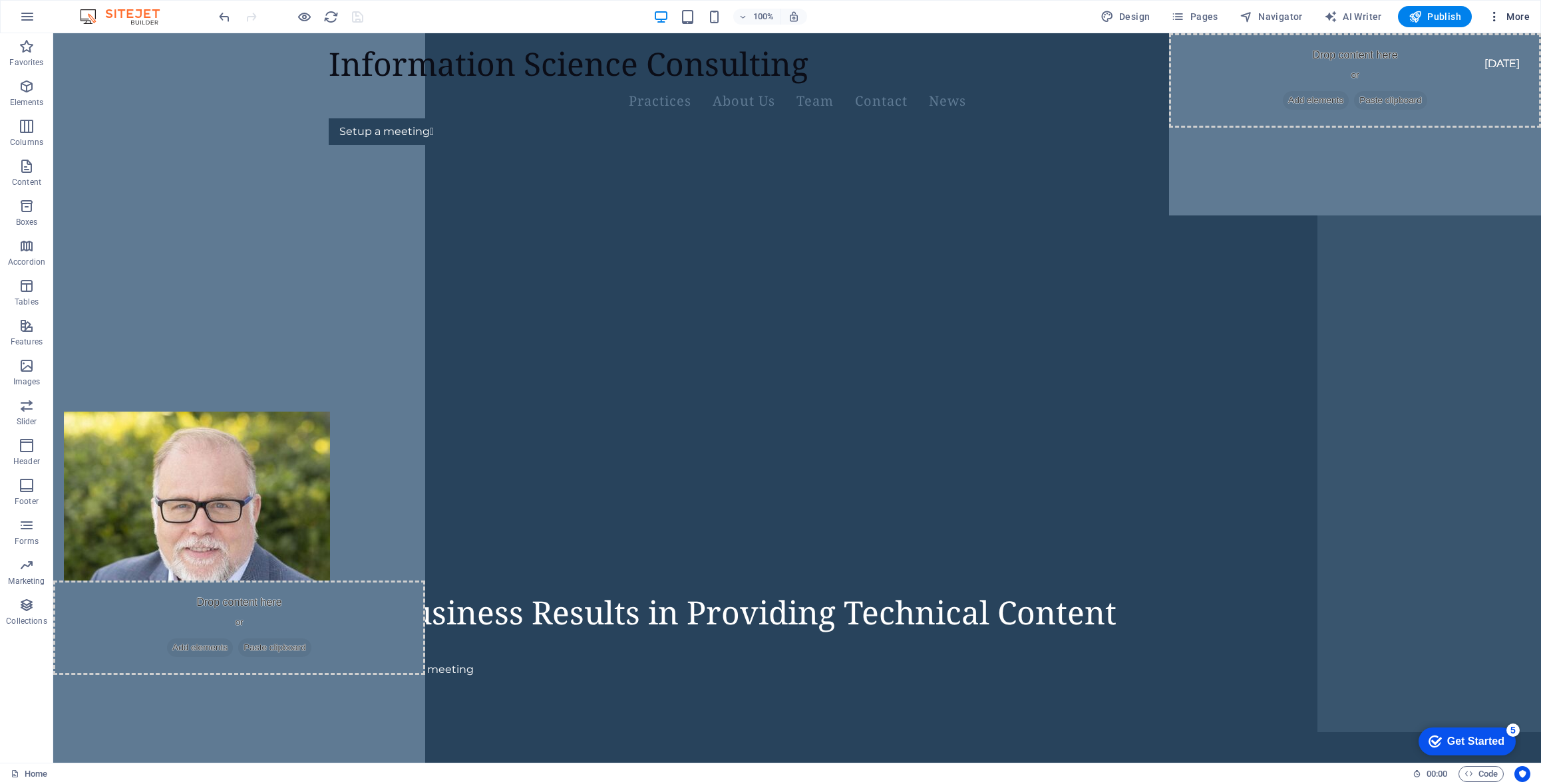
click at [1526, 16] on span "More" at bounding box center [1509, 16] width 42 height 14
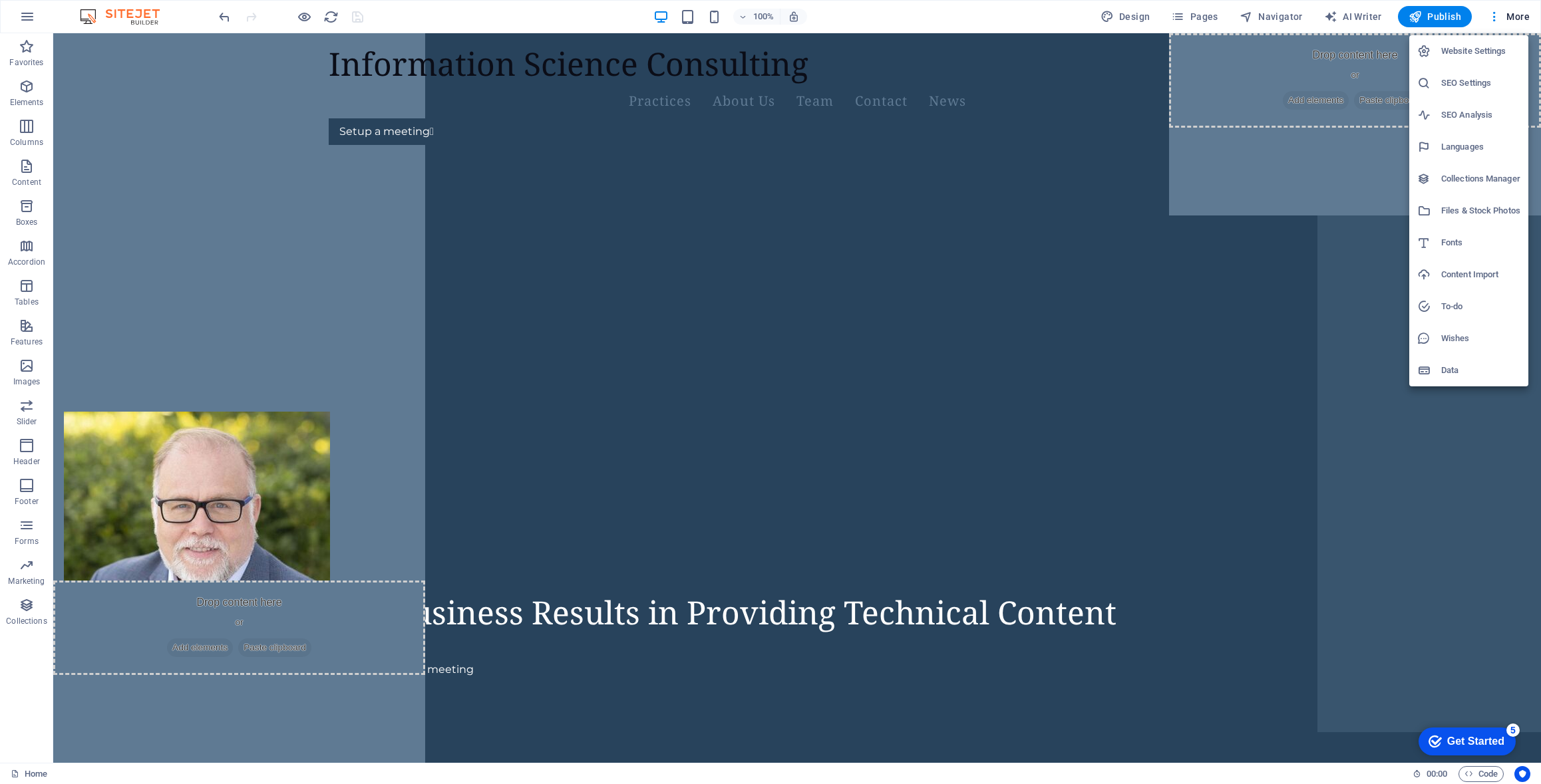
click at [1470, 52] on h6 "Website Settings" at bounding box center [1481, 52] width 79 height 16
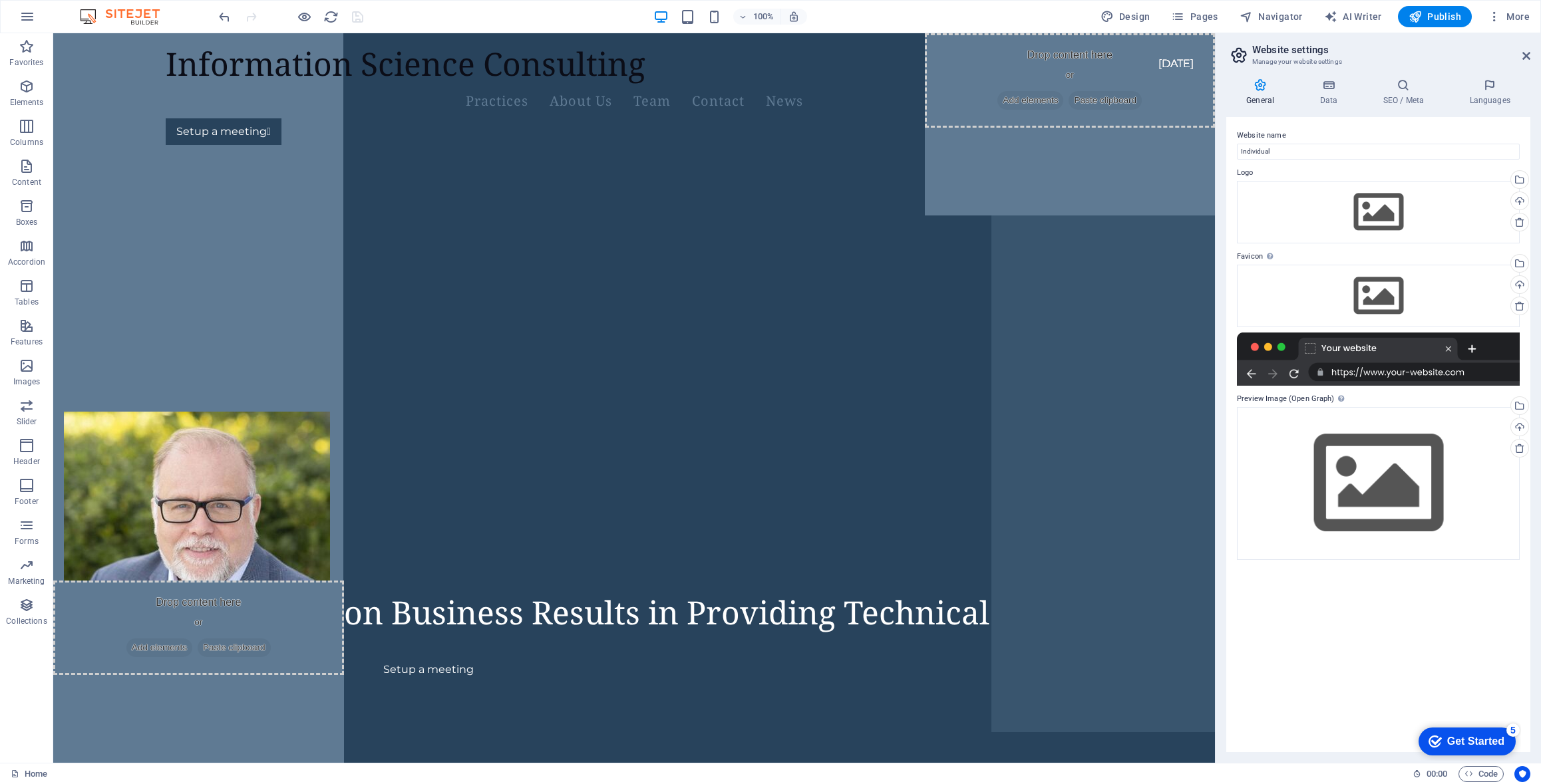
click at [1345, 349] on div at bounding box center [1378, 359] width 283 height 53
click at [1281, 56] on h3 "Manage your website settings" at bounding box center [1378, 61] width 251 height 12
click at [1324, 85] on icon at bounding box center [1328, 85] width 58 height 14
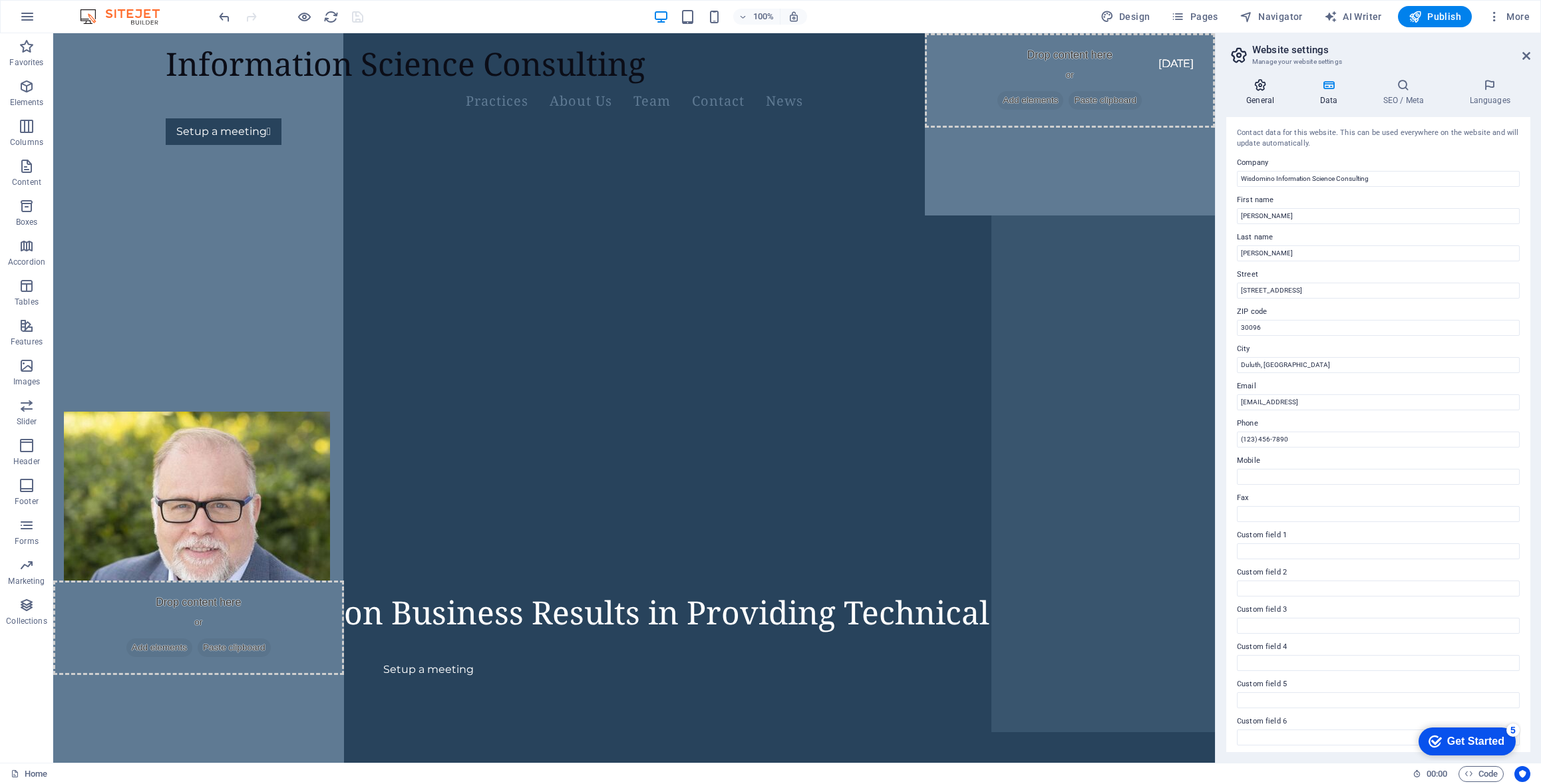
click at [1265, 92] on h4 "General" at bounding box center [1263, 92] width 73 height 28
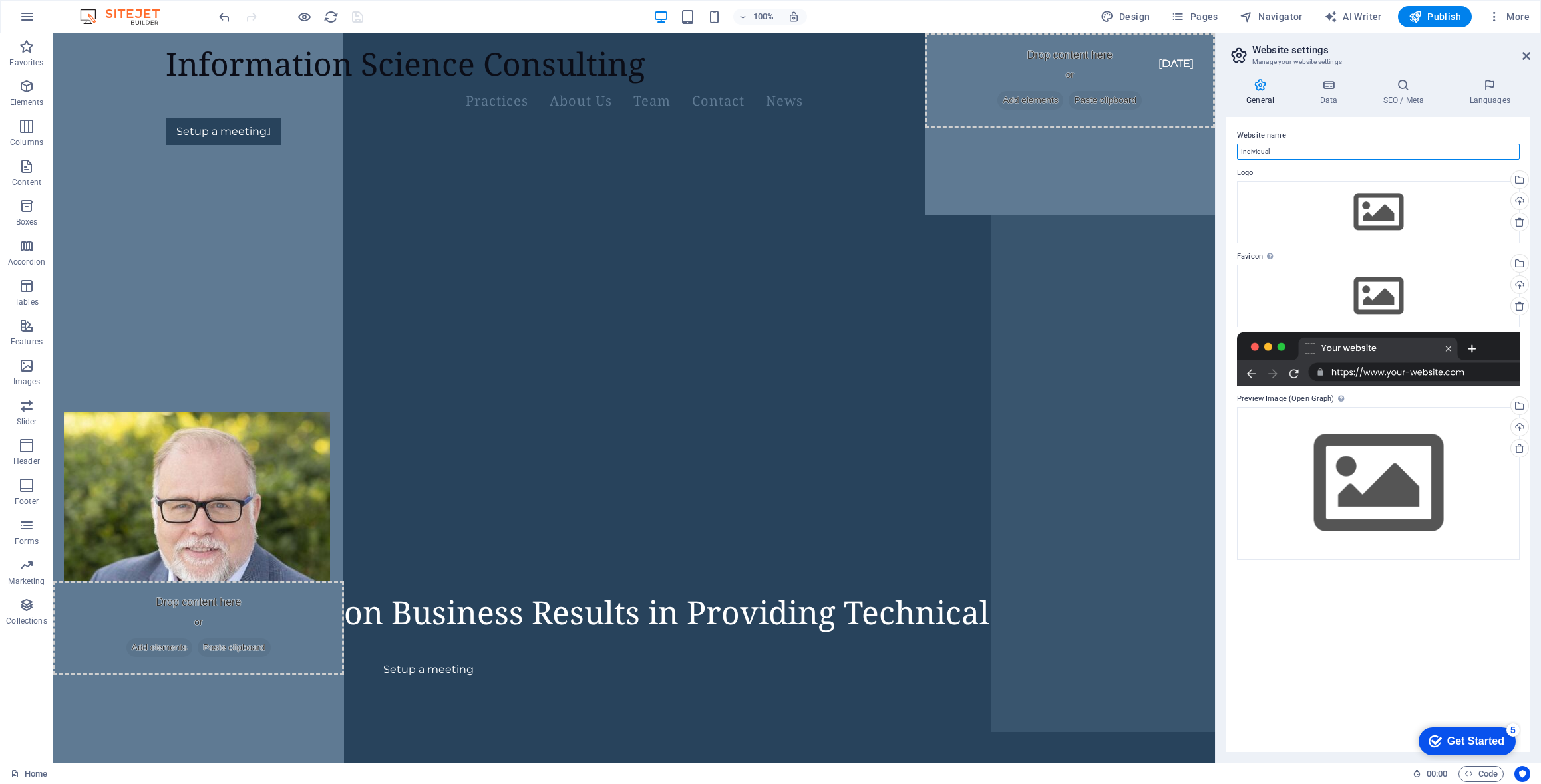
click at [1257, 151] on input "Individual" at bounding box center [1378, 151] width 283 height 16
type input "Wisdomino Consulting"
click at [1440, 128] on label "Website name" at bounding box center [1378, 136] width 283 height 16
click at [1440, 143] on input "Wisdomino Consulting" at bounding box center [1378, 151] width 283 height 16
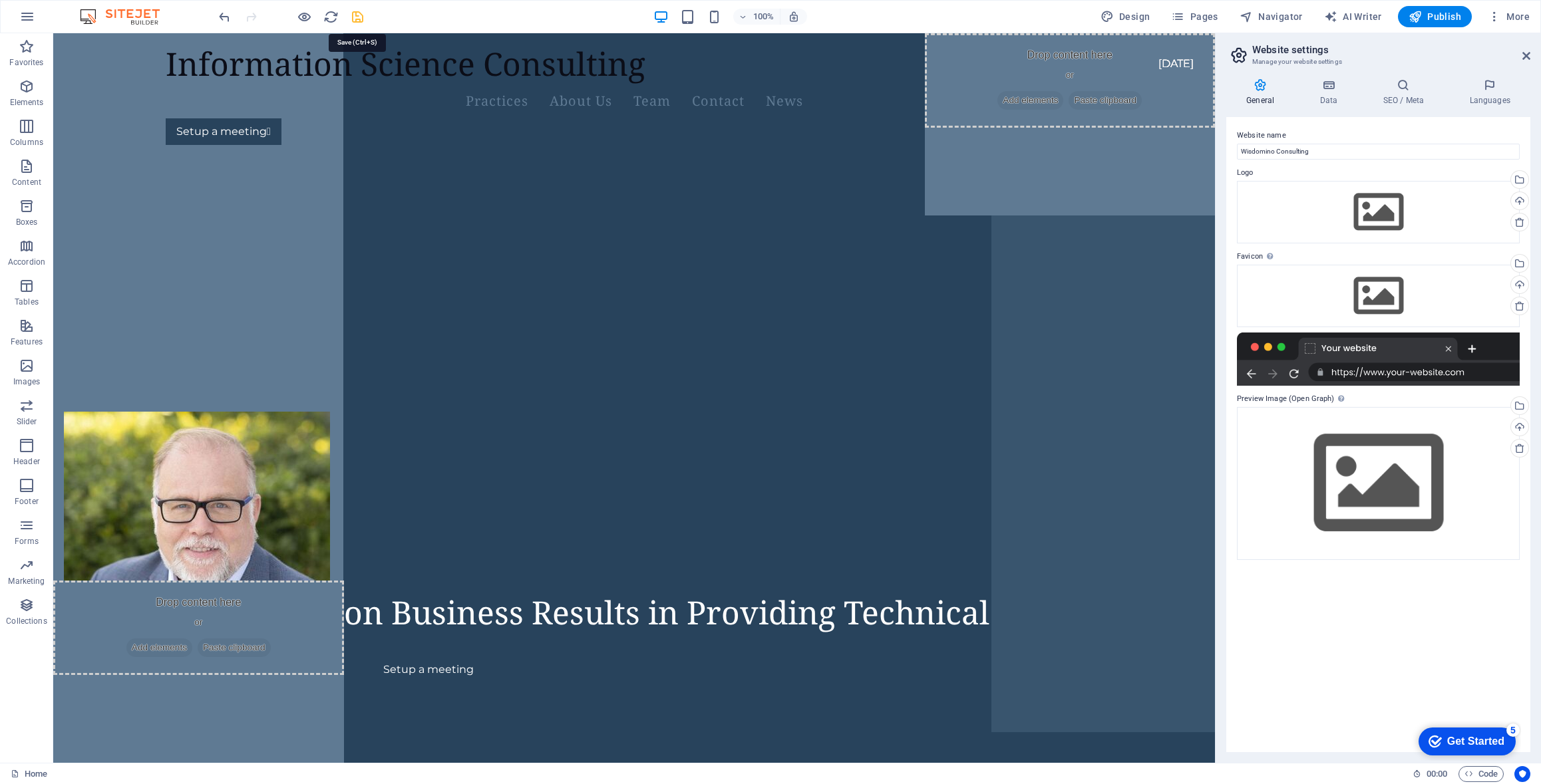
click at [357, 13] on icon "save" at bounding box center [357, 17] width 15 height 15
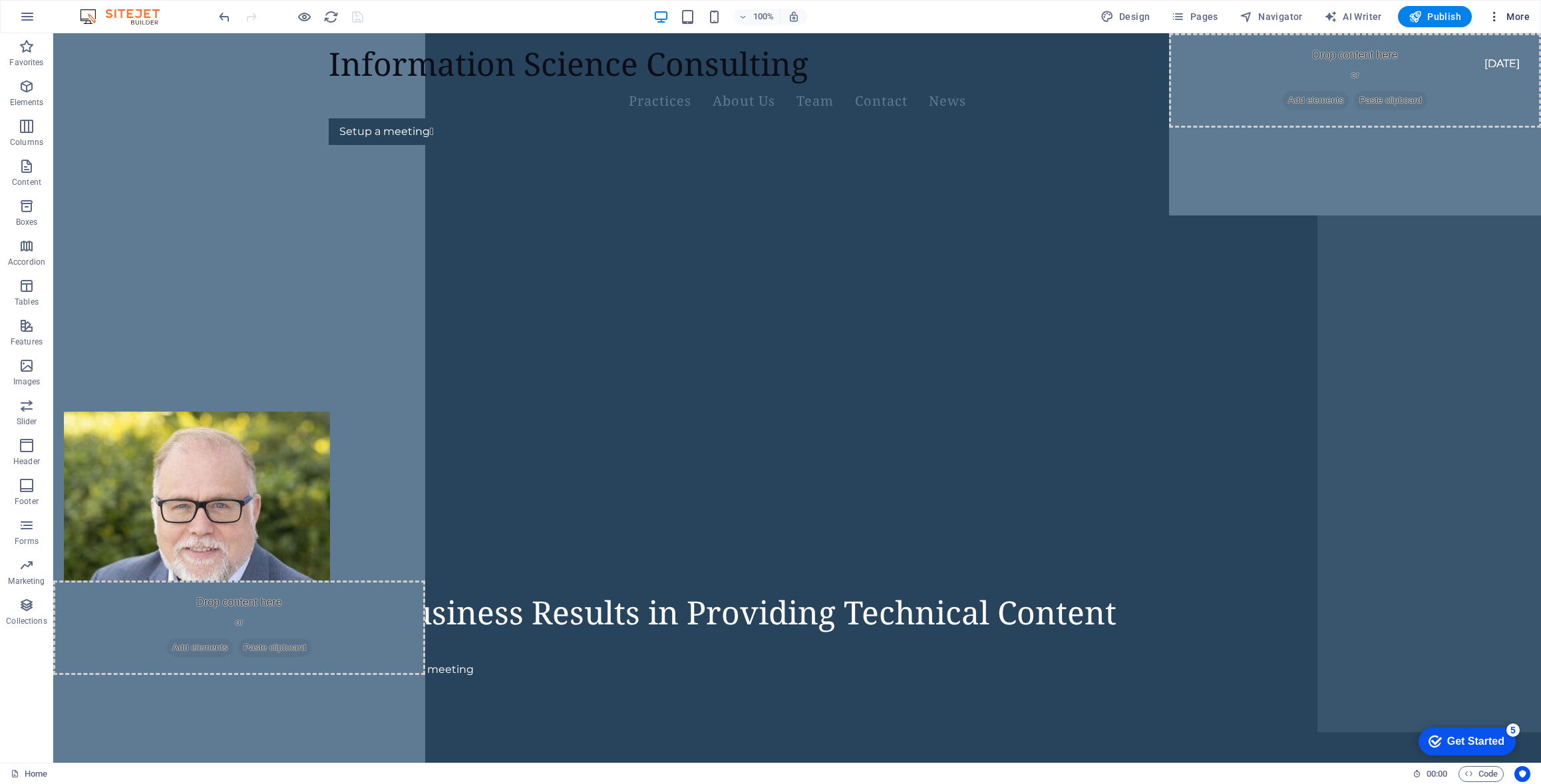
click at [1511, 13] on span "More" at bounding box center [1509, 16] width 42 height 14
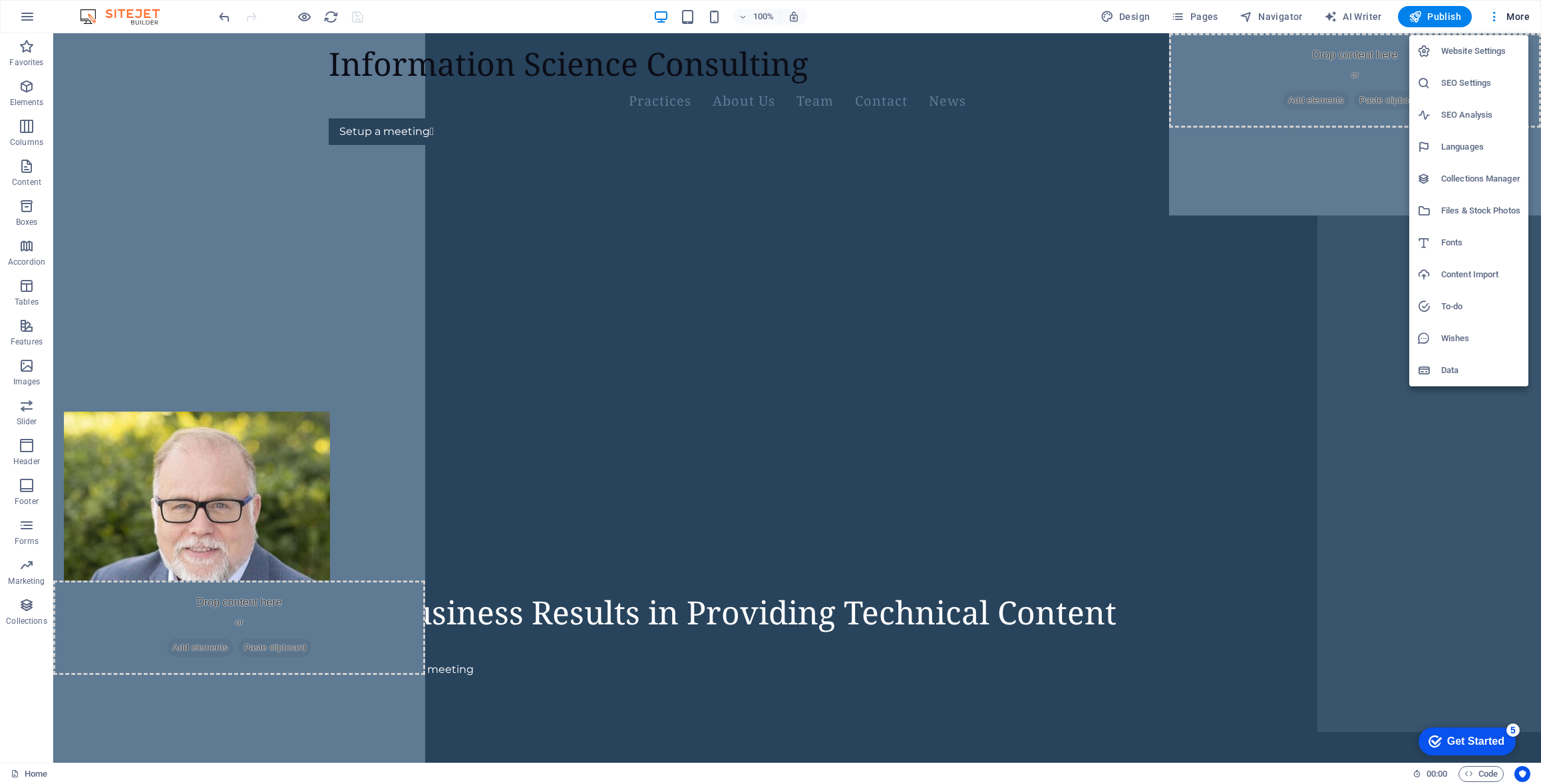
click at [1452, 374] on h6 "Data" at bounding box center [1481, 371] width 79 height 16
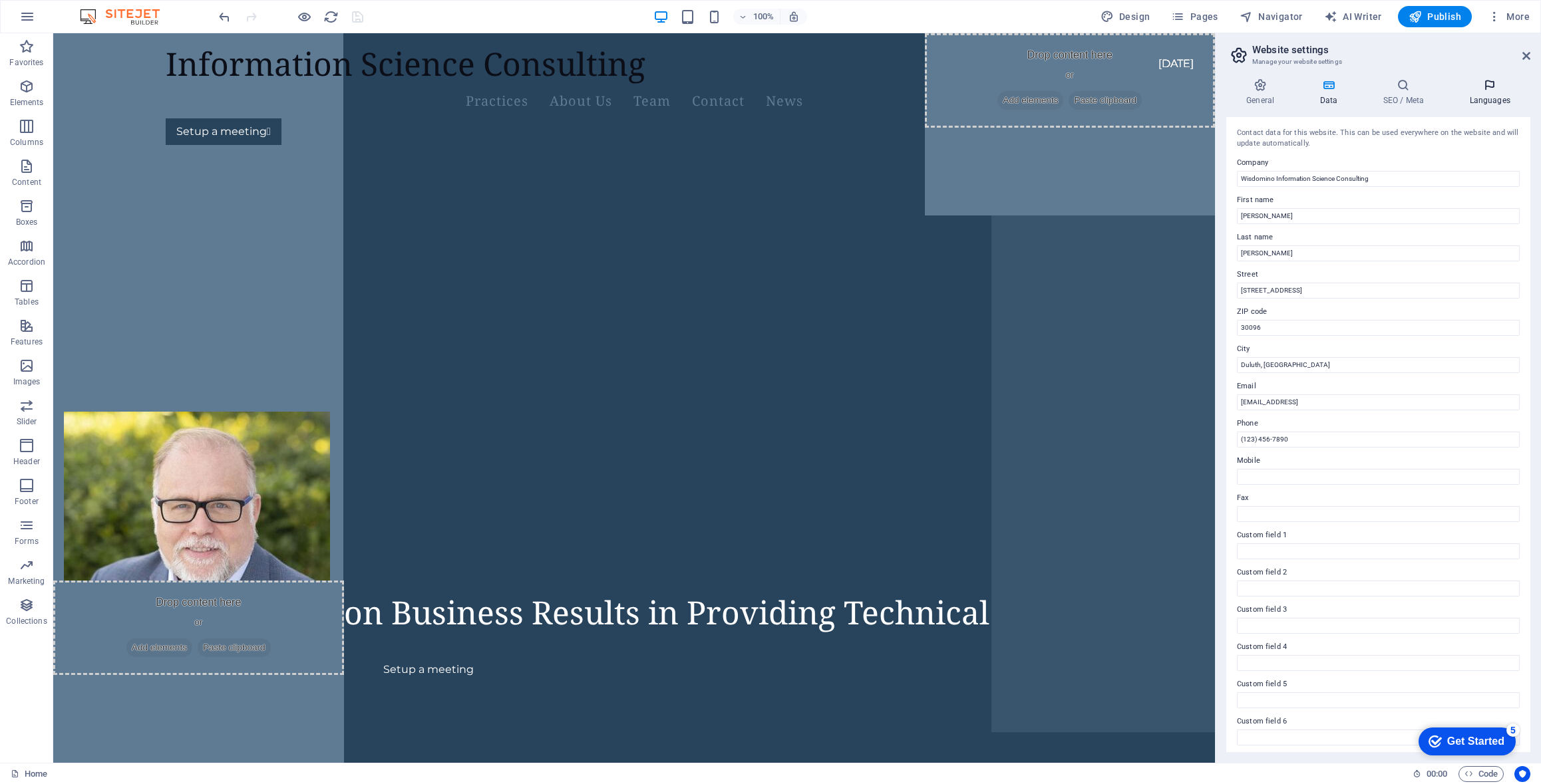
click at [1489, 90] on icon at bounding box center [1489, 85] width 81 height 14
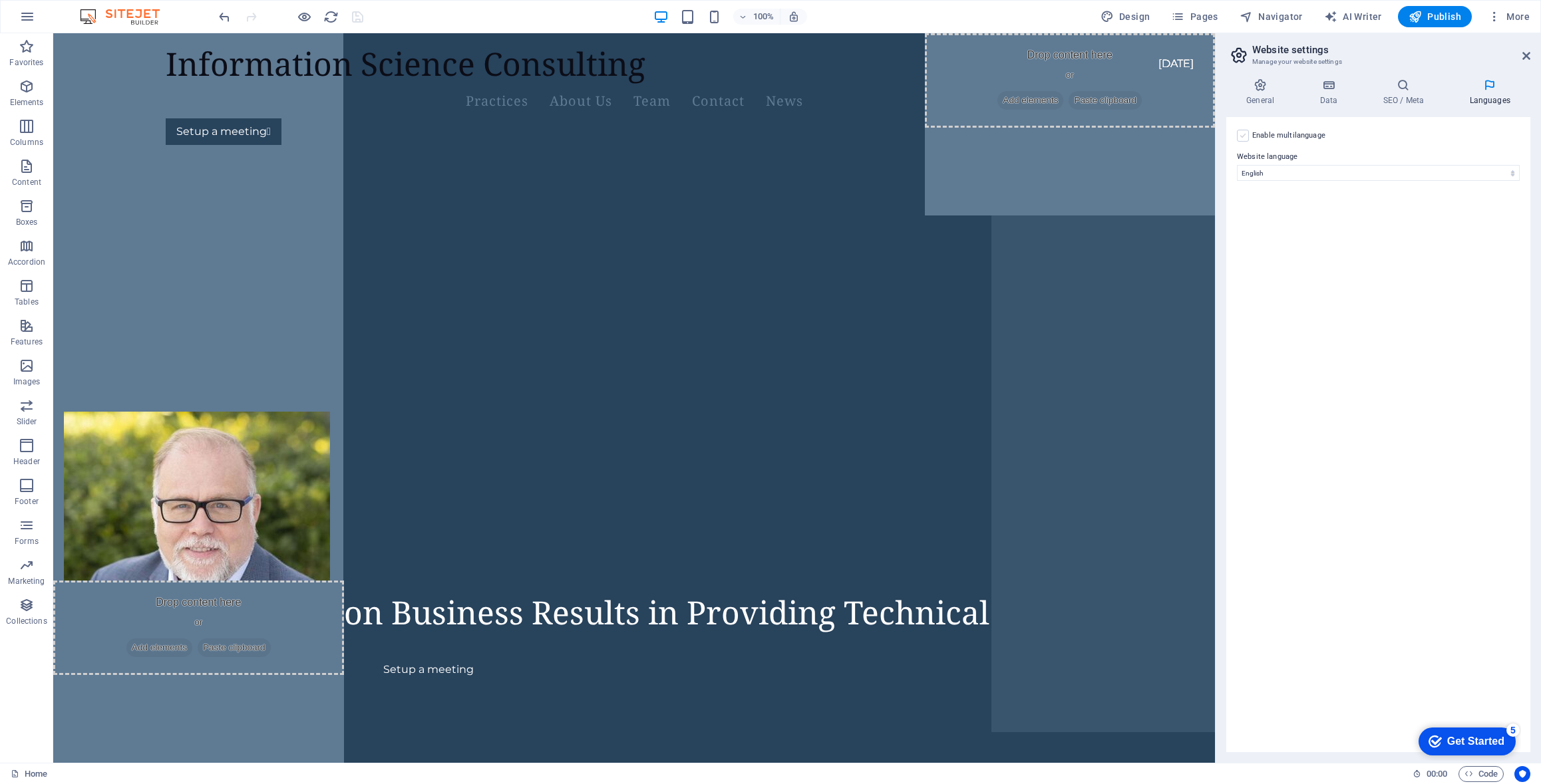
click at [1242, 138] on label at bounding box center [1243, 135] width 12 height 12
click at [0, 0] on input "Enable multilanguage To disable multilanguage delete all languages until only o…" at bounding box center [0, 0] width 0 height 0
click at [1293, 234] on select "Abkhazian Afar Afrikaans Akan Albanian Amharic Arabic Aragonese Armenian Assame…" at bounding box center [1378, 238] width 222 height 16
click at [1373, 212] on div "Language Abkhazian Afar Afrikaans Akan Albanian Amharic Arabic Aragonese Armeni…" at bounding box center [1389, 230] width 263 height 53
click at [1347, 237] on select "Abkhazian Afar Afrikaans Akan Albanian Amharic Arabic Aragonese Armenian Assame…" at bounding box center [1378, 238] width 222 height 16
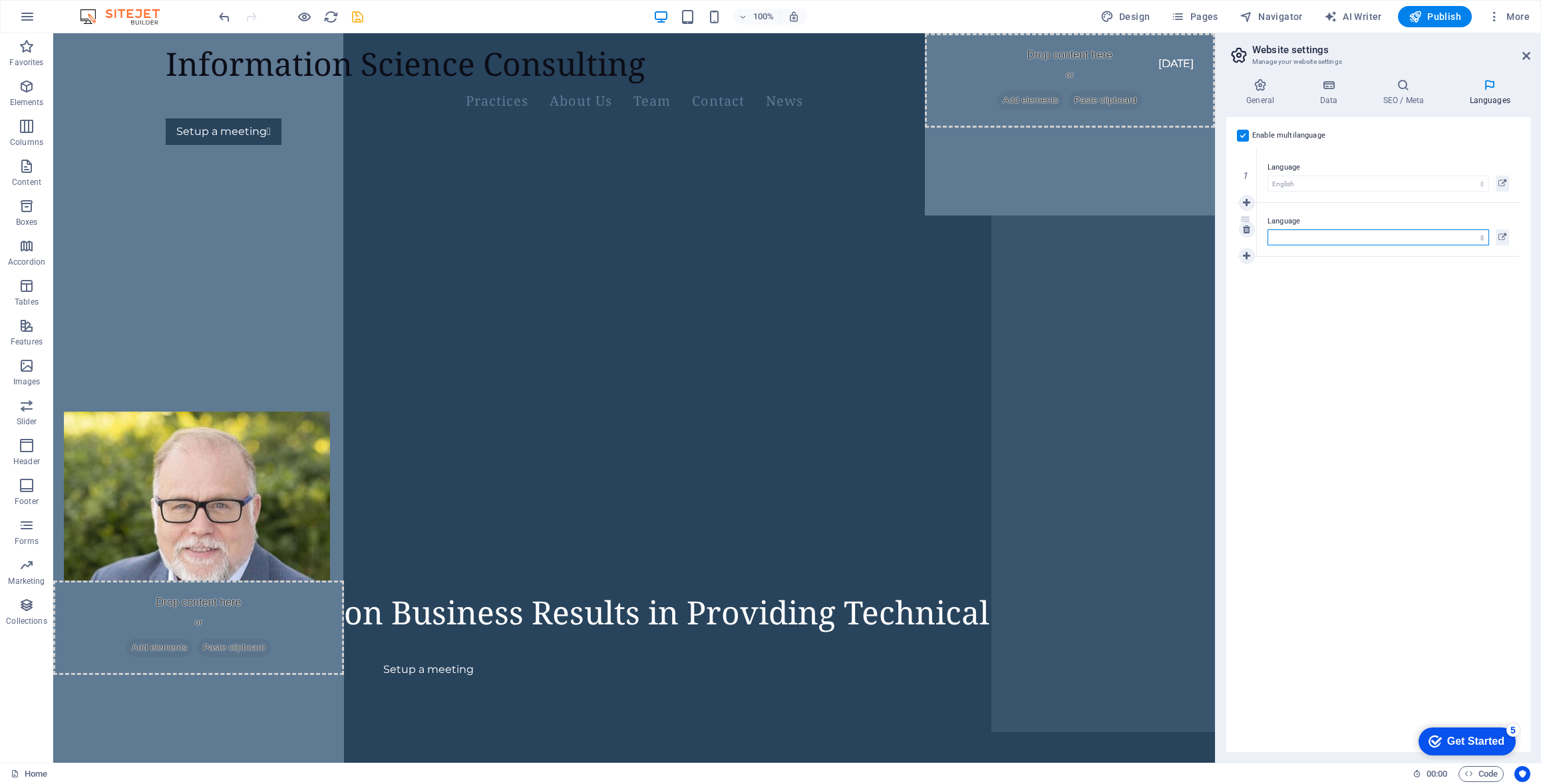
select select "77"
click at [1268, 230] on select "Abkhazian Afar Afrikaans Akan Albanian Amharic Arabic Aragonese Armenian Assame…" at bounding box center [1378, 238] width 222 height 16
click at [1440, 301] on div "Enable multilanguage To disable multilanguage delete all languages until only o…" at bounding box center [1378, 434] width 304 height 635
click at [1246, 254] on icon at bounding box center [1246, 256] width 7 height 10
click at [1286, 284] on select "Abkhazian Afar Afrikaans Akan Albanian Amharic Arabic Aragonese Armenian Assame…" at bounding box center [1378, 292] width 222 height 16
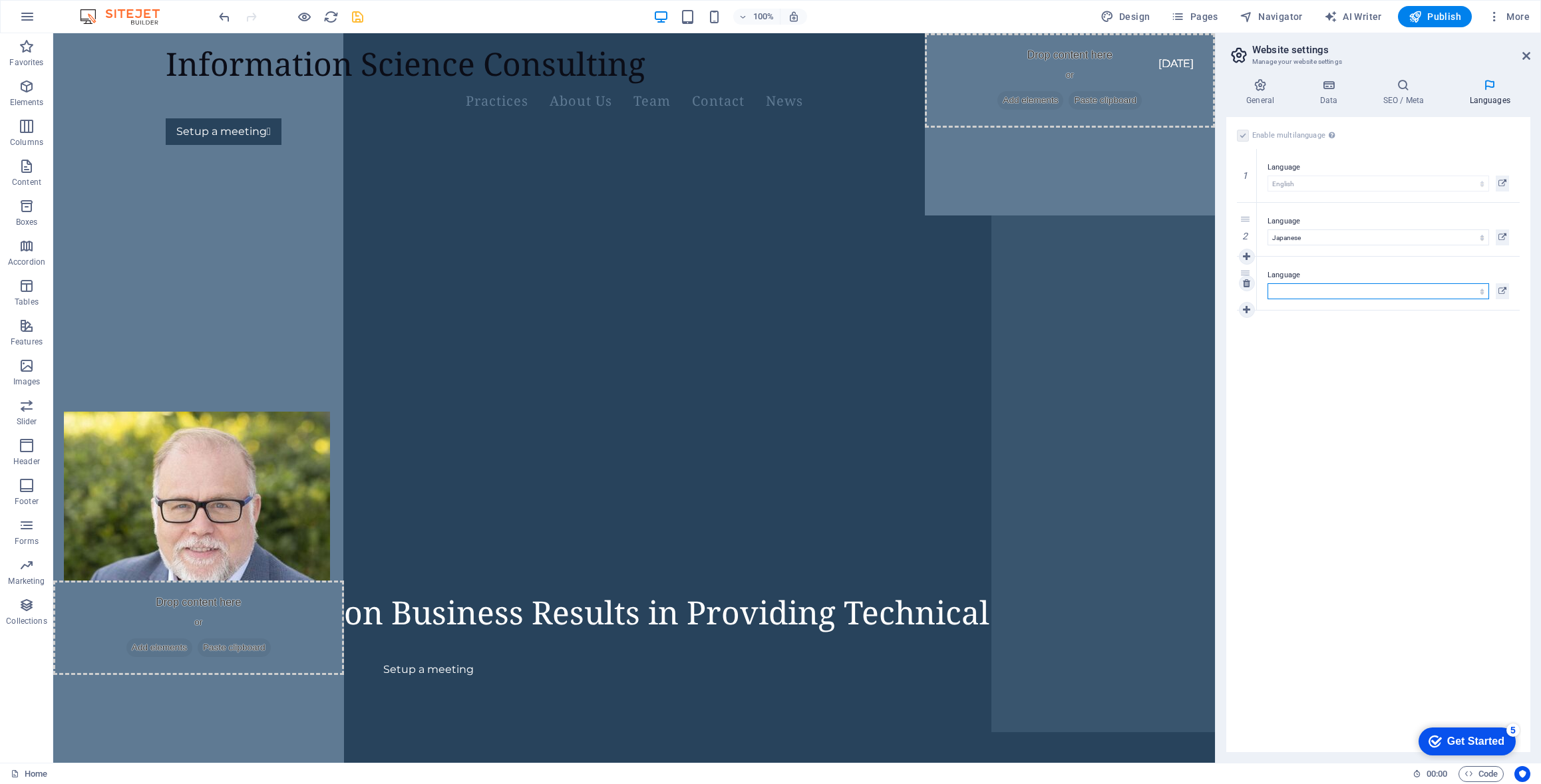
select select "30"
click at [1268, 284] on select "Abkhazian Afar Afrikaans Akan Albanian Amharic Arabic Aragonese Armenian Assame…" at bounding box center [1378, 292] width 222 height 16
click at [360, 17] on icon "save" at bounding box center [357, 17] width 15 height 15
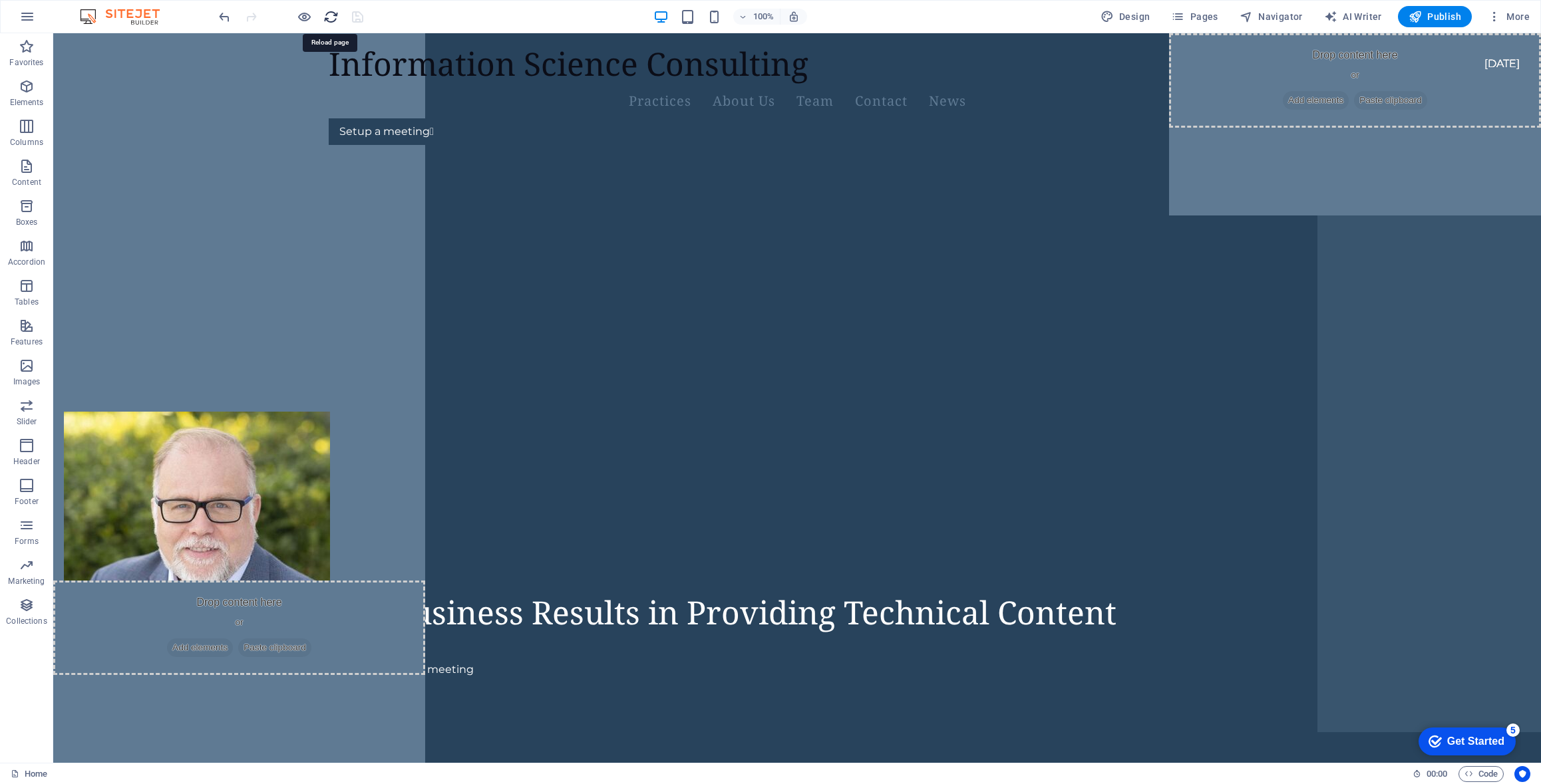
click at [0, 0] on icon "reload" at bounding box center [0, 0] width 0 height 0
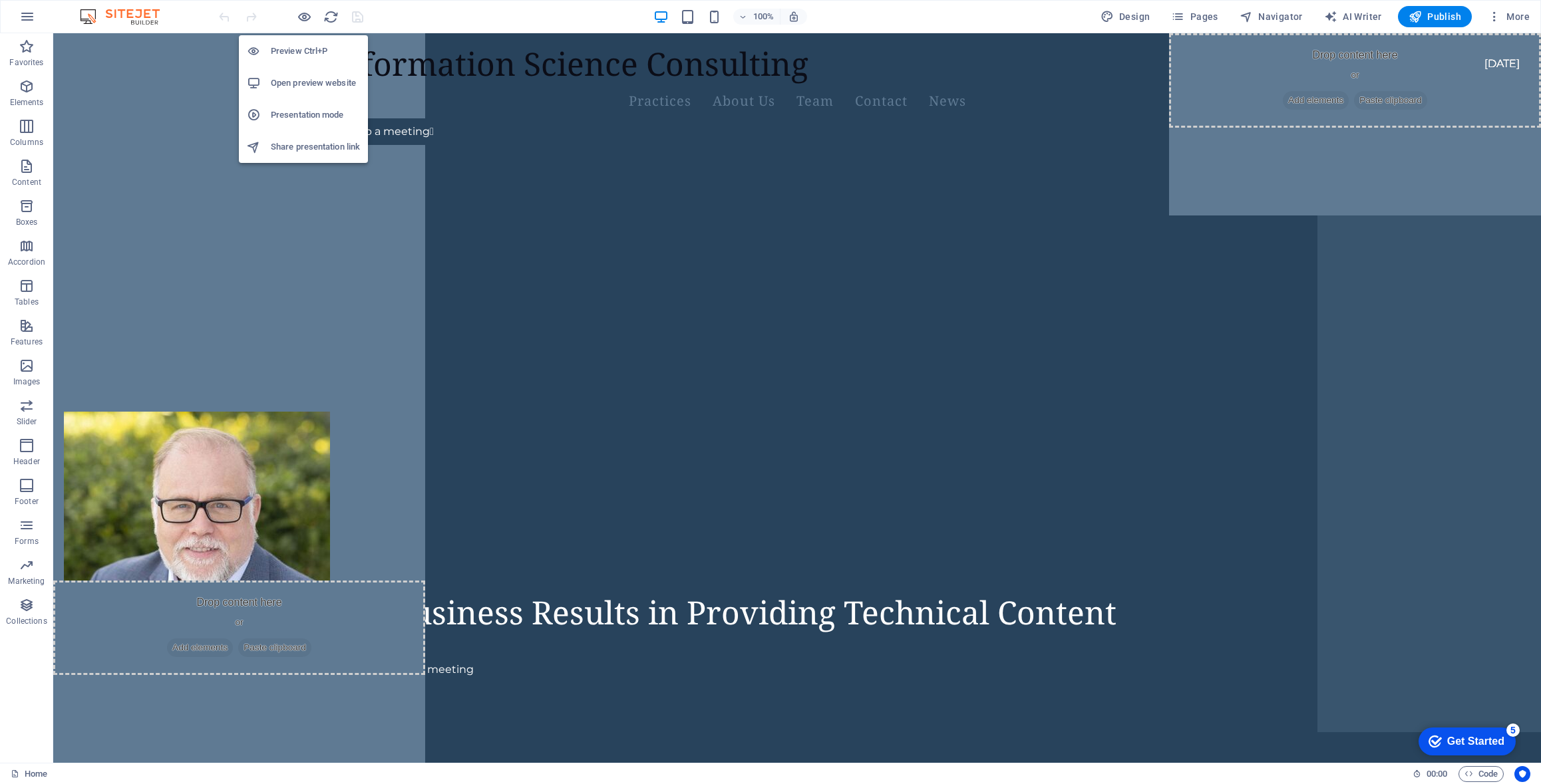
click at [285, 84] on h6 "Open preview website" at bounding box center [315, 83] width 89 height 16
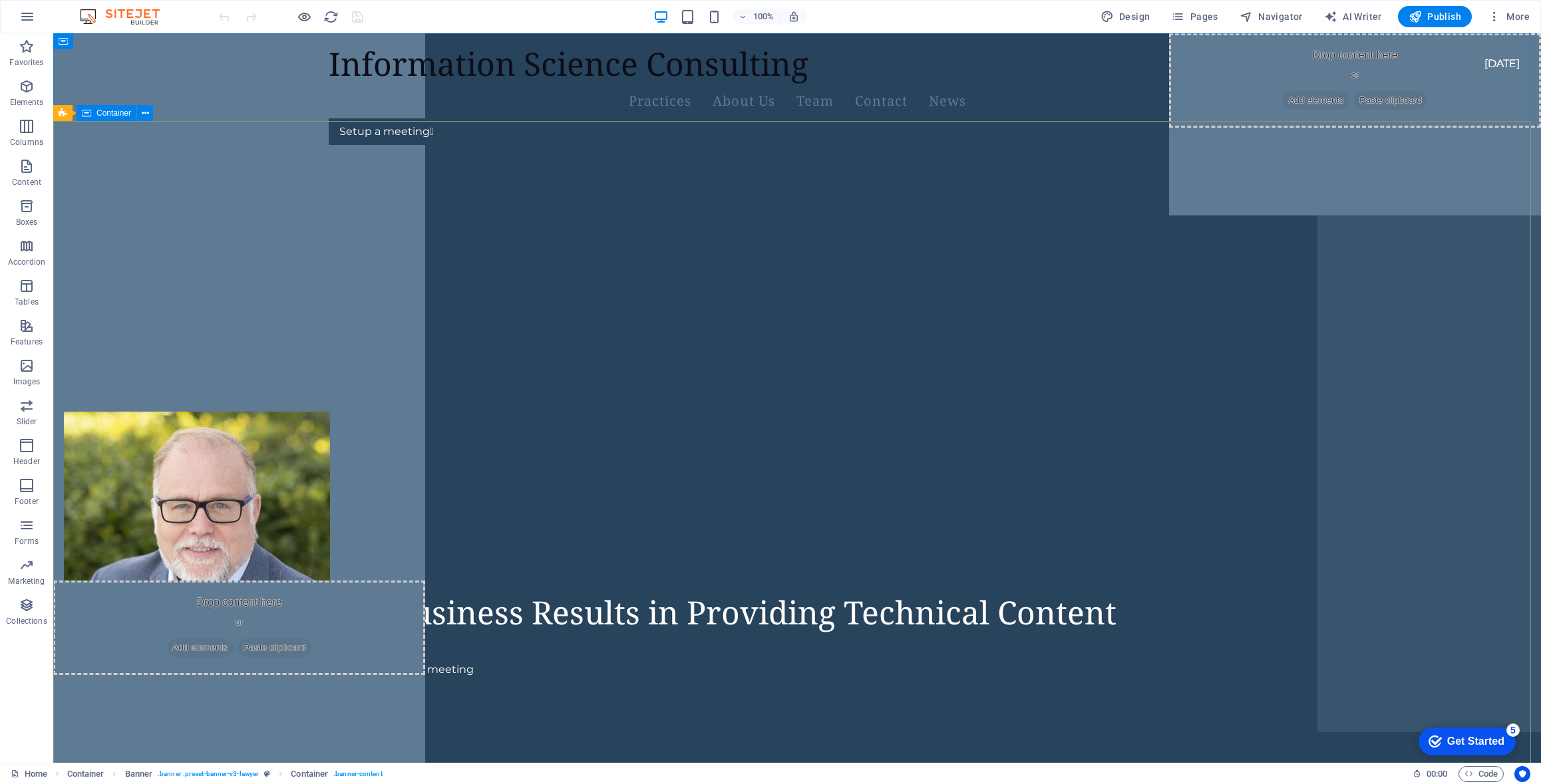
click at [116, 114] on span "Container" at bounding box center [114, 113] width 35 height 8
click at [146, 116] on icon at bounding box center [145, 113] width 7 height 14
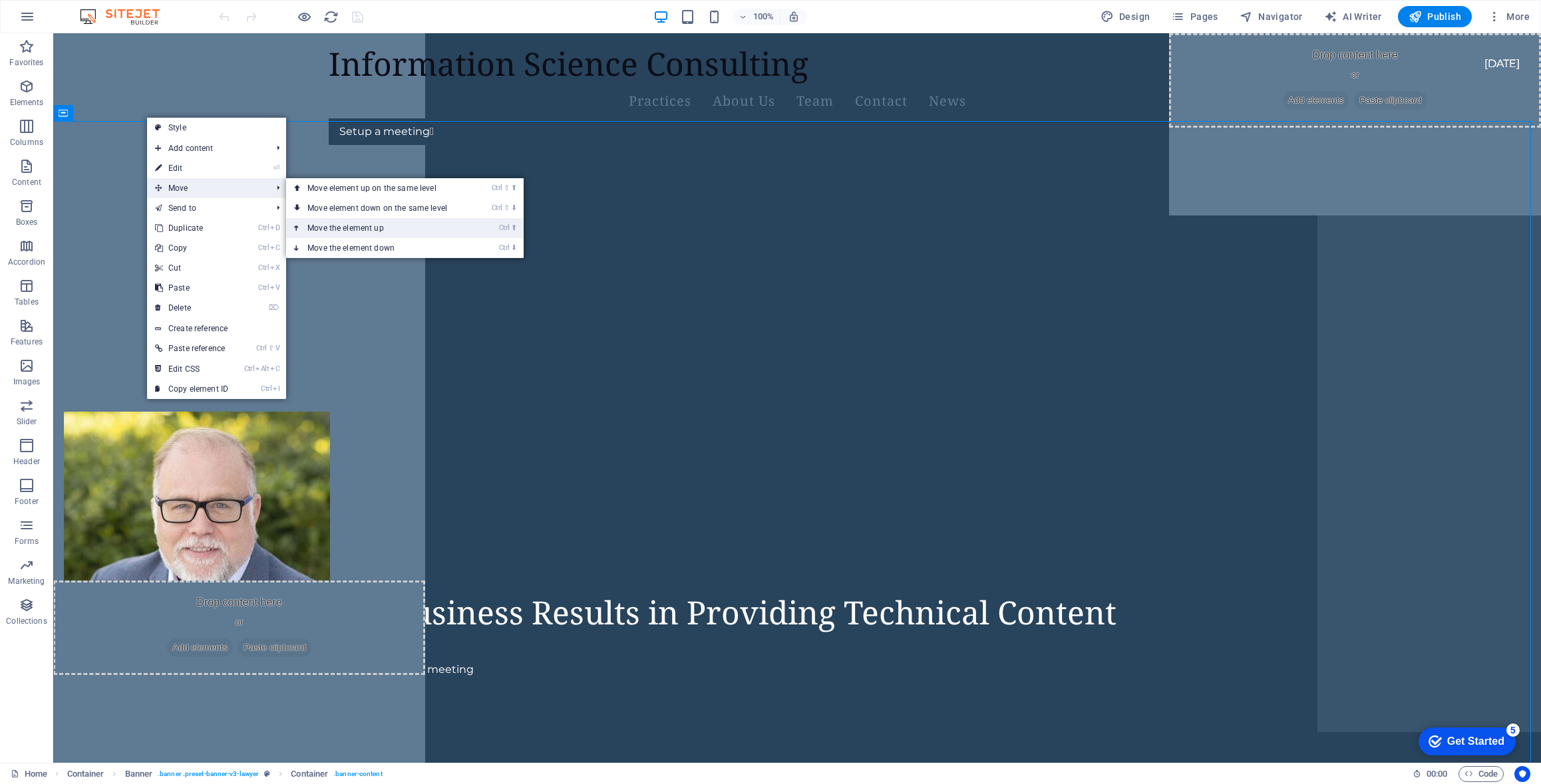
click at [380, 224] on link "Ctrl ⬆ Move the element up" at bounding box center [380, 228] width 188 height 20
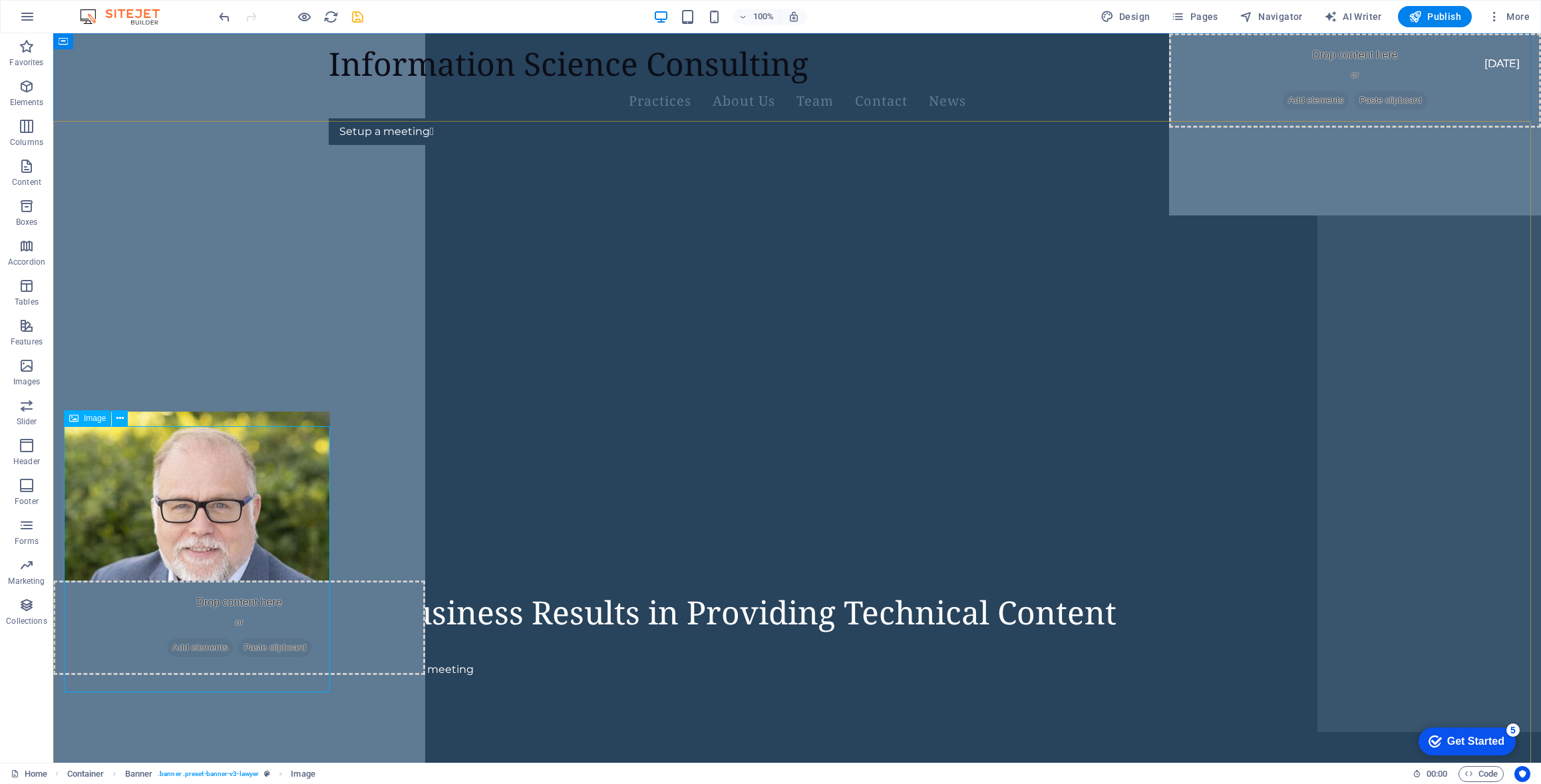
click at [83, 421] on div "Image" at bounding box center [87, 418] width 48 height 16
click at [120, 418] on icon at bounding box center [119, 418] width 7 height 14
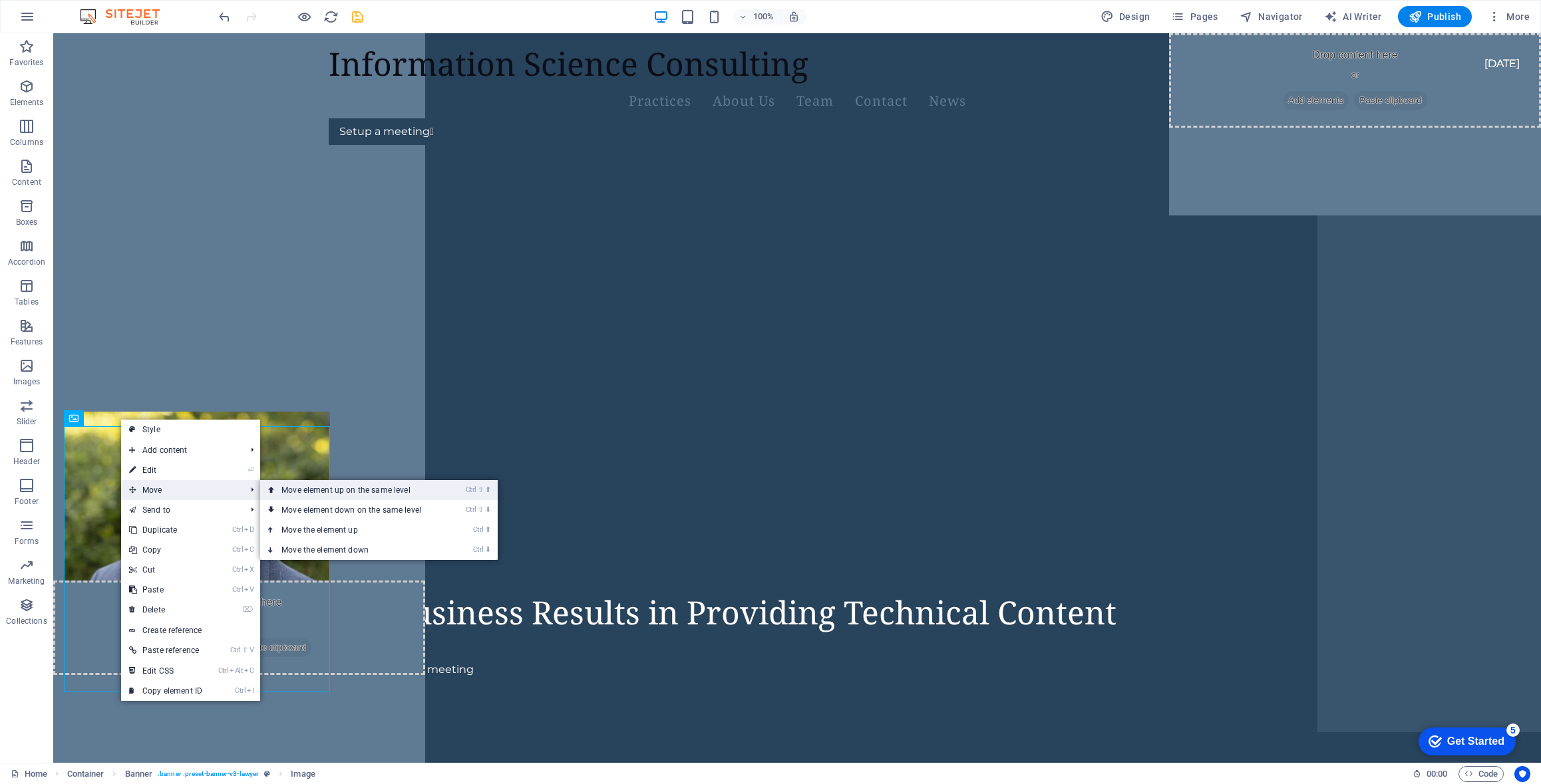
click at [334, 490] on link "Ctrl ⇧ ⬆ Move element up on the same level" at bounding box center [354, 490] width 188 height 20
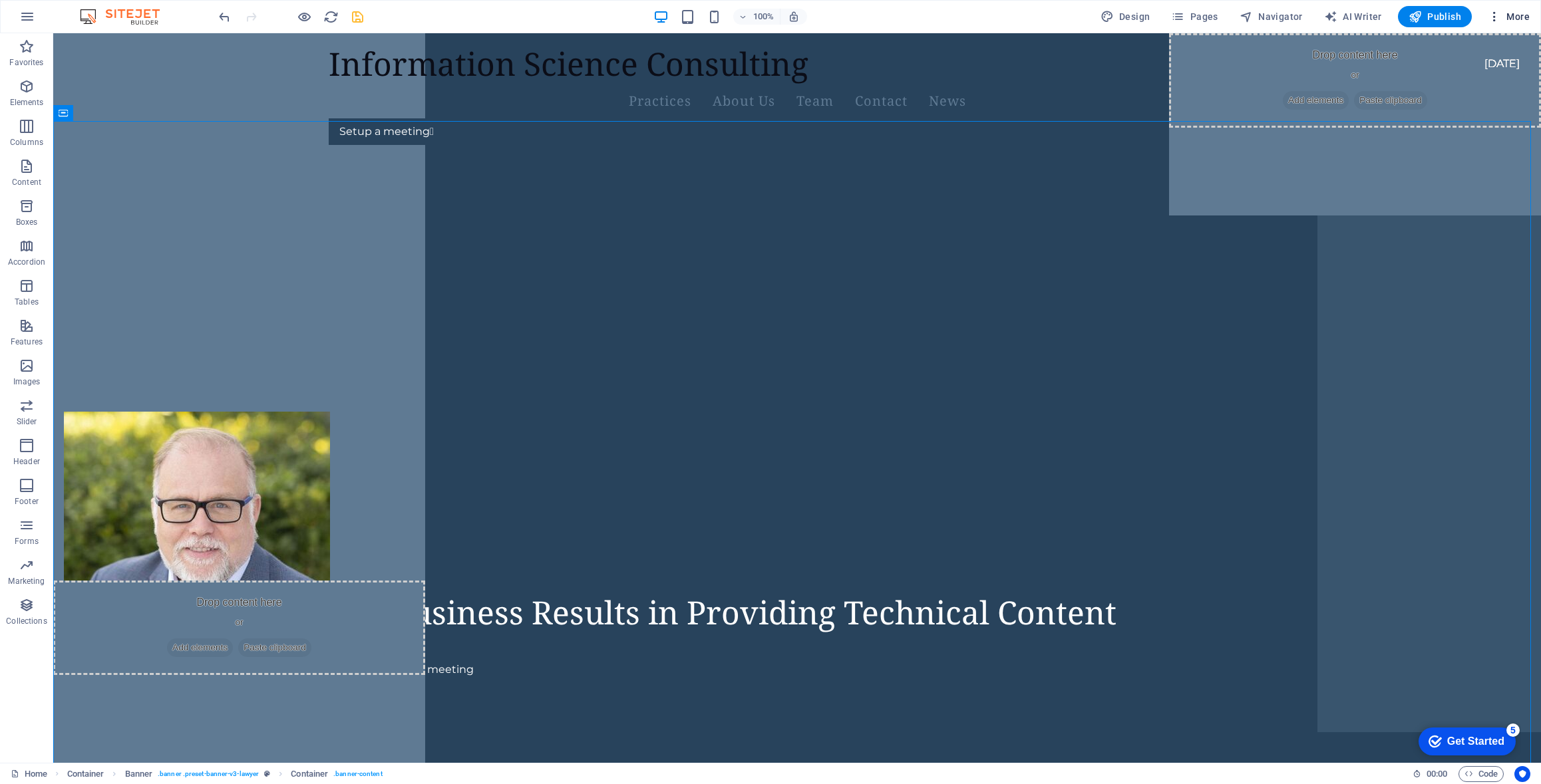
click at [1514, 10] on span "More" at bounding box center [1509, 16] width 42 height 14
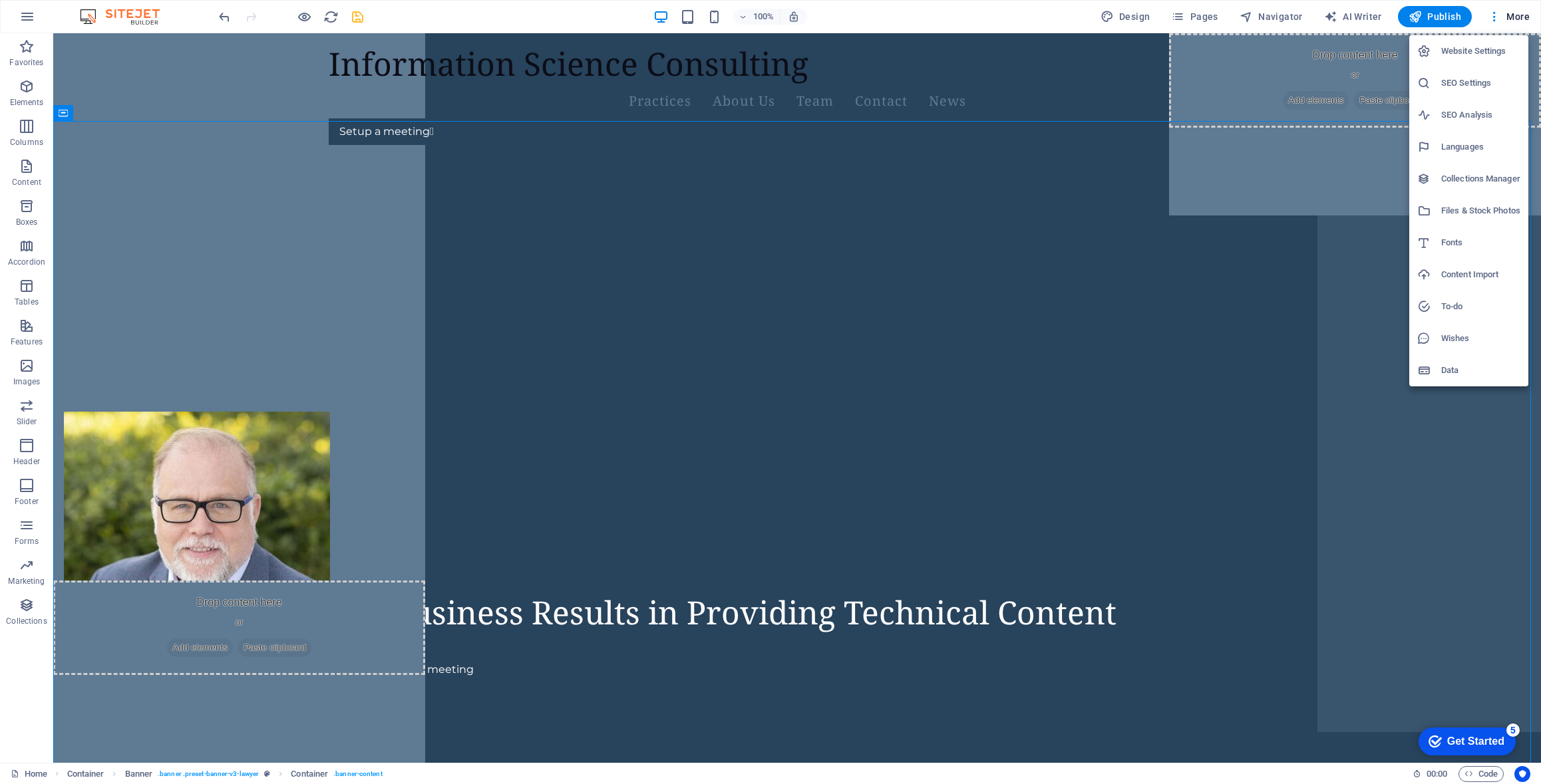
click at [1464, 142] on h6 "Languages" at bounding box center [1481, 147] width 79 height 16
select select "41"
select select "77"
select select "30"
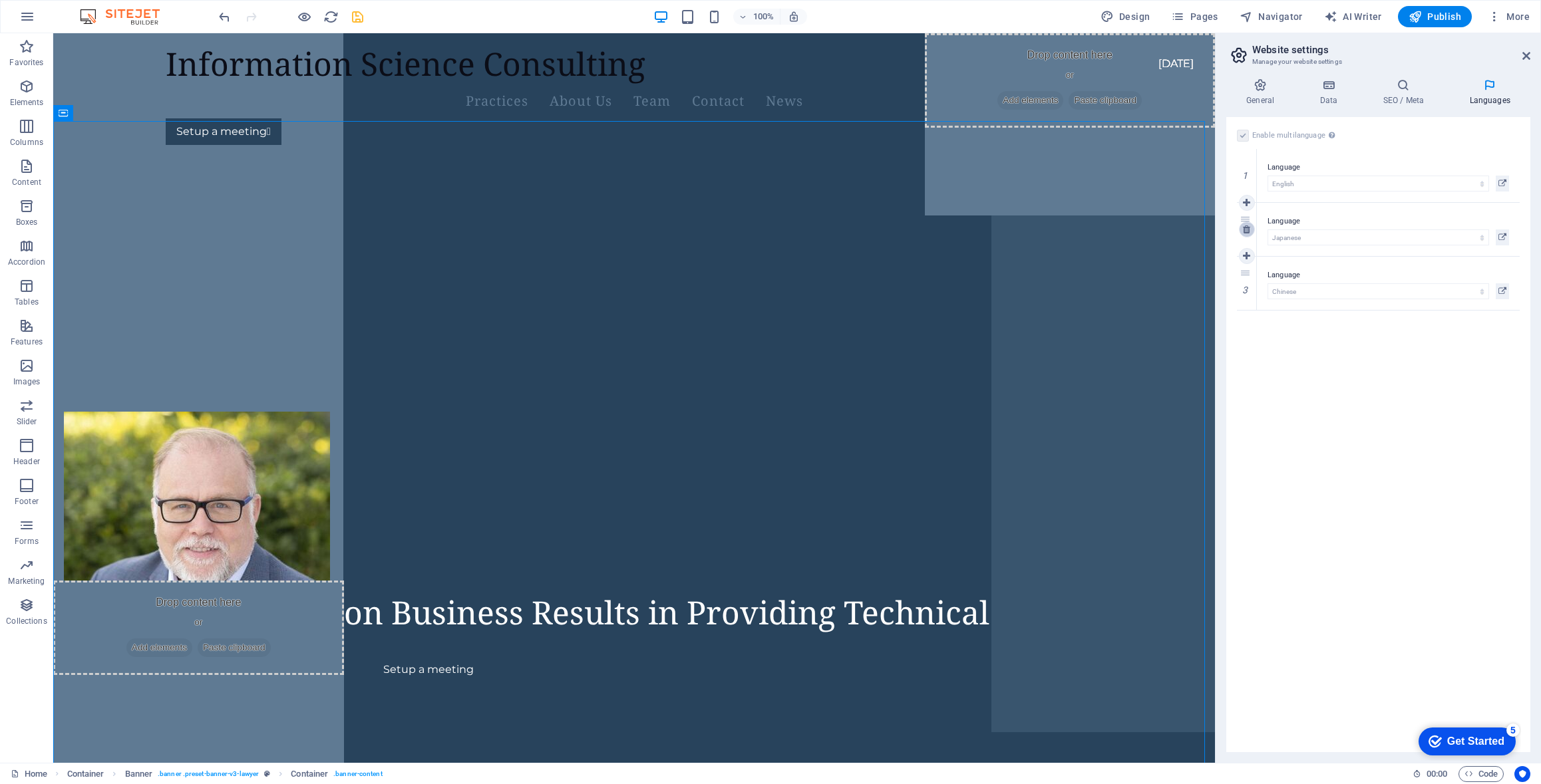
click at [1247, 231] on icon at bounding box center [1246, 230] width 7 height 10
select select "30"
click at [1248, 231] on icon at bounding box center [1246, 230] width 7 height 10
click at [1242, 137] on label at bounding box center [1243, 135] width 12 height 12
click at [0, 0] on input "Enable multilanguage To disable multilanguage delete all languages until only o…" at bounding box center [0, 0] width 0 height 0
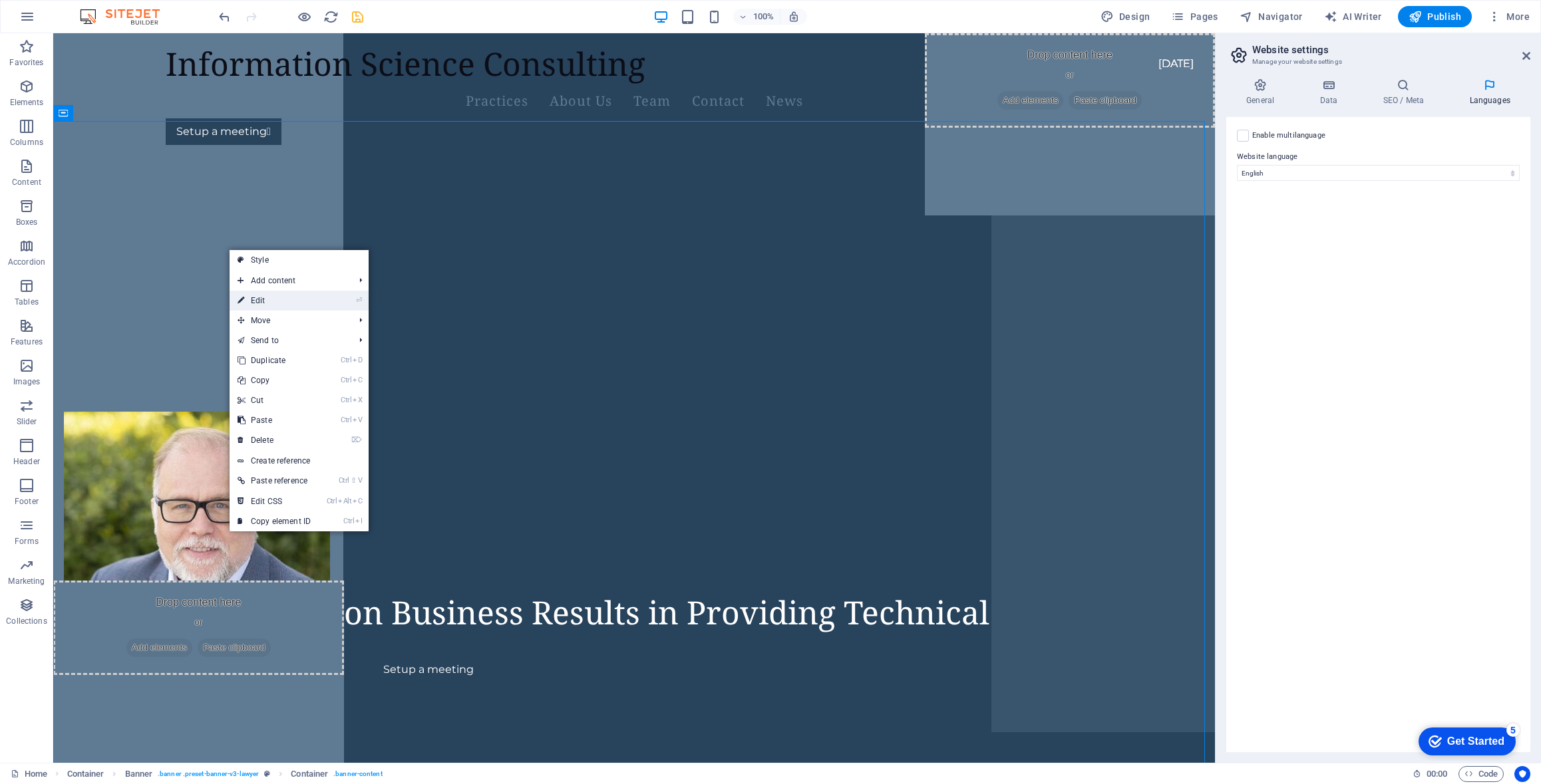
click at [261, 298] on link "⏎ Edit" at bounding box center [274, 301] width 89 height 20
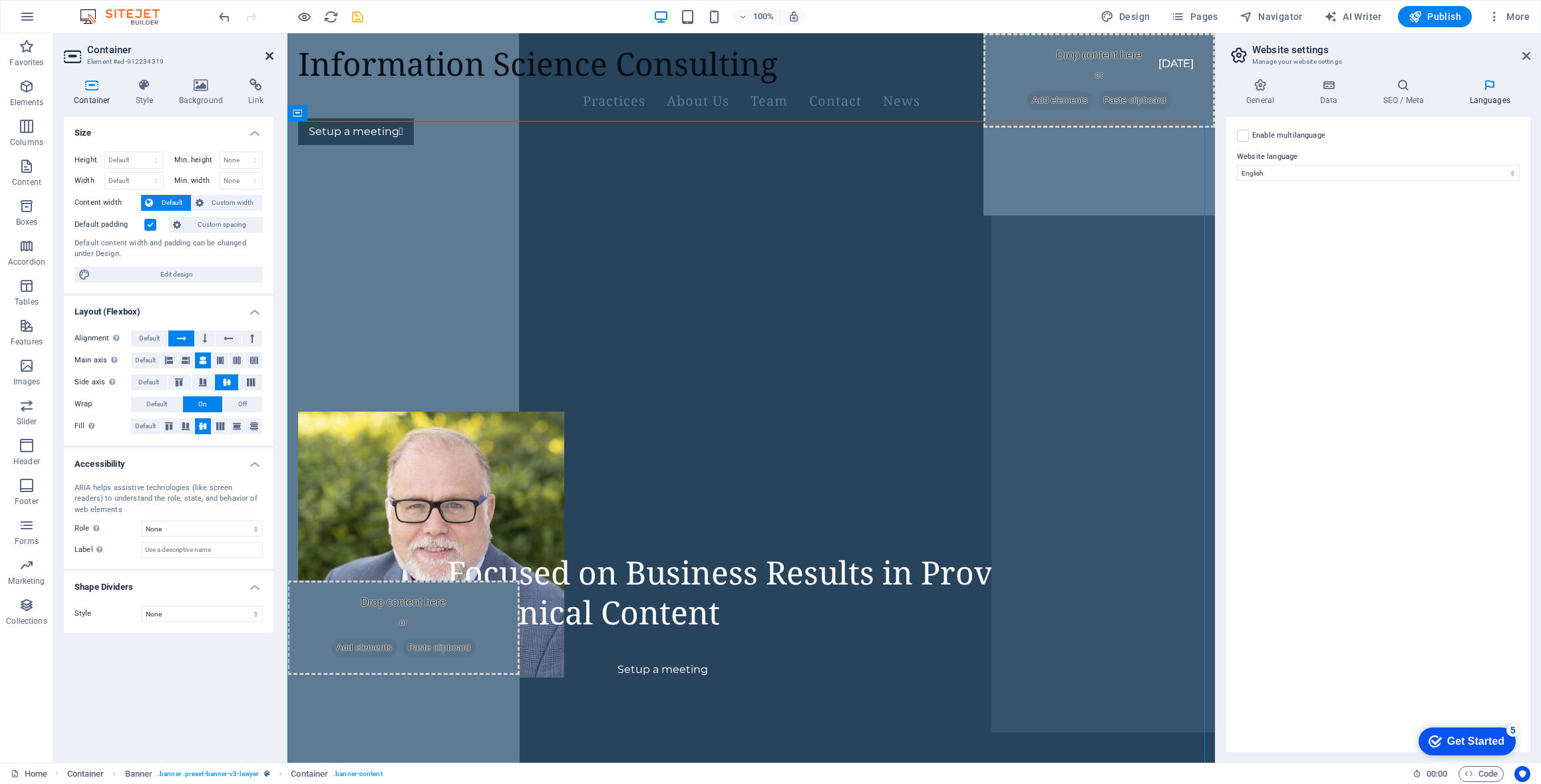
click at [269, 55] on icon at bounding box center [269, 56] width 8 height 10
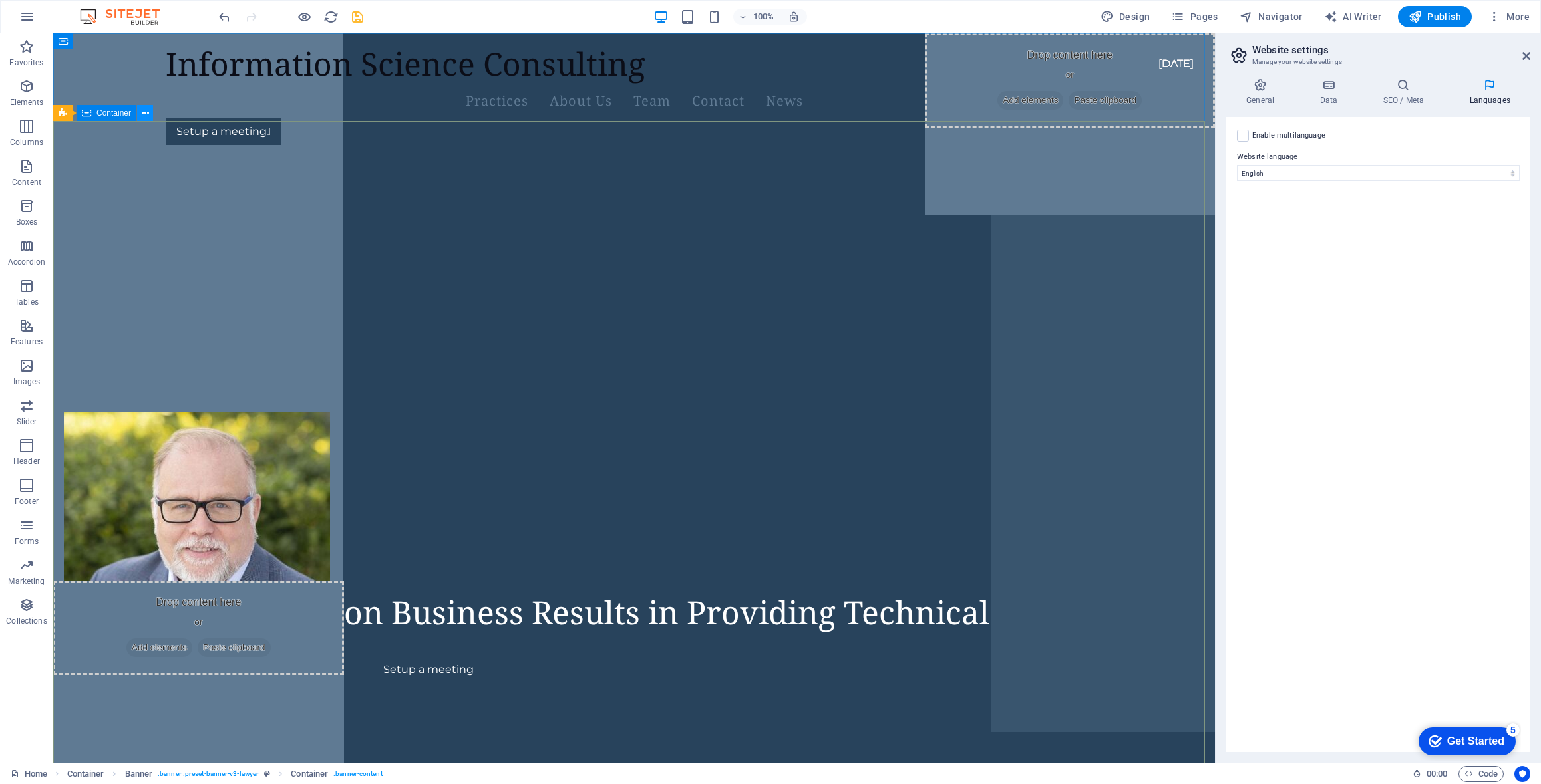
click at [147, 110] on icon at bounding box center [145, 113] width 7 height 14
